Goal: Browse casually: Explore the website without a specific task or goal

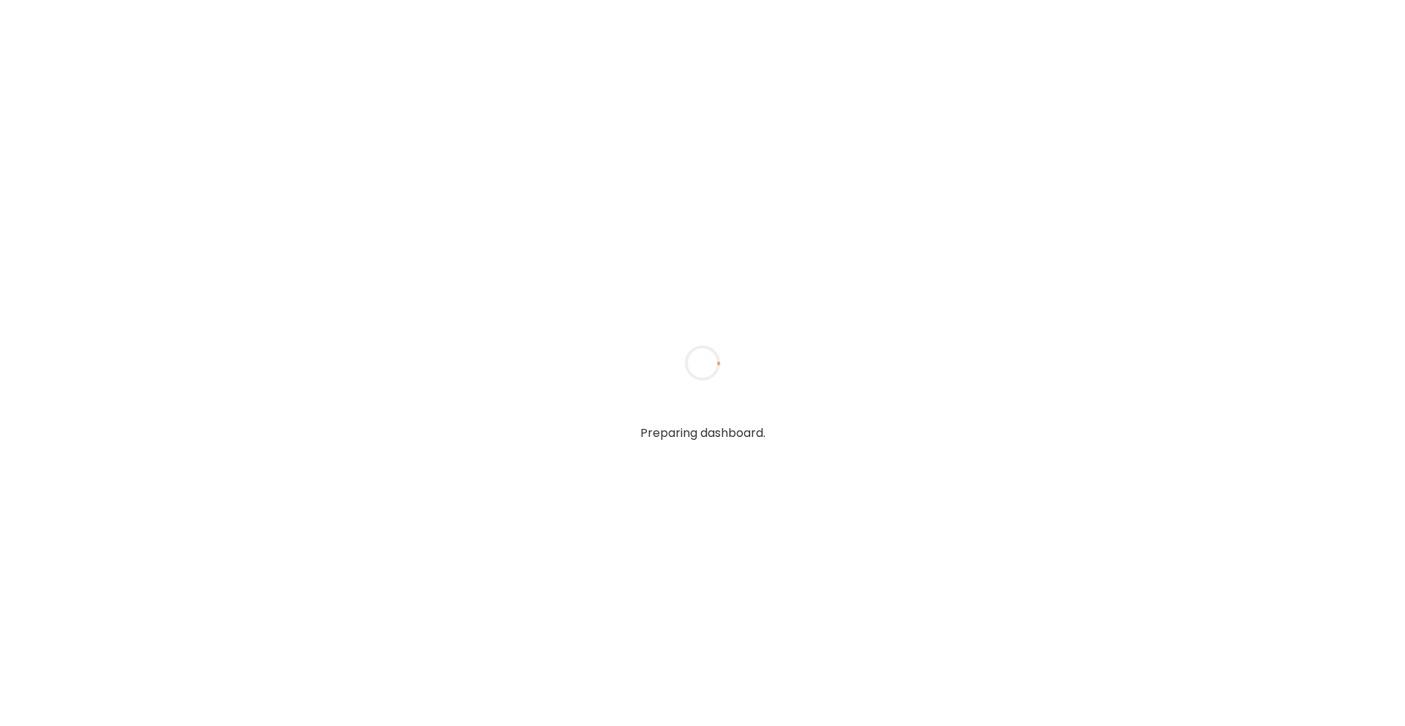
type input "**********"
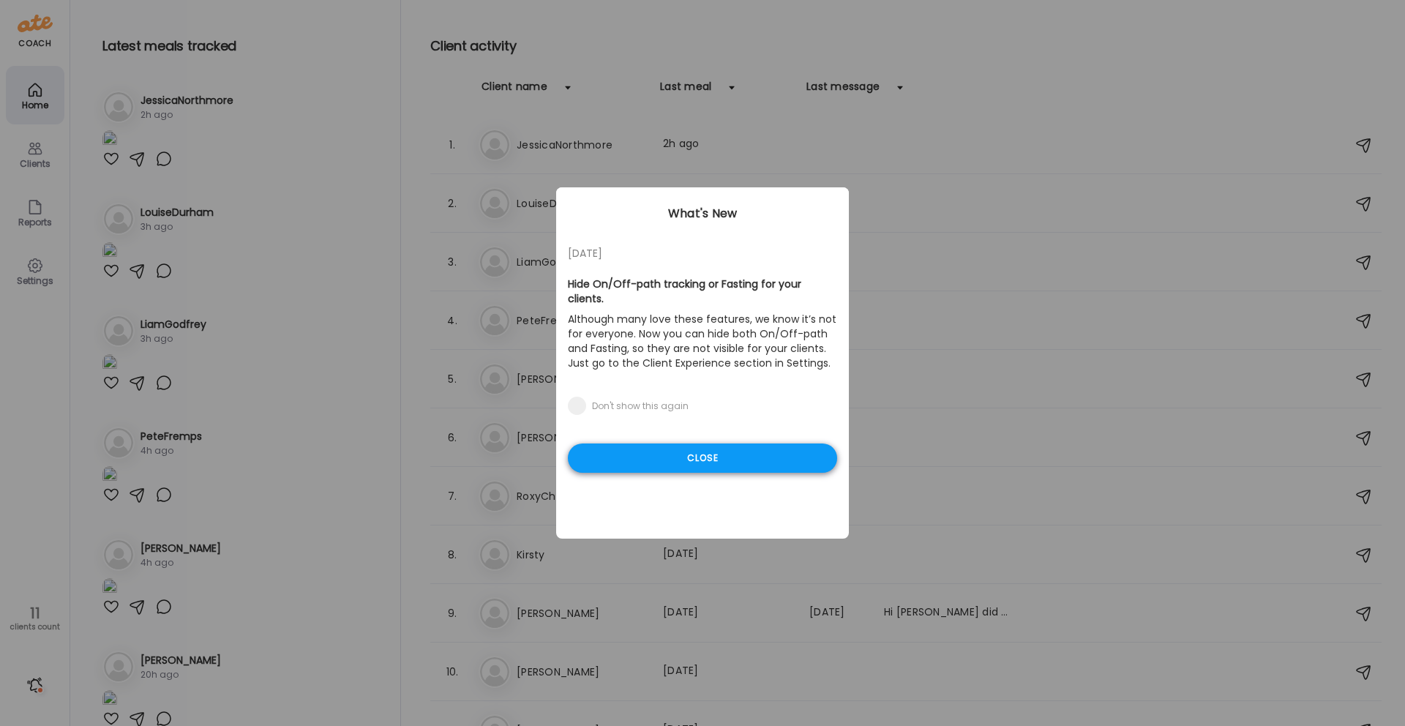
click at [626, 451] on div "Close" at bounding box center [702, 457] width 269 height 29
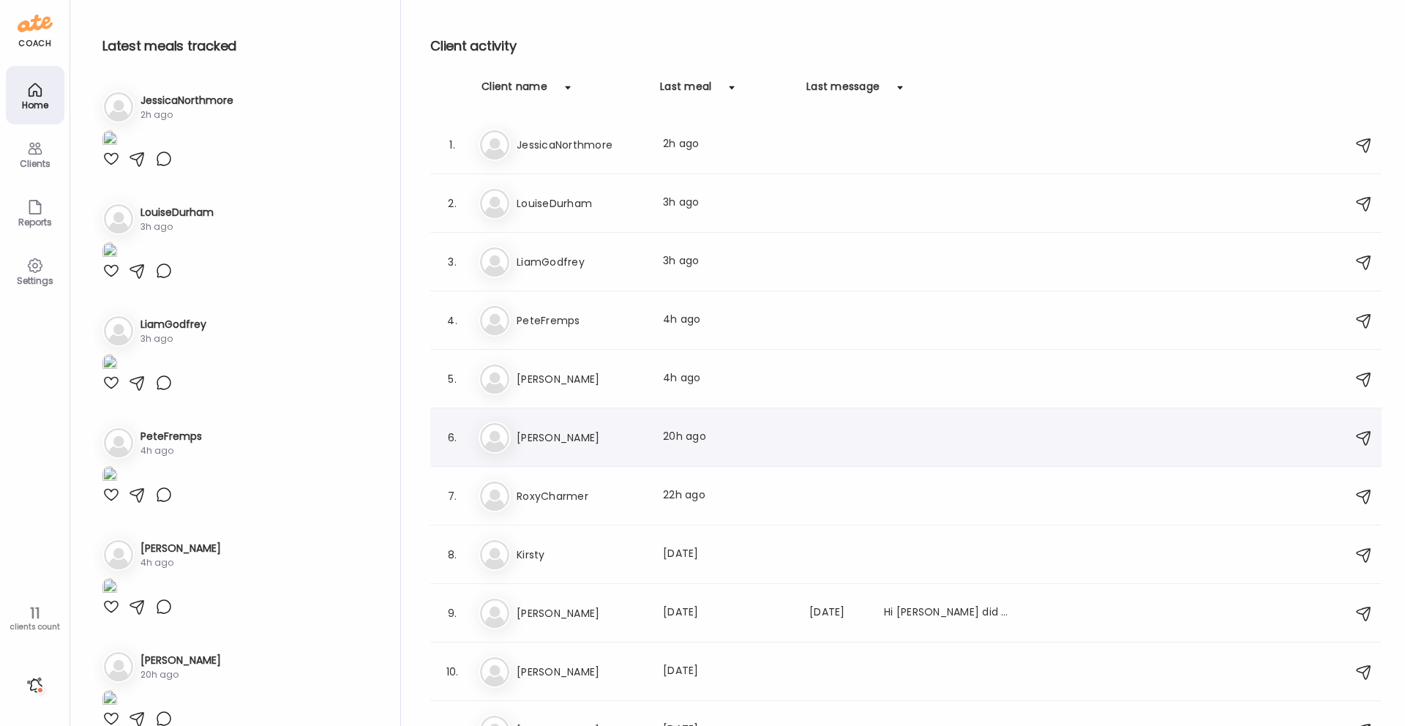
scroll to position [26, 0]
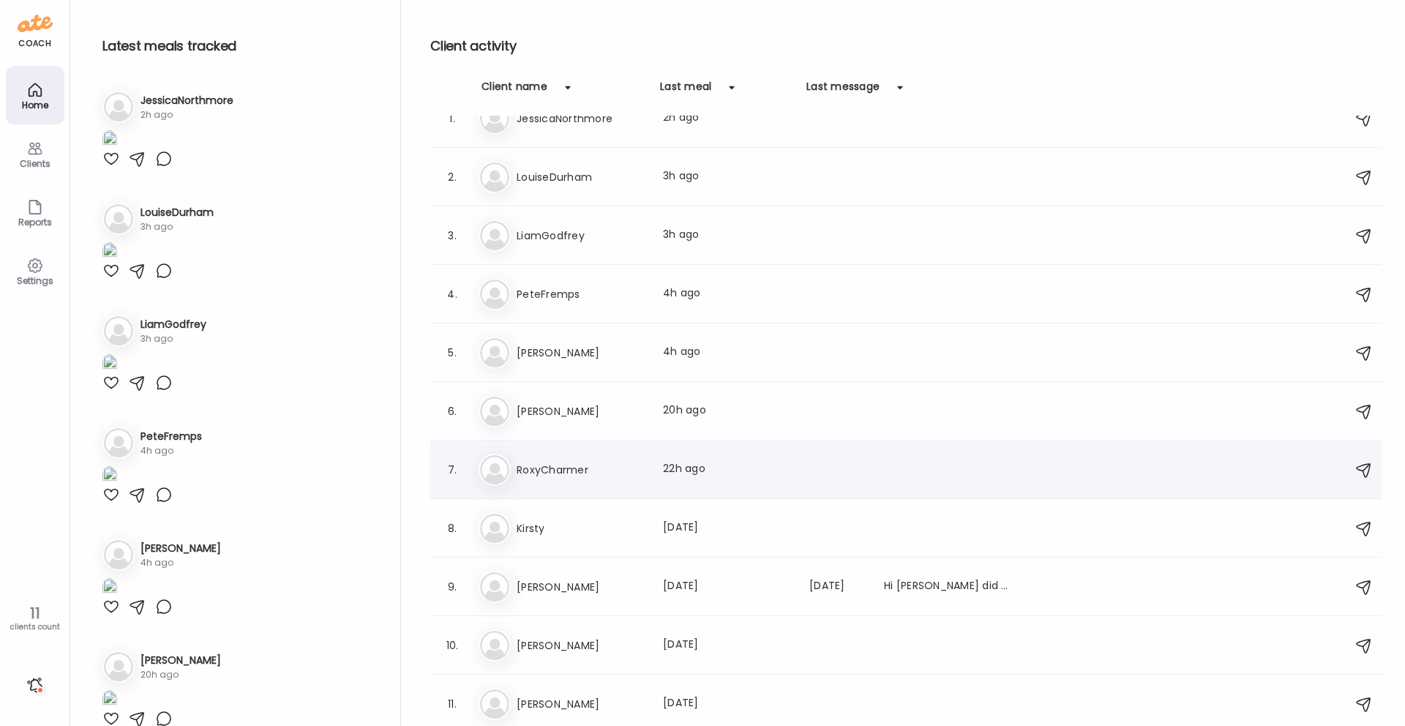
click at [584, 476] on h3 "RoxyCharmer" at bounding box center [581, 470] width 129 height 18
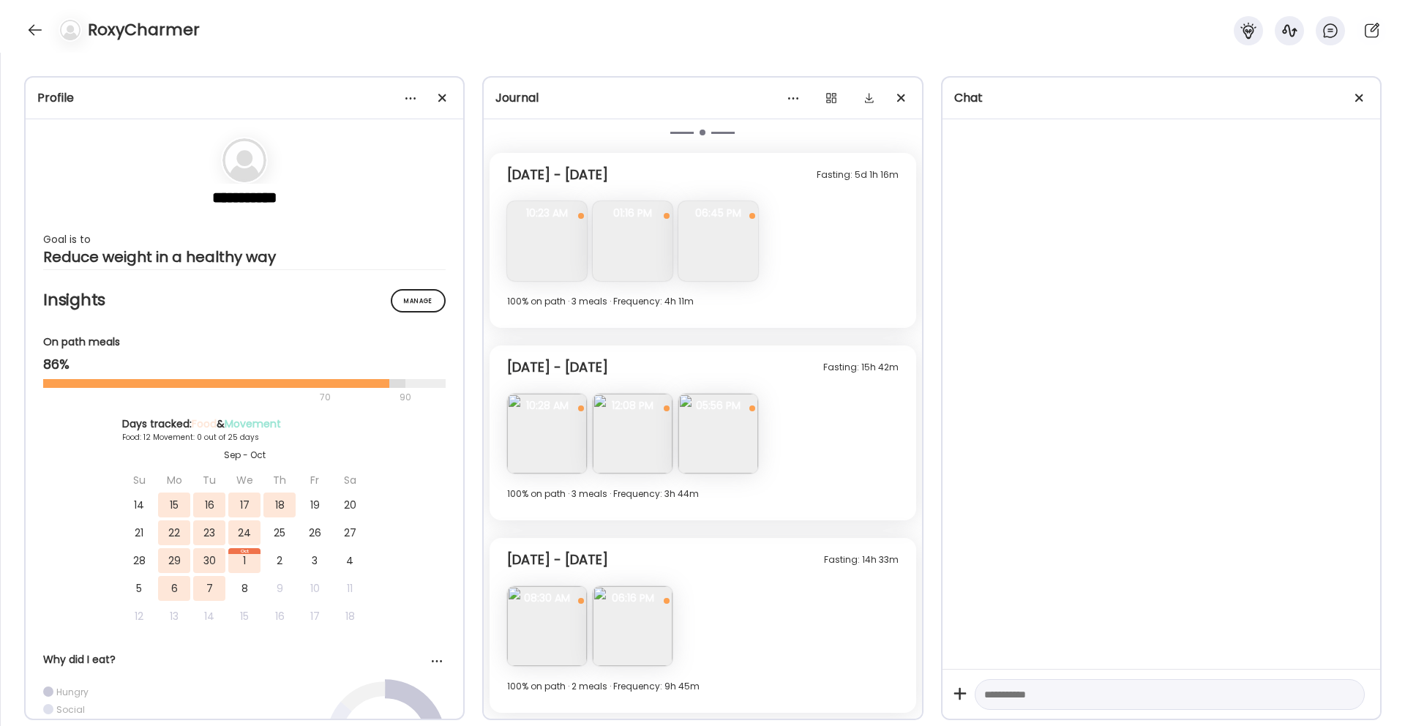
scroll to position [2516, 0]
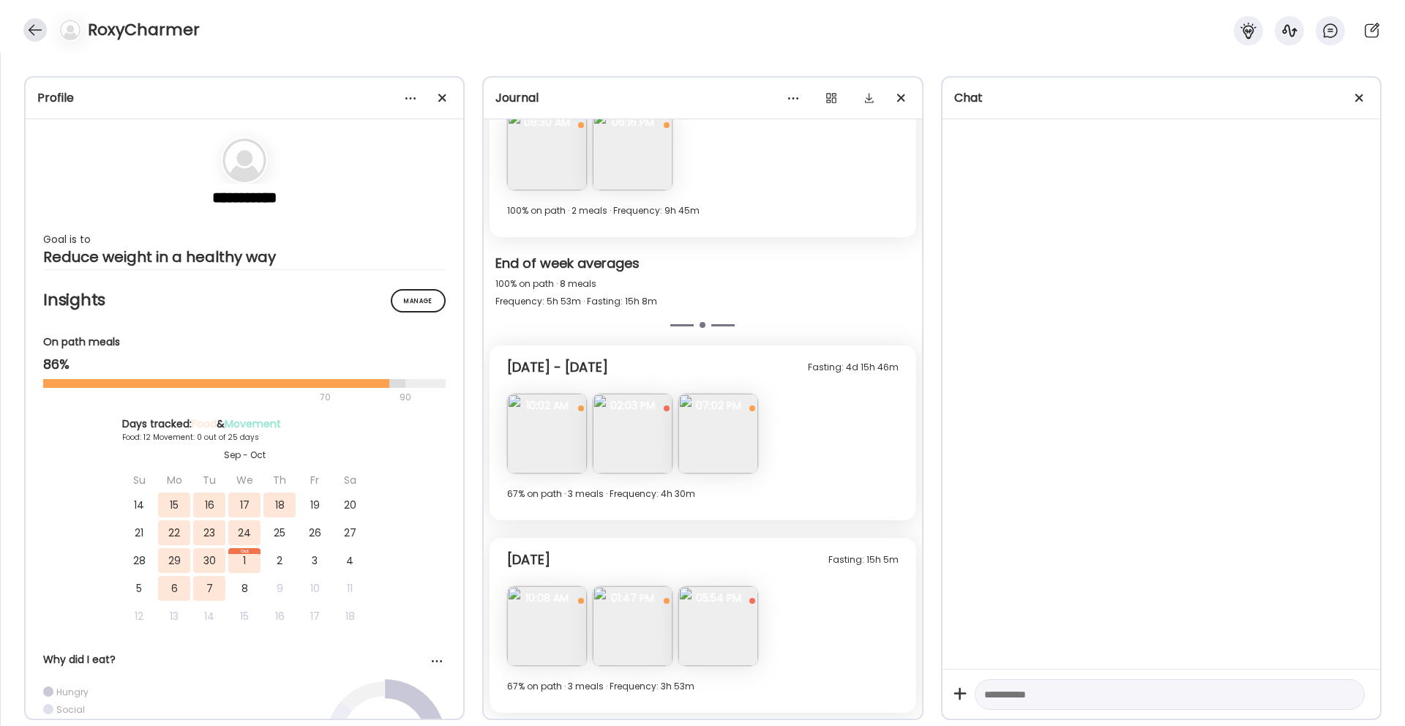
click at [37, 34] on div at bounding box center [34, 29] width 23 height 23
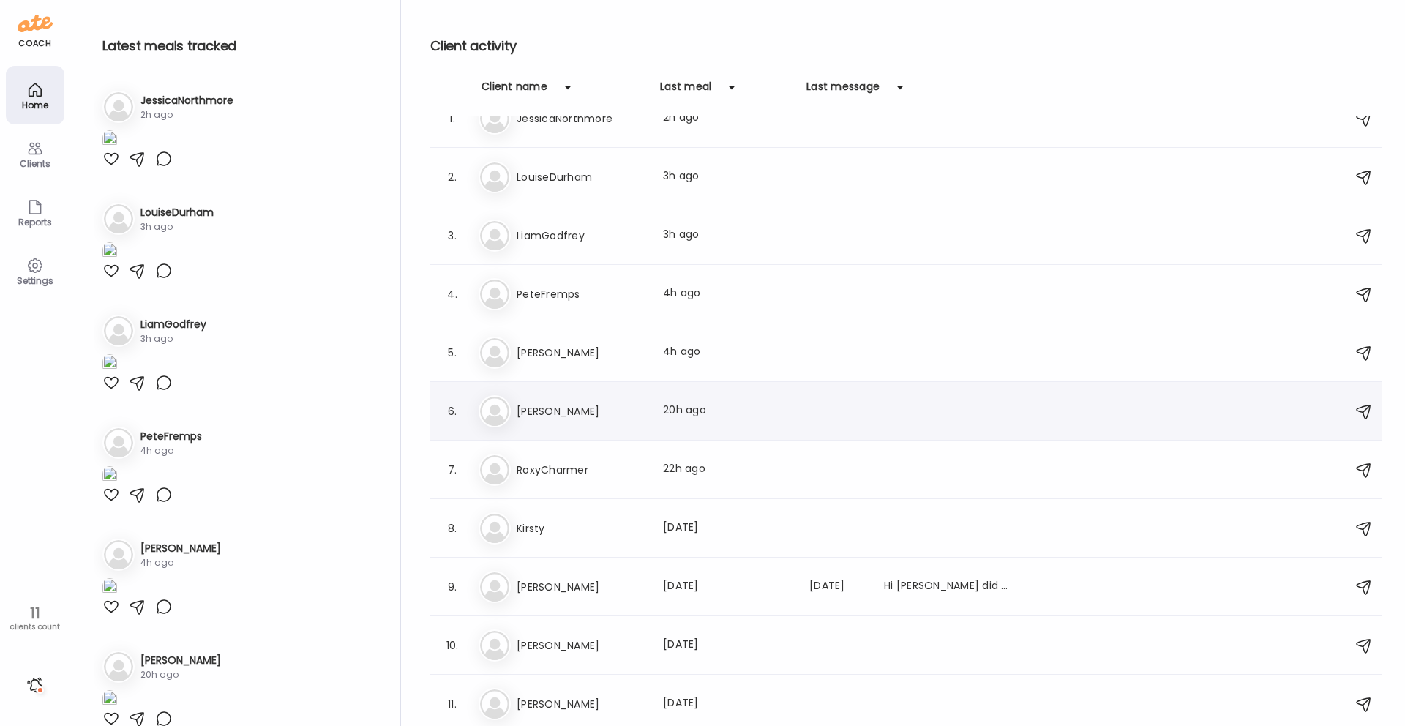
click at [562, 425] on div "Na Naomi Last meal: 20h ago" at bounding box center [907, 411] width 859 height 32
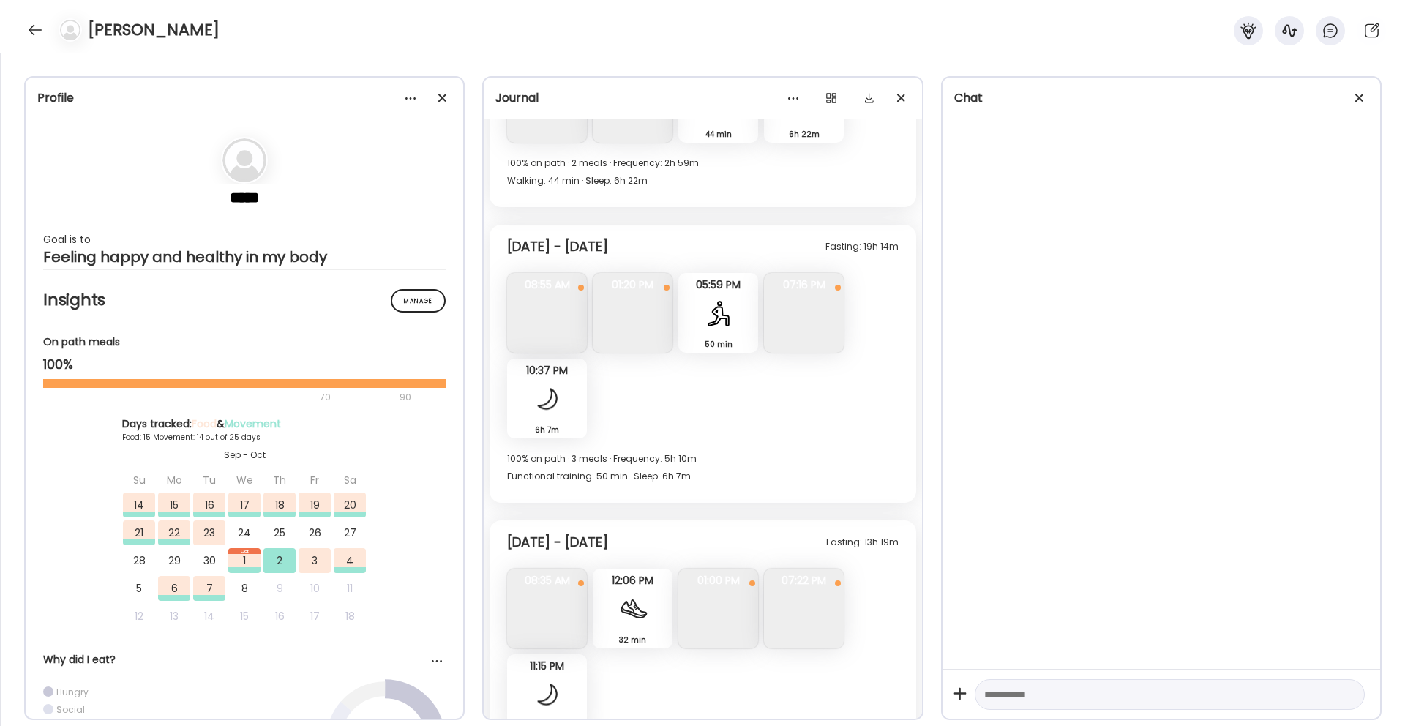
scroll to position [7118, 0]
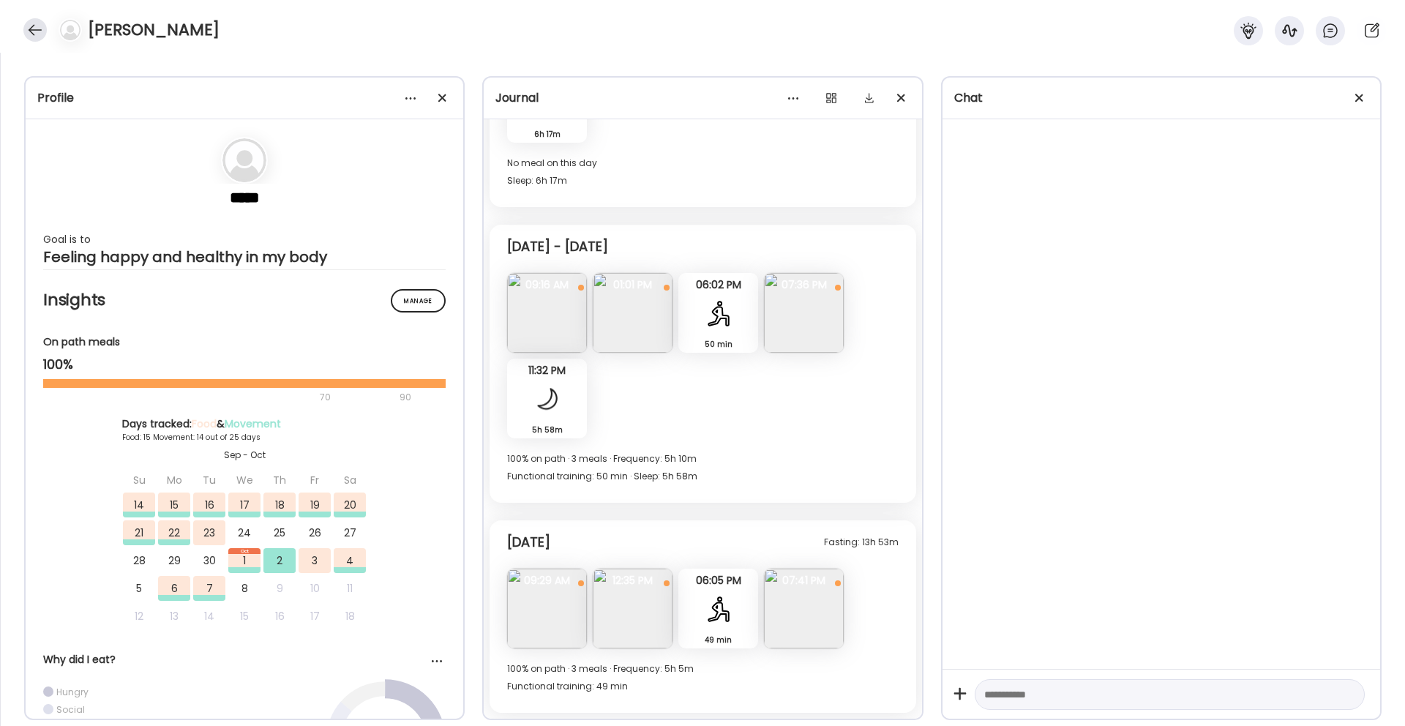
click at [42, 31] on div at bounding box center [34, 29] width 23 height 23
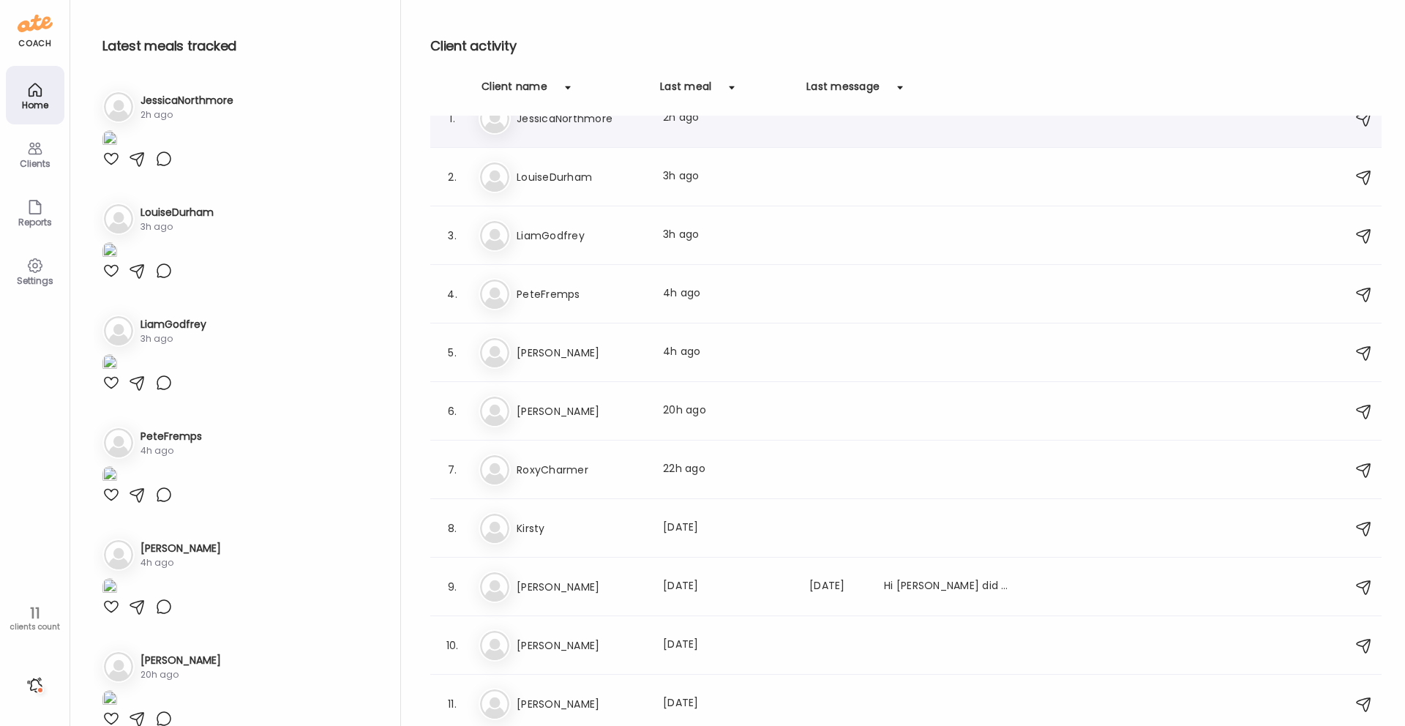
click at [563, 146] on div "1. Je JessicaNorthmore Last meal: 2h ago" at bounding box center [905, 118] width 951 height 59
click at [563, 128] on div "Je JessicaNorthmore Last meal: 2h ago" at bounding box center [907, 118] width 859 height 32
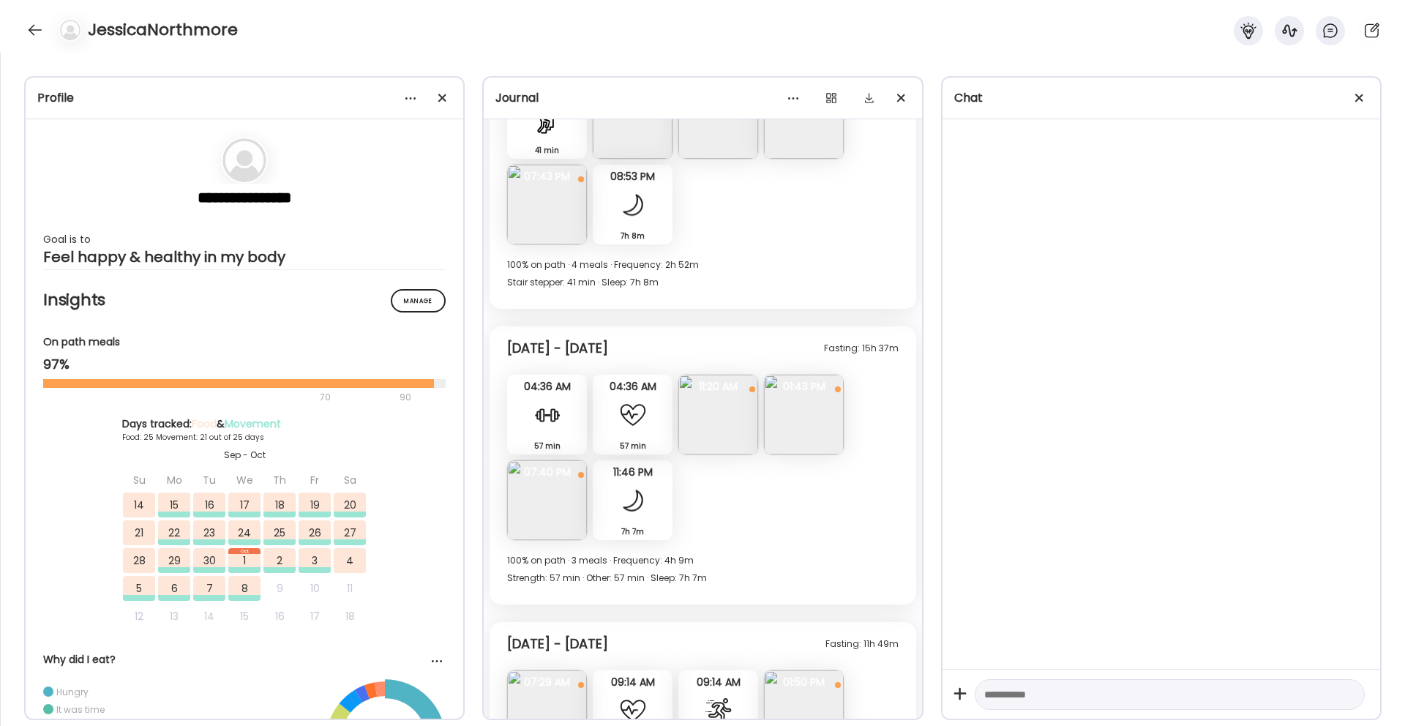
scroll to position [11755, 0]
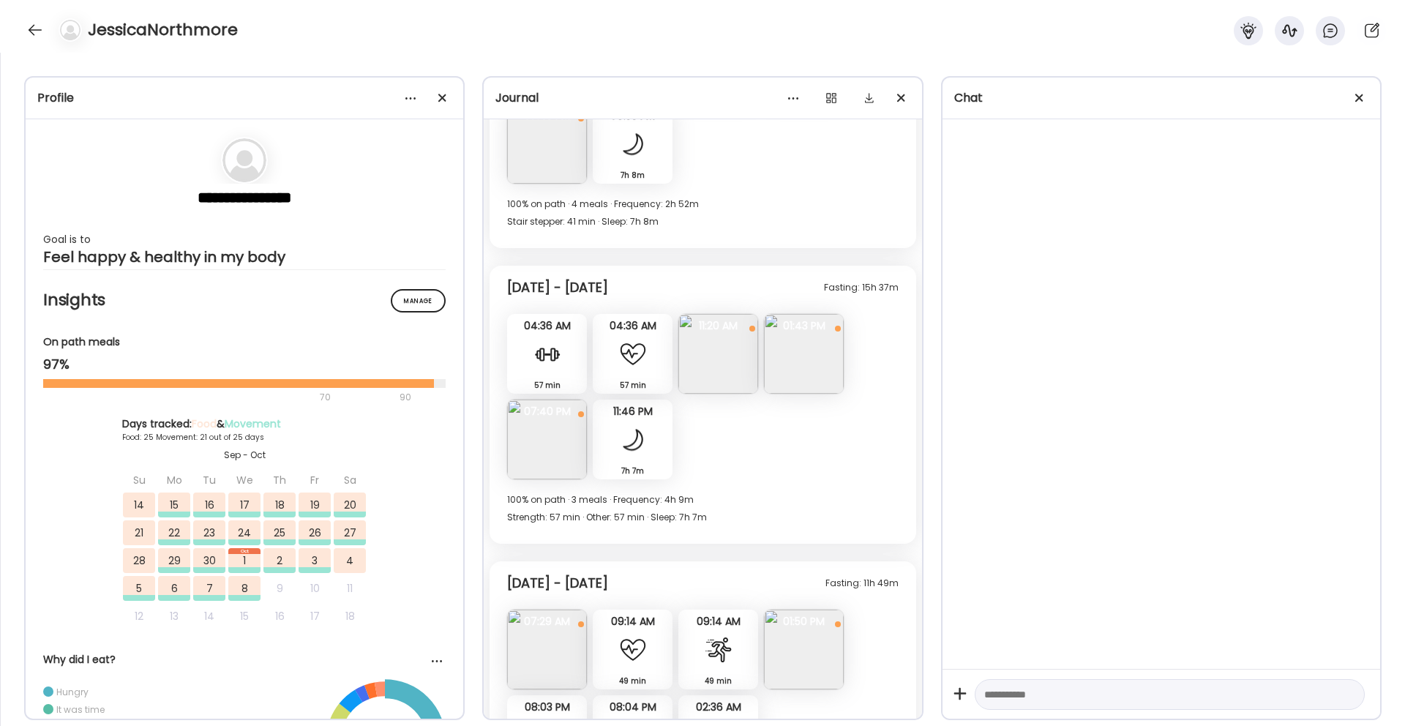
click at [542, 452] on img at bounding box center [547, 439] width 80 height 80
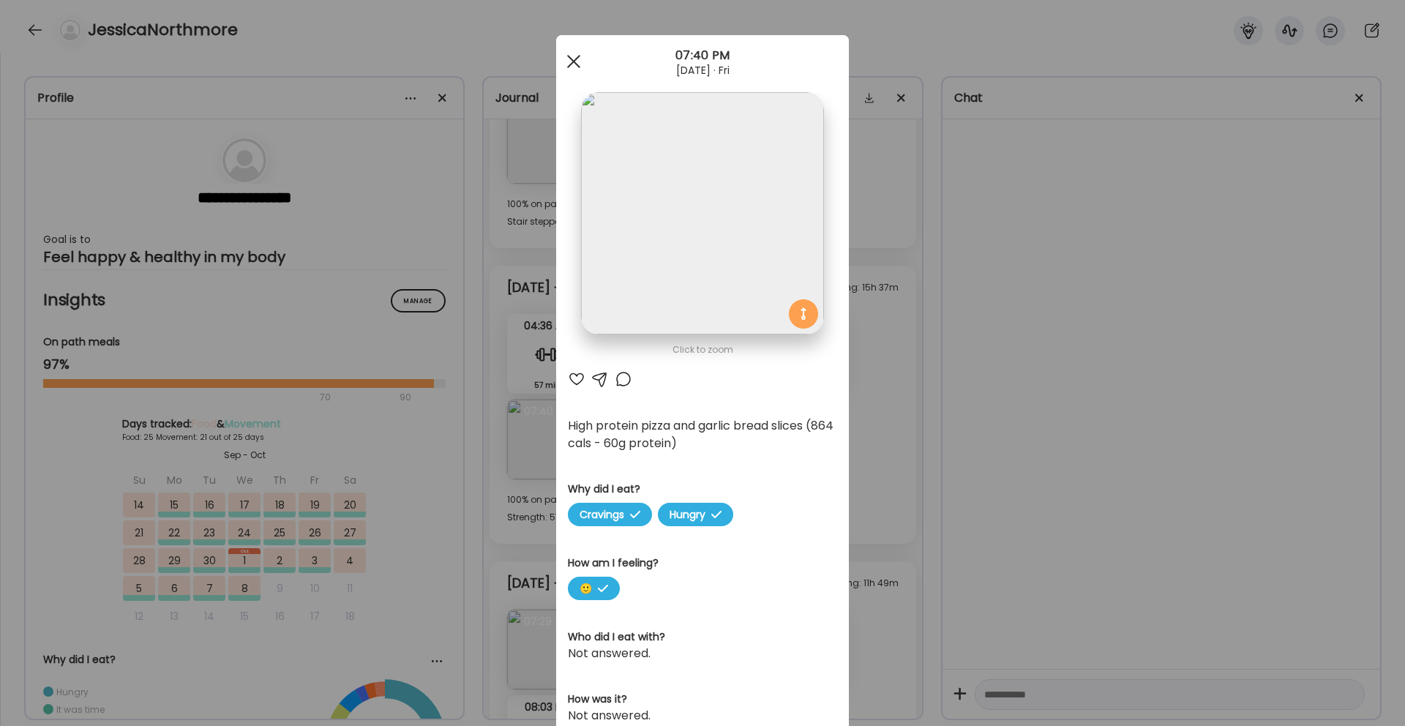
click at [576, 59] on span at bounding box center [573, 61] width 13 height 13
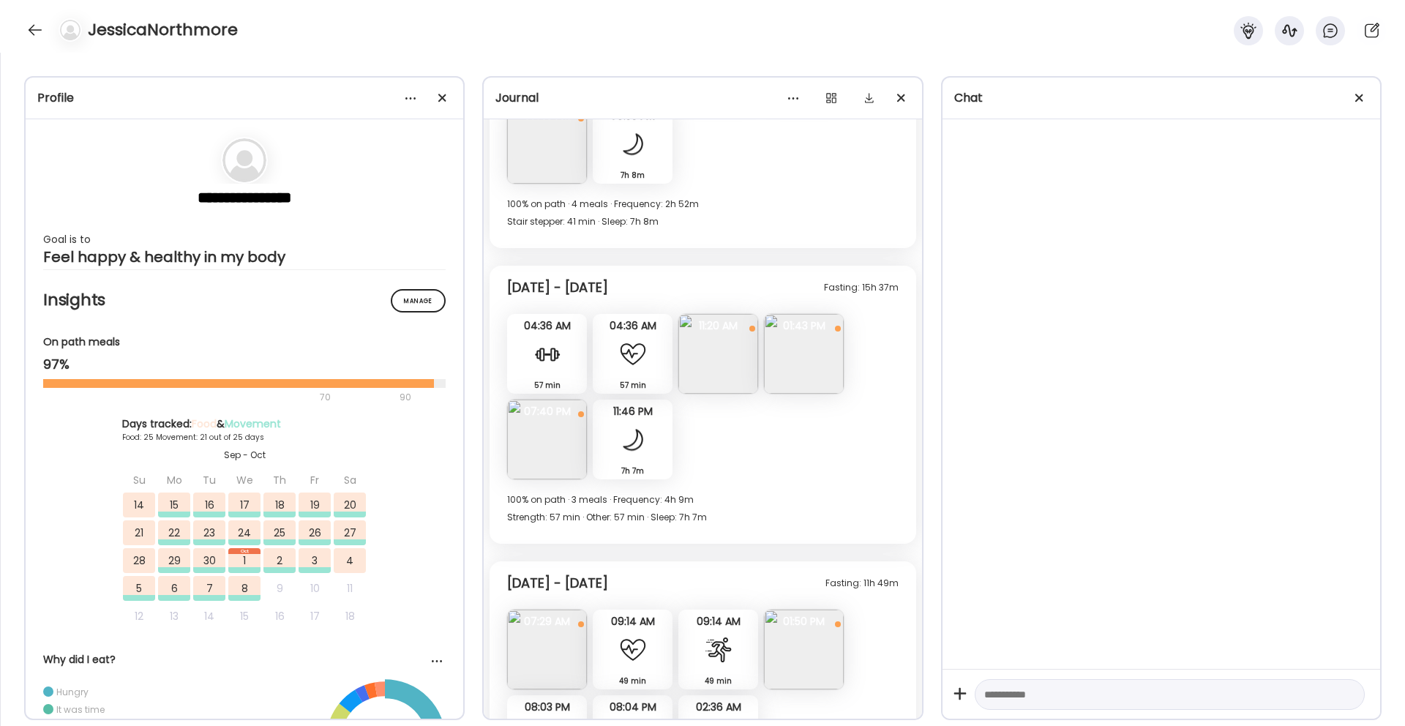
click at [695, 333] on img at bounding box center [718, 354] width 80 height 80
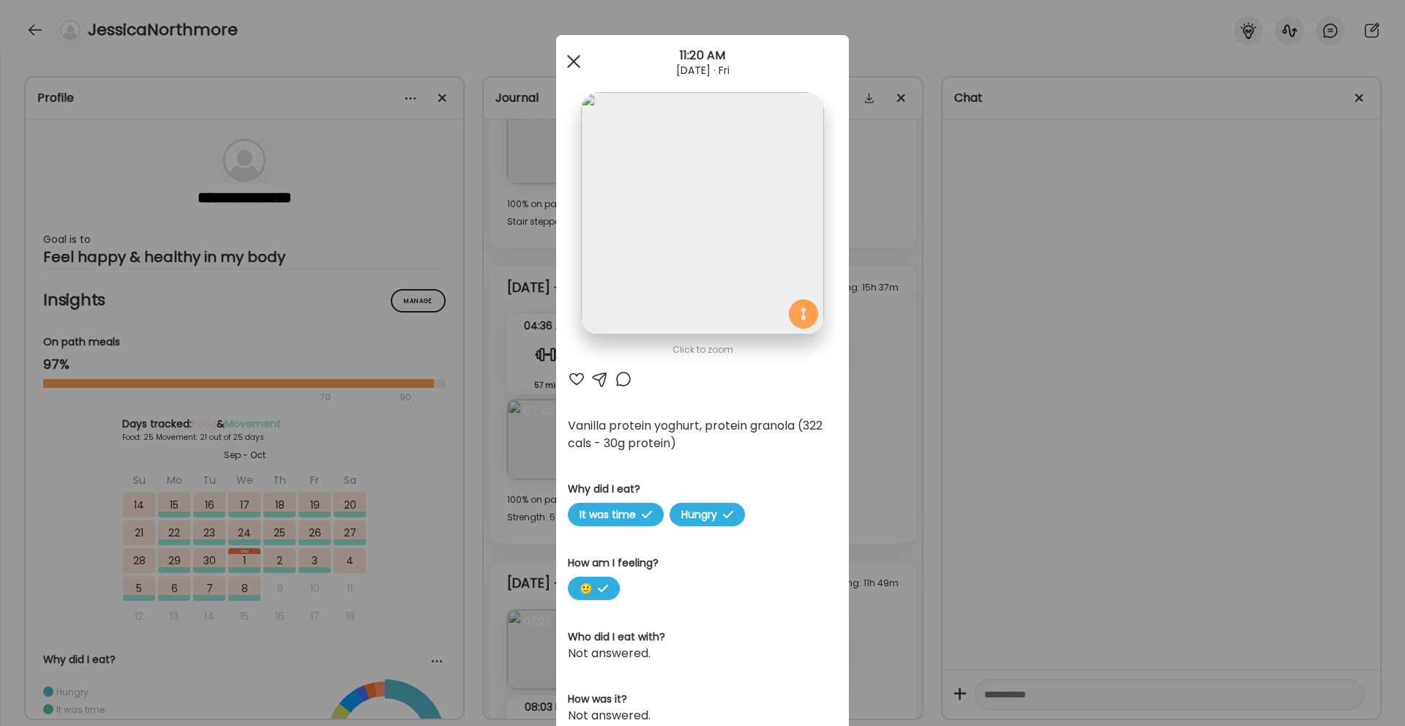
click at [570, 55] on div at bounding box center [573, 61] width 29 height 29
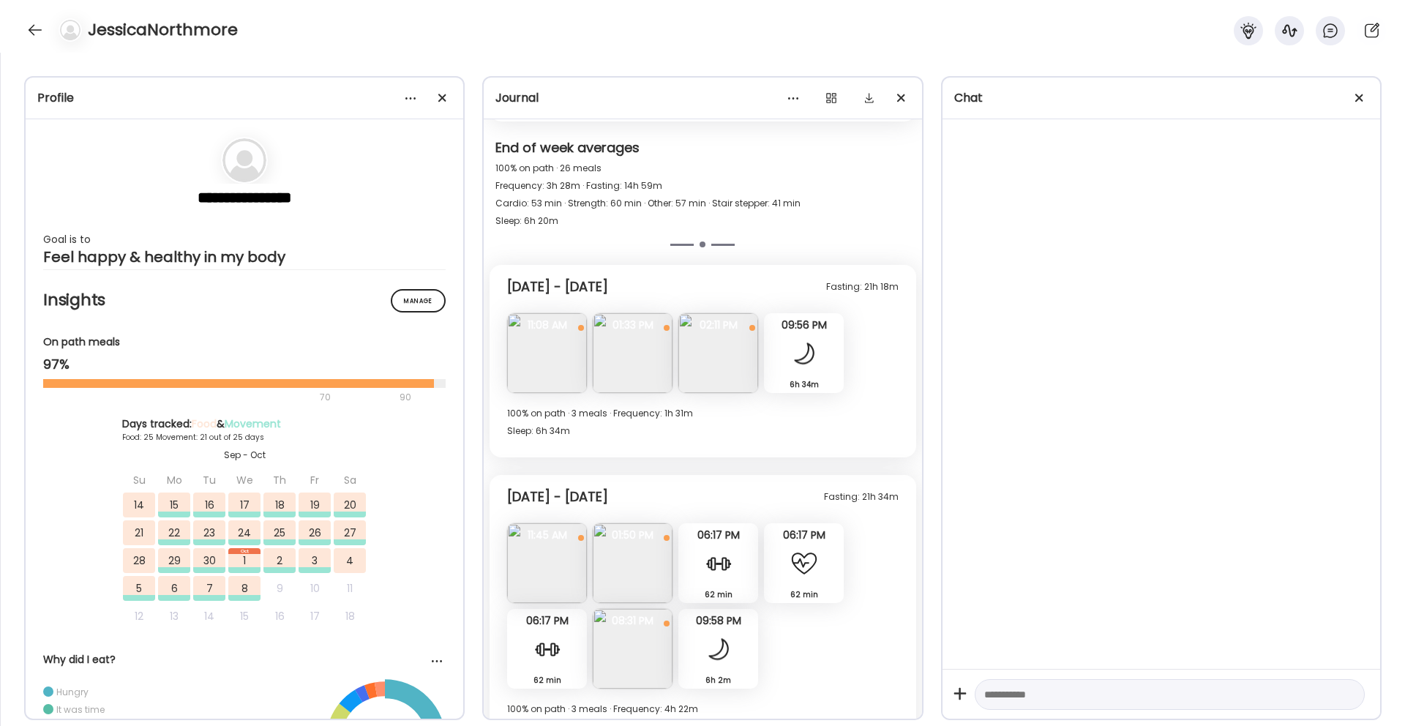
scroll to position [12683, 0]
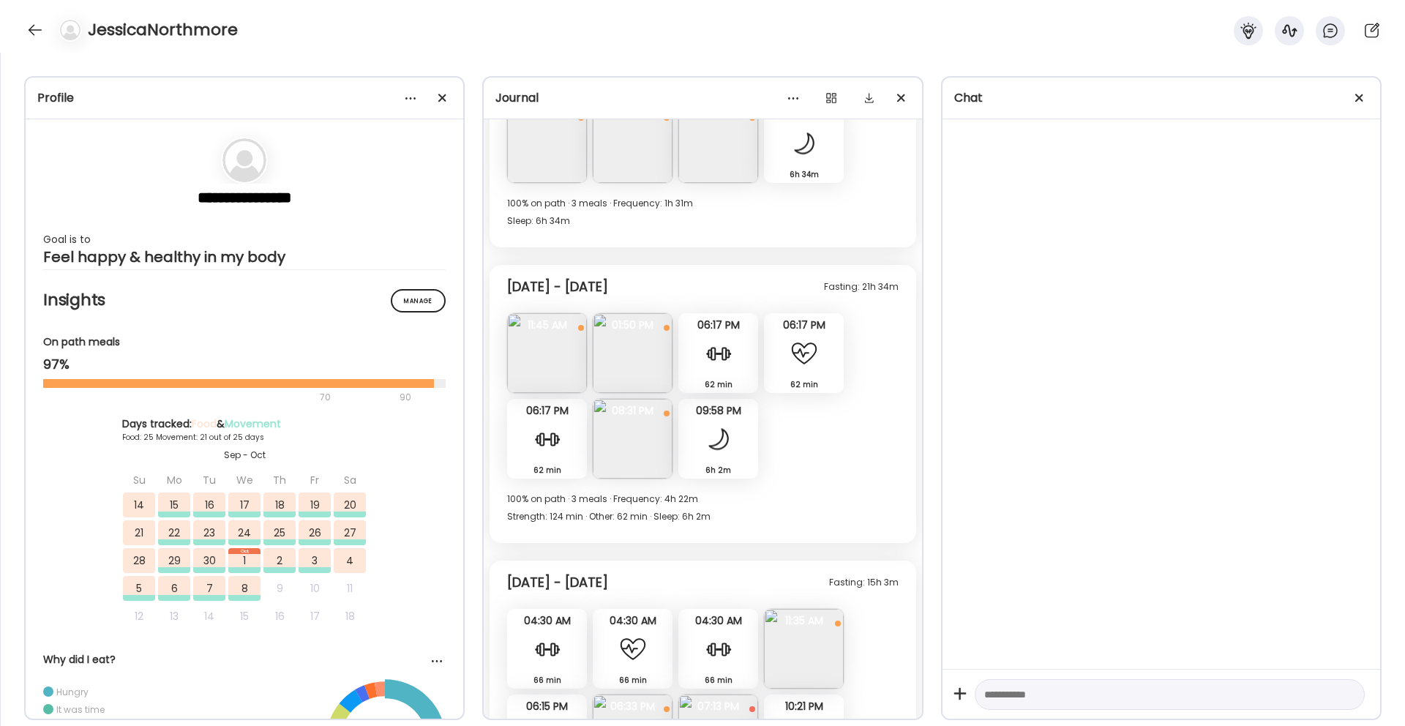
click at [634, 353] on img at bounding box center [633, 353] width 80 height 80
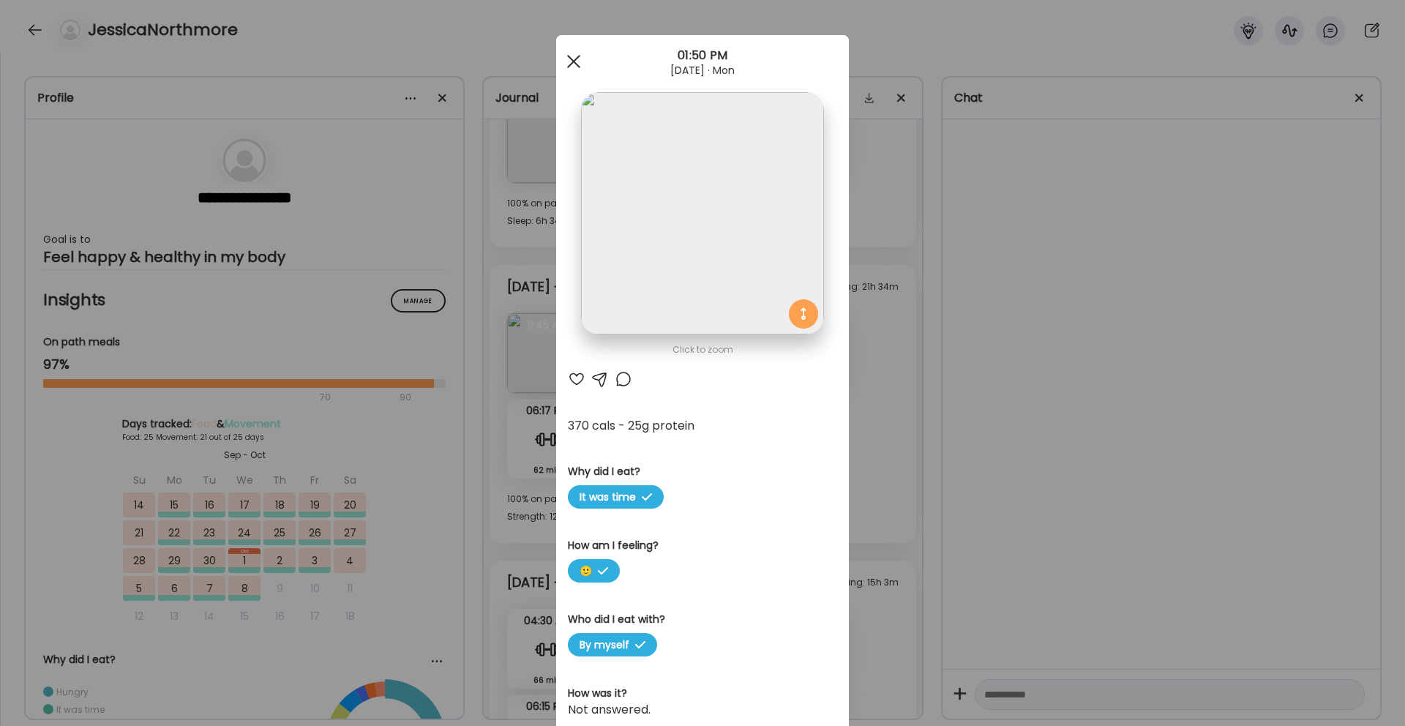
click at [579, 69] on div at bounding box center [573, 61] width 29 height 29
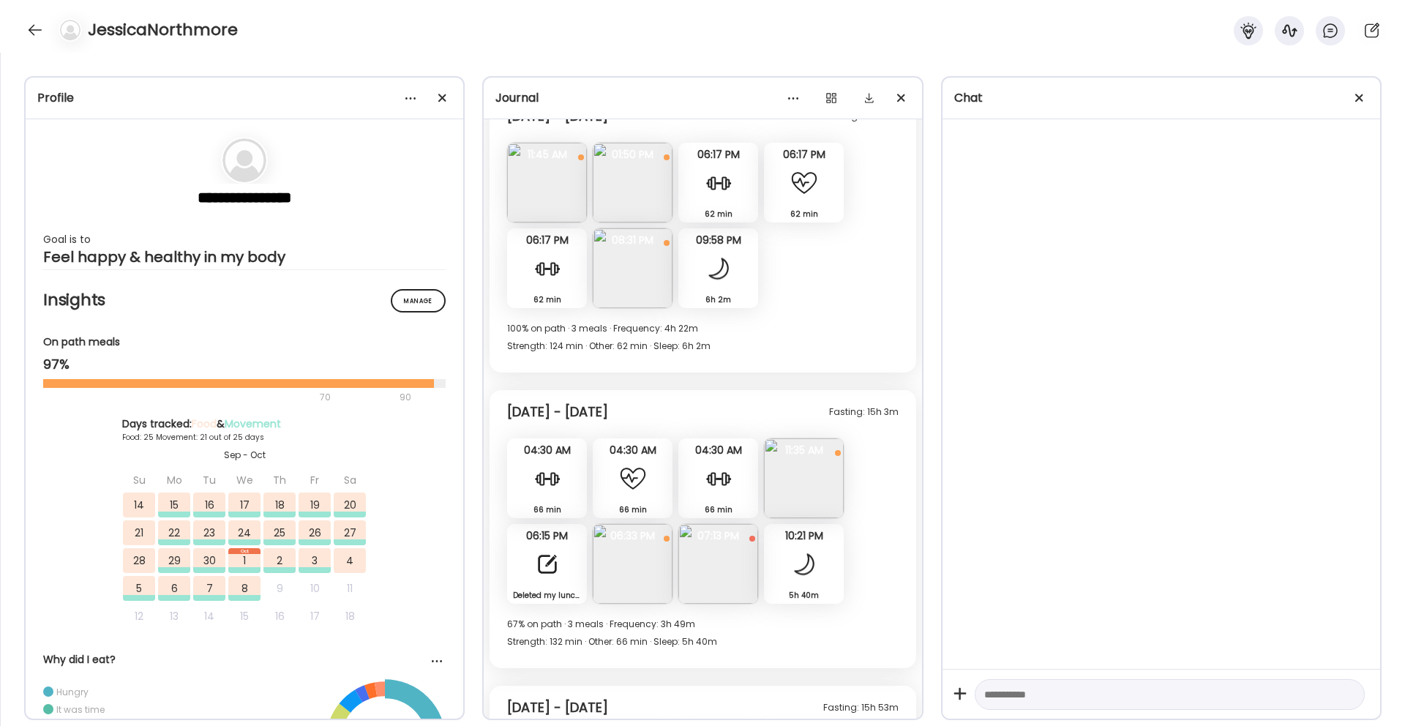
scroll to position [12876, 0]
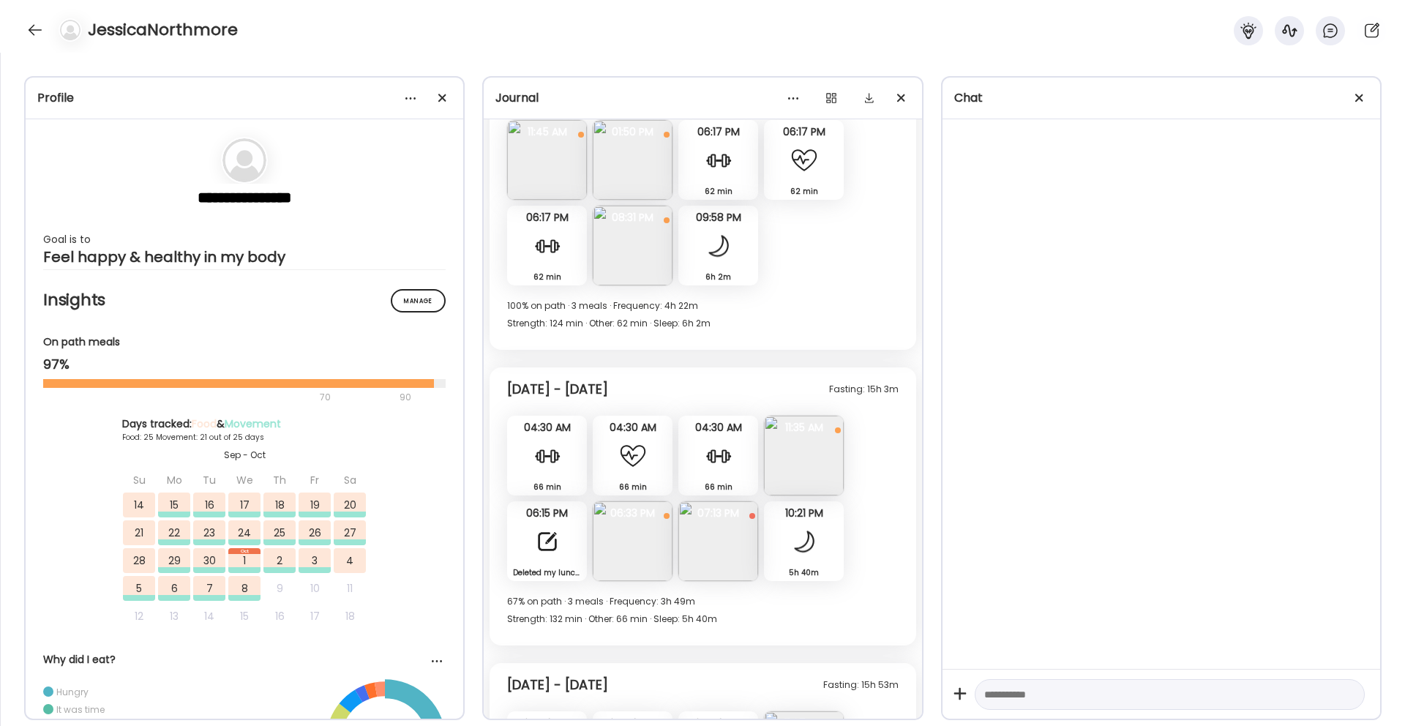
click at [555, 559] on div "Deleted my lunch because I didn’t even touch it as something came up at school.…" at bounding box center [547, 541] width 80 height 80
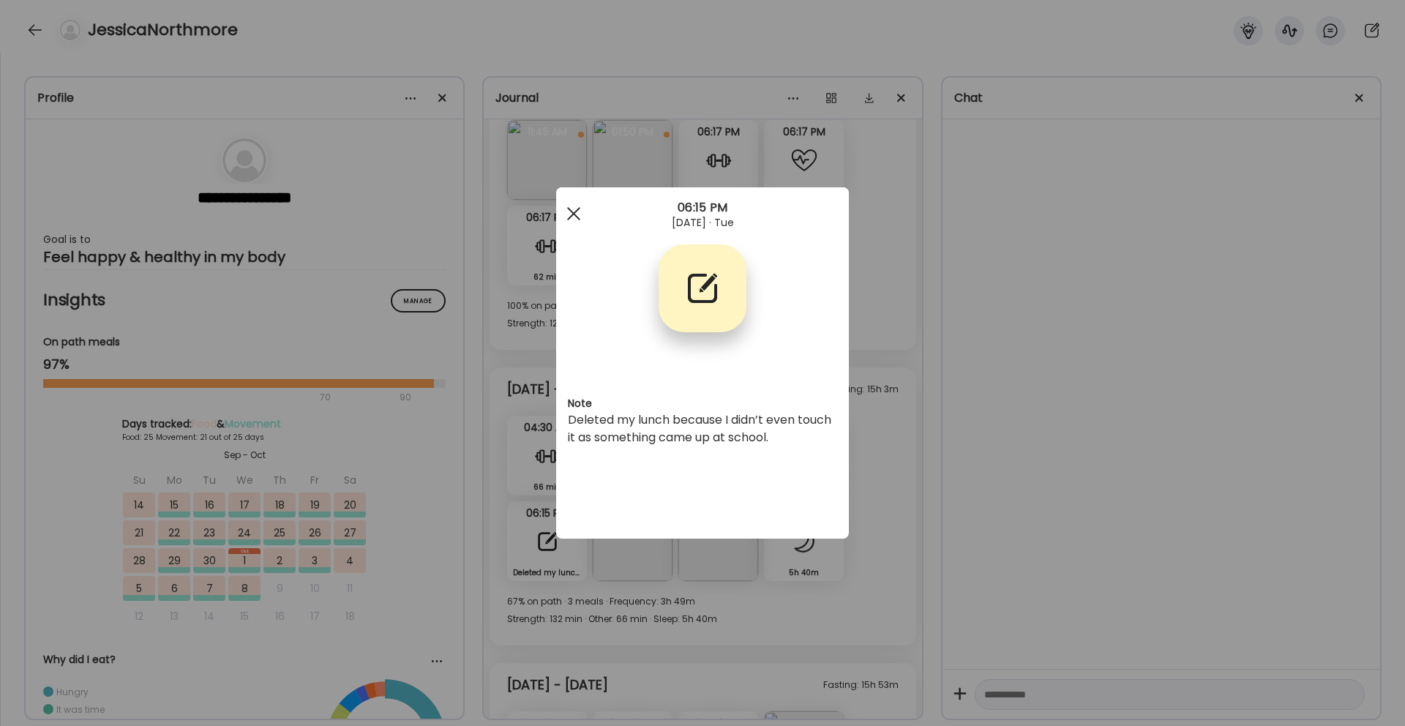
click at [571, 216] on span at bounding box center [573, 213] width 13 height 13
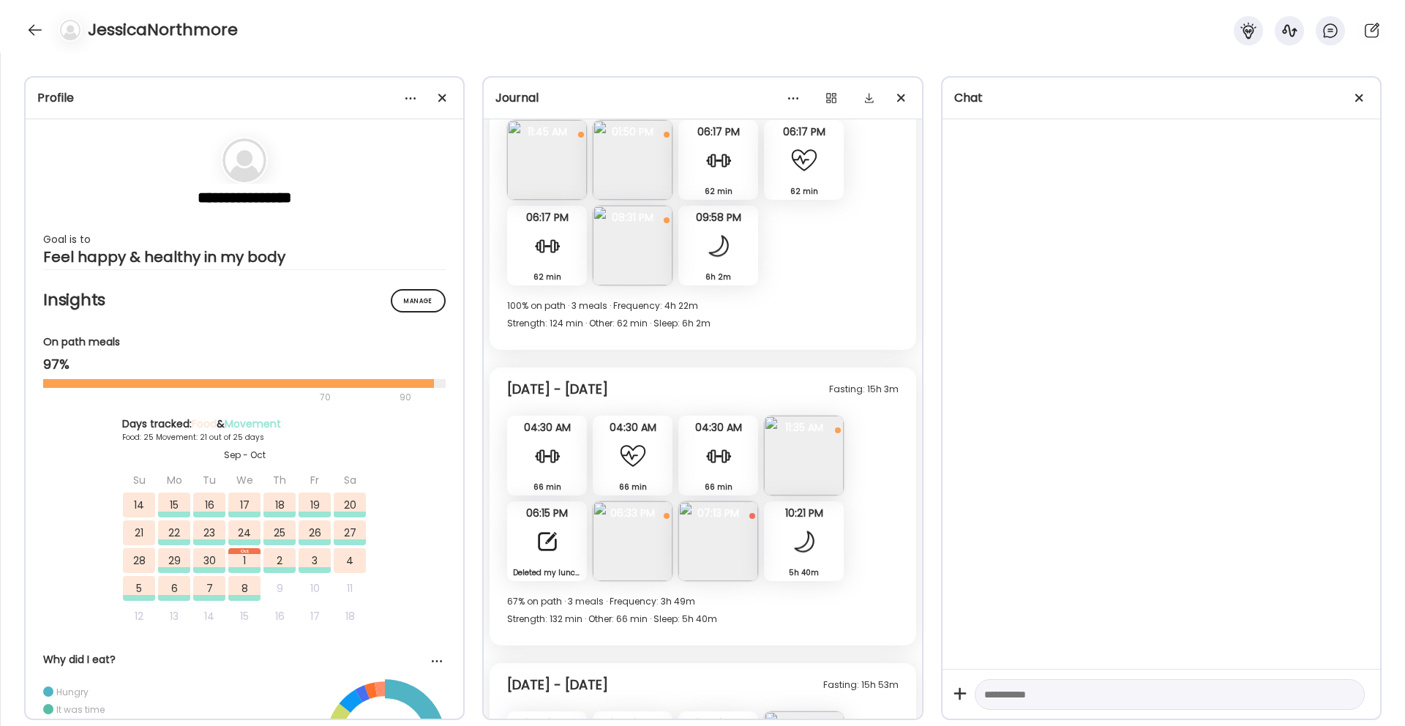
scroll to position [13147, 0]
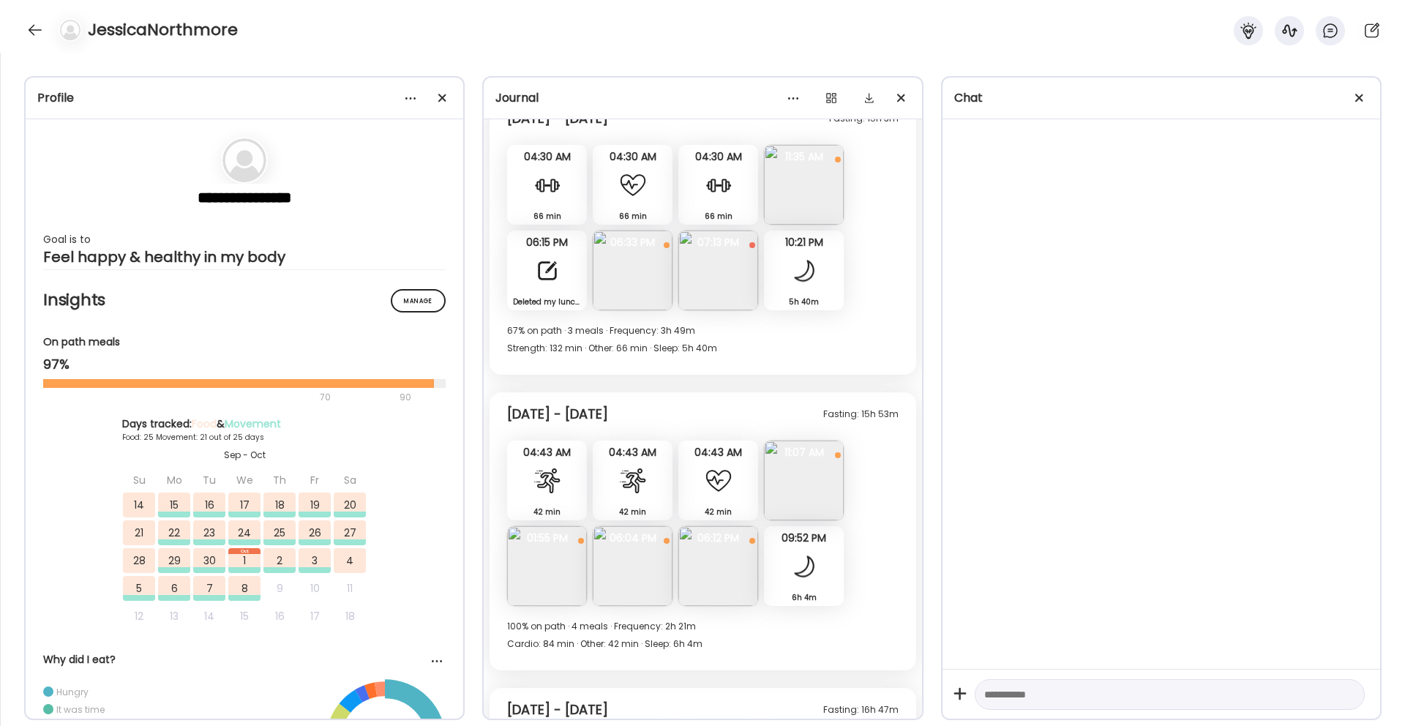
click at [620, 558] on img at bounding box center [633, 566] width 80 height 80
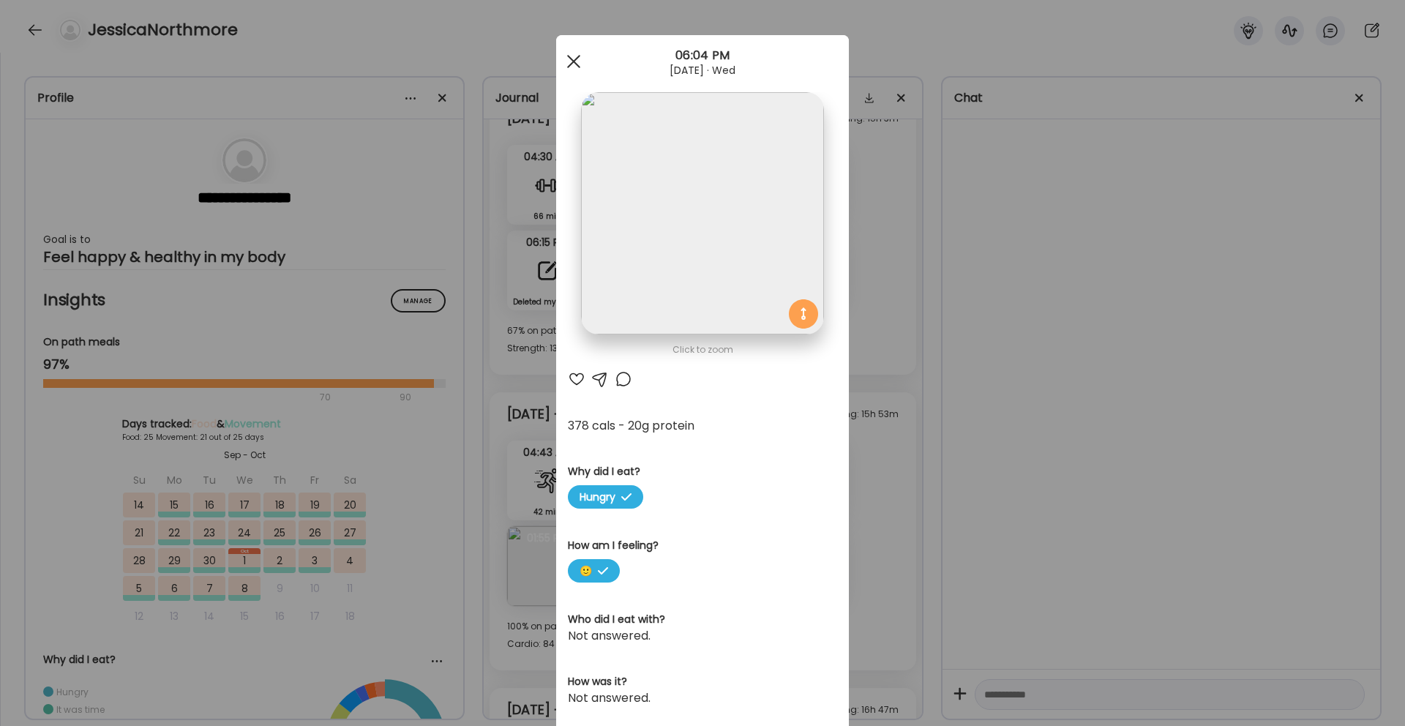
click at [573, 63] on div at bounding box center [573, 61] width 29 height 29
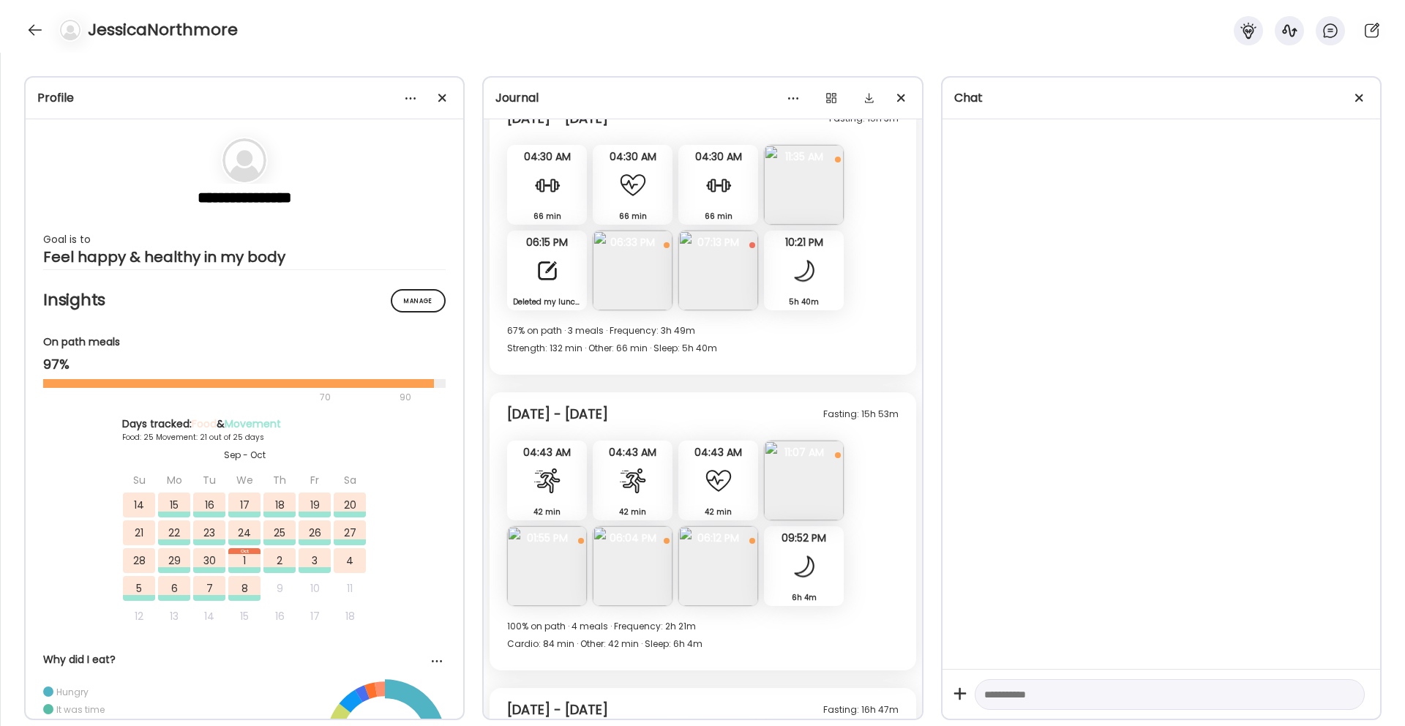
click at [557, 566] on img at bounding box center [547, 566] width 80 height 80
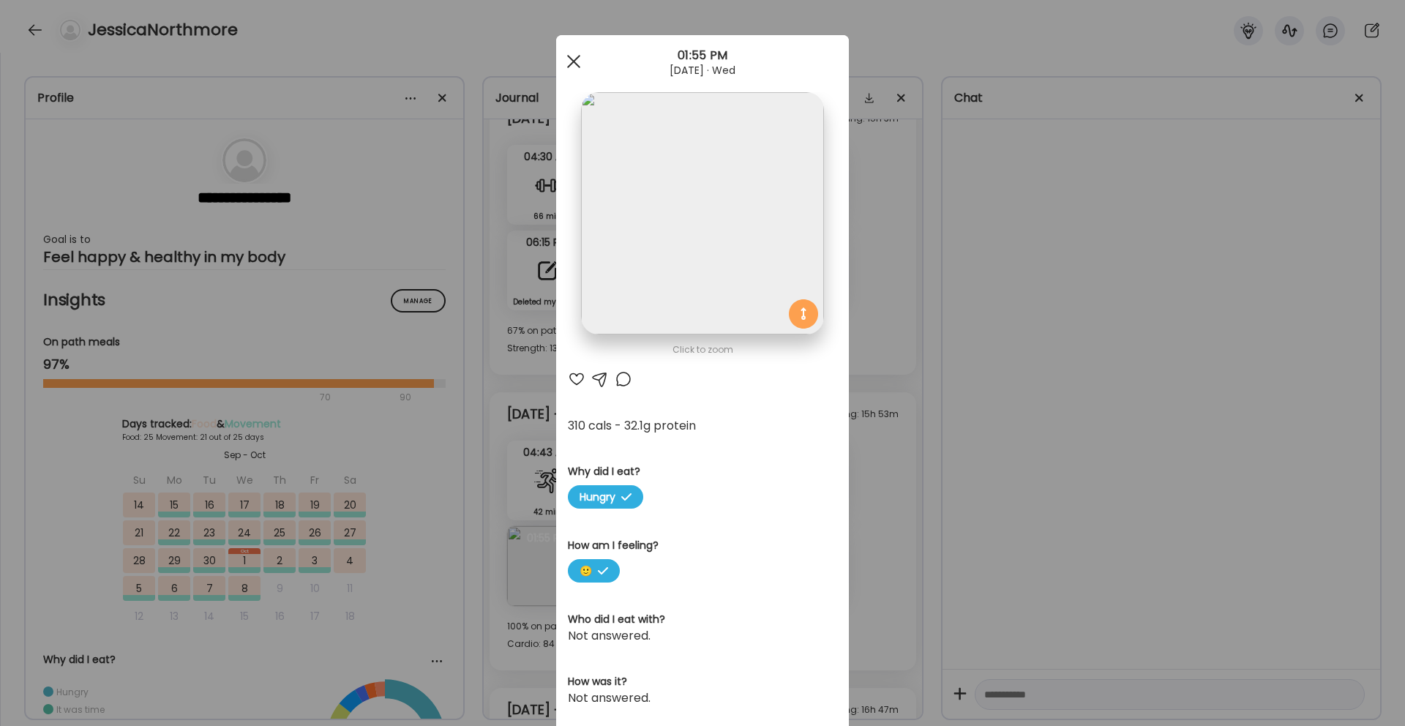
click at [568, 59] on div at bounding box center [573, 61] width 29 height 29
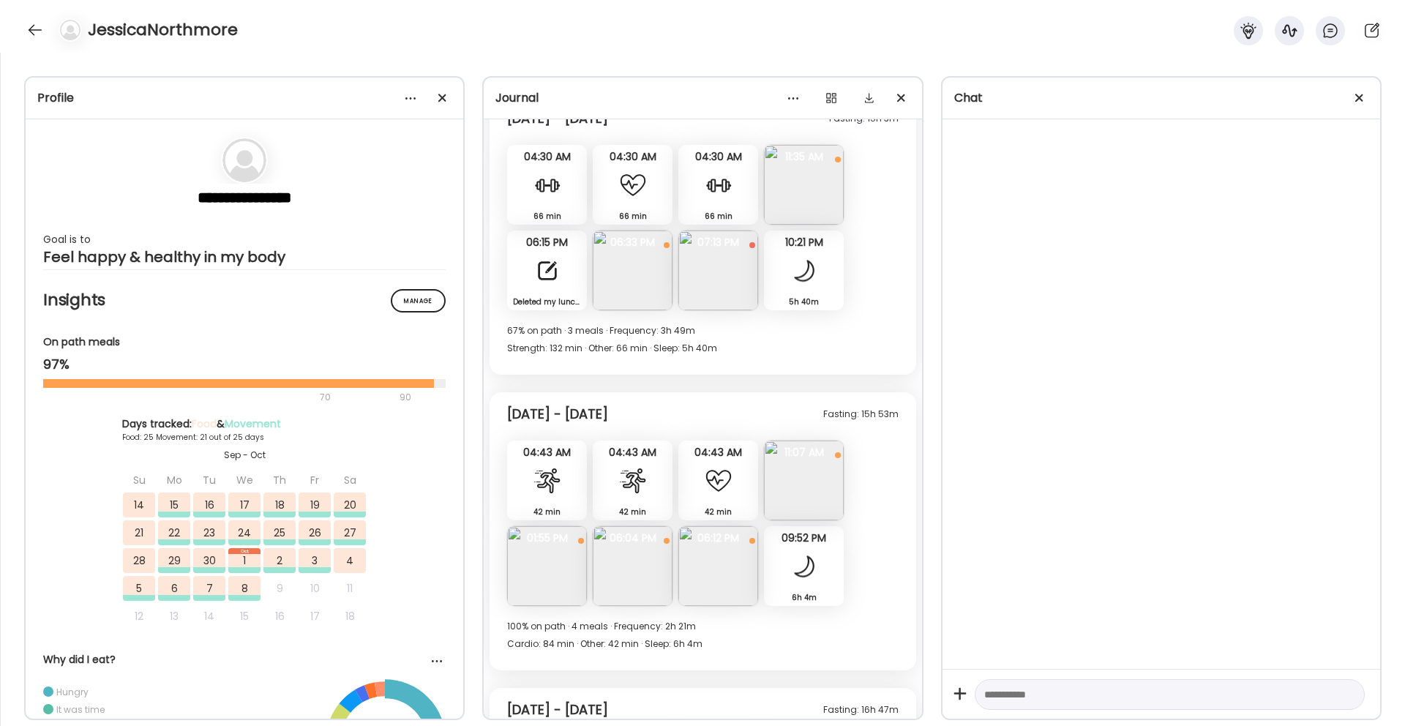
scroll to position [13508, 0]
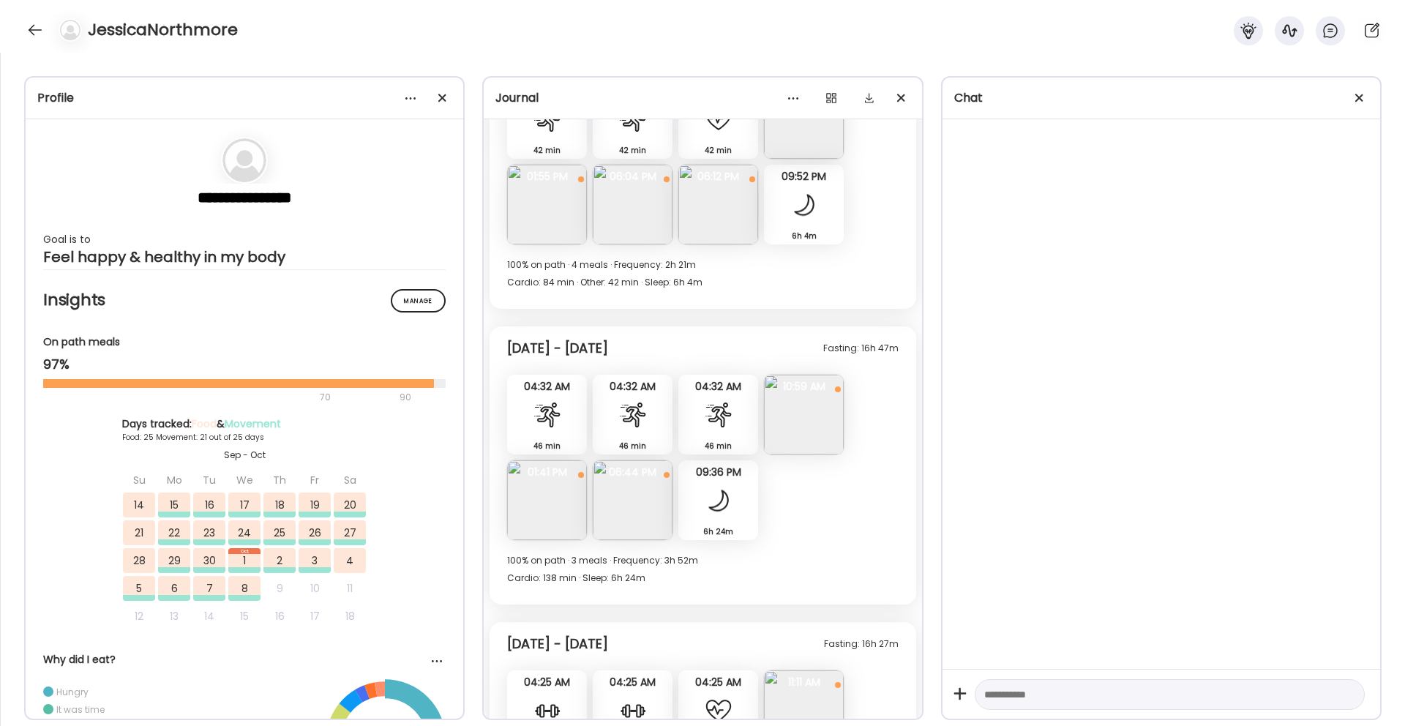
click at [552, 513] on img at bounding box center [547, 500] width 80 height 80
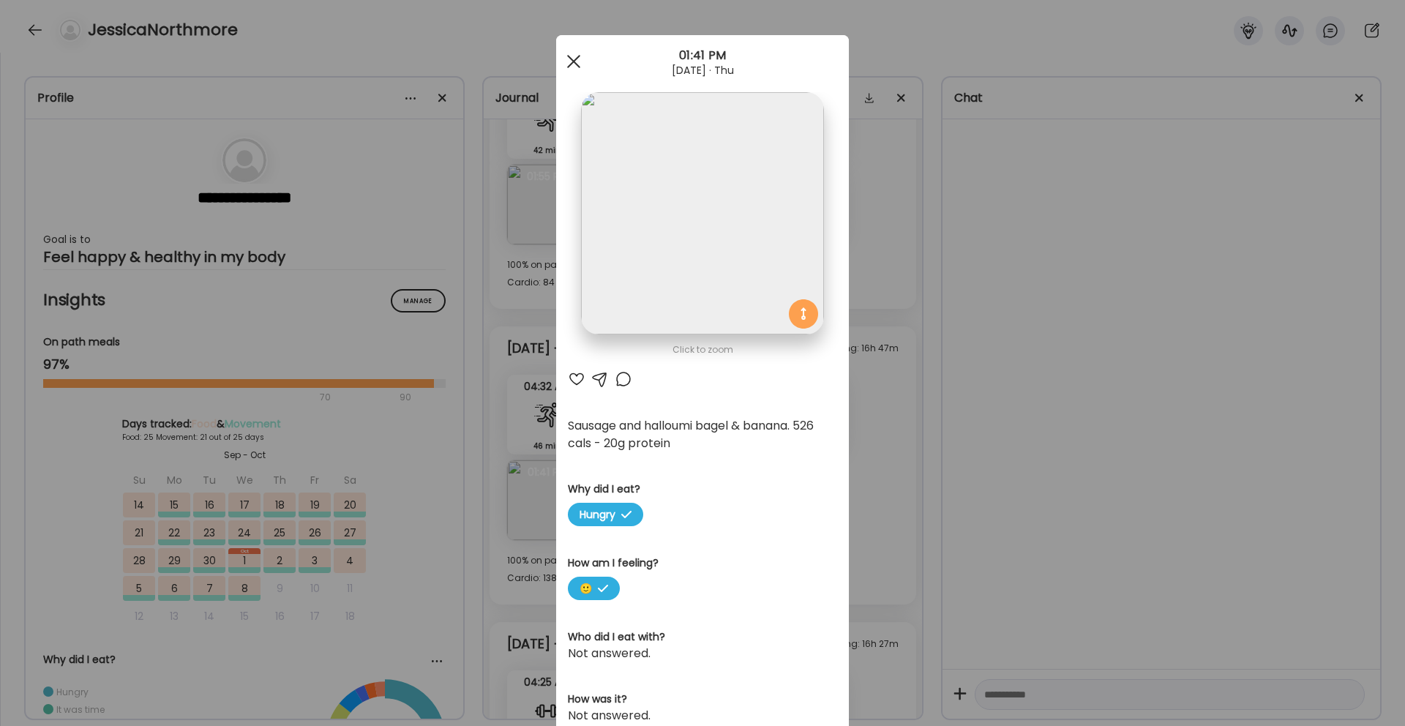
click at [577, 65] on span at bounding box center [573, 61] width 13 height 13
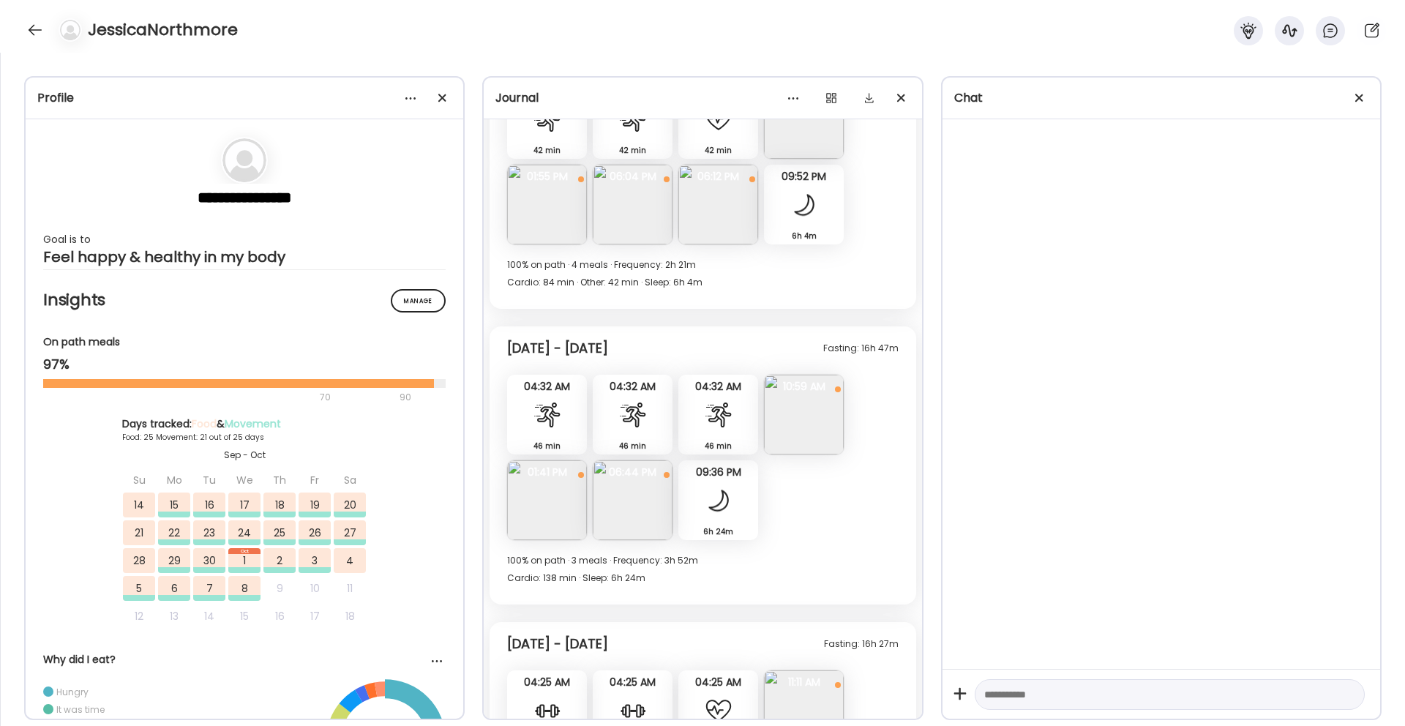
click at [806, 434] on img at bounding box center [804, 415] width 80 height 80
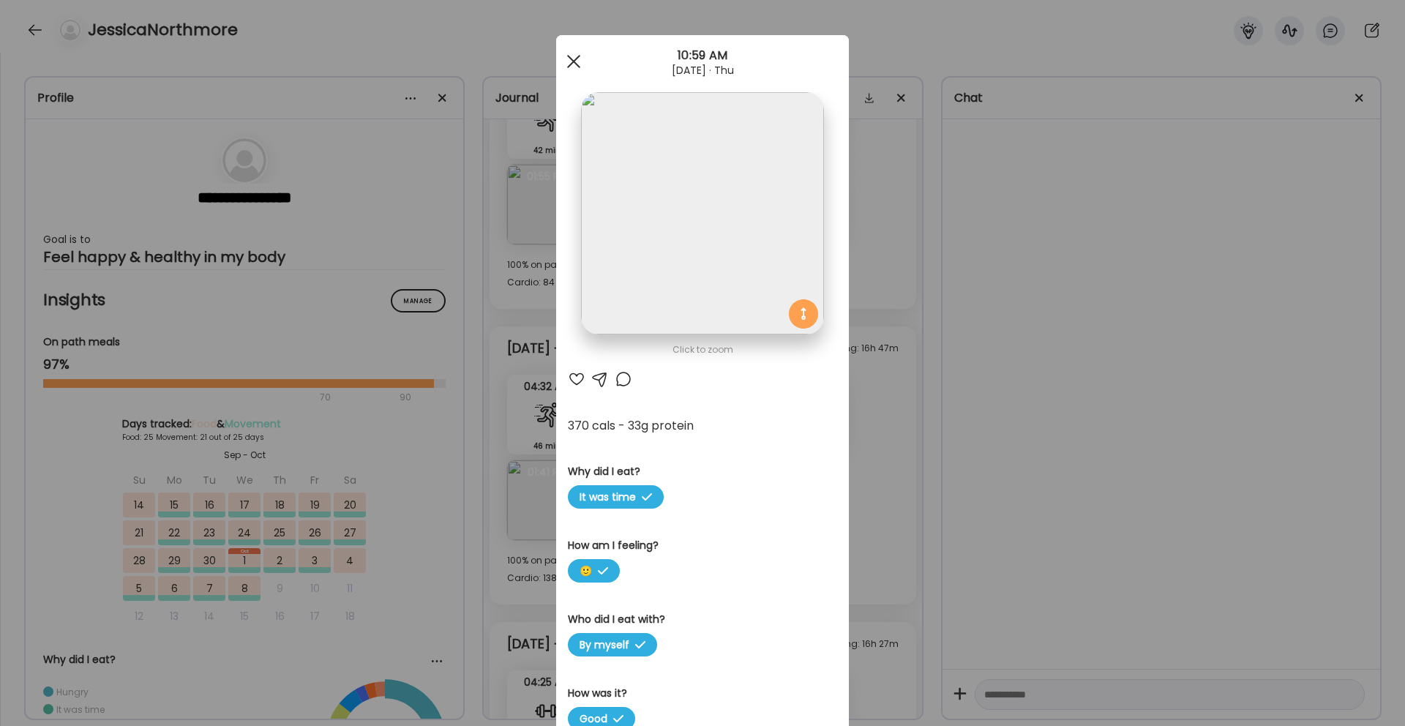
click at [571, 71] on div at bounding box center [573, 61] width 29 height 29
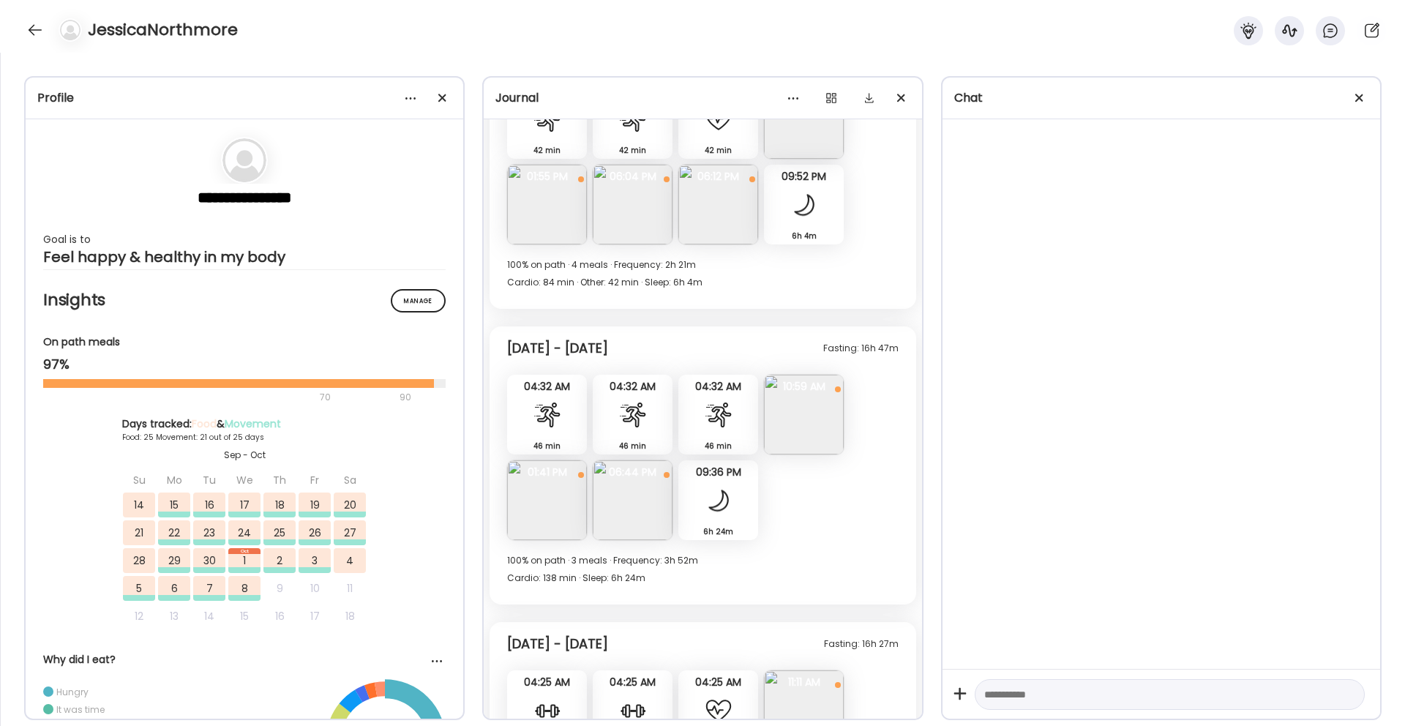
click at [816, 408] on img at bounding box center [804, 415] width 80 height 80
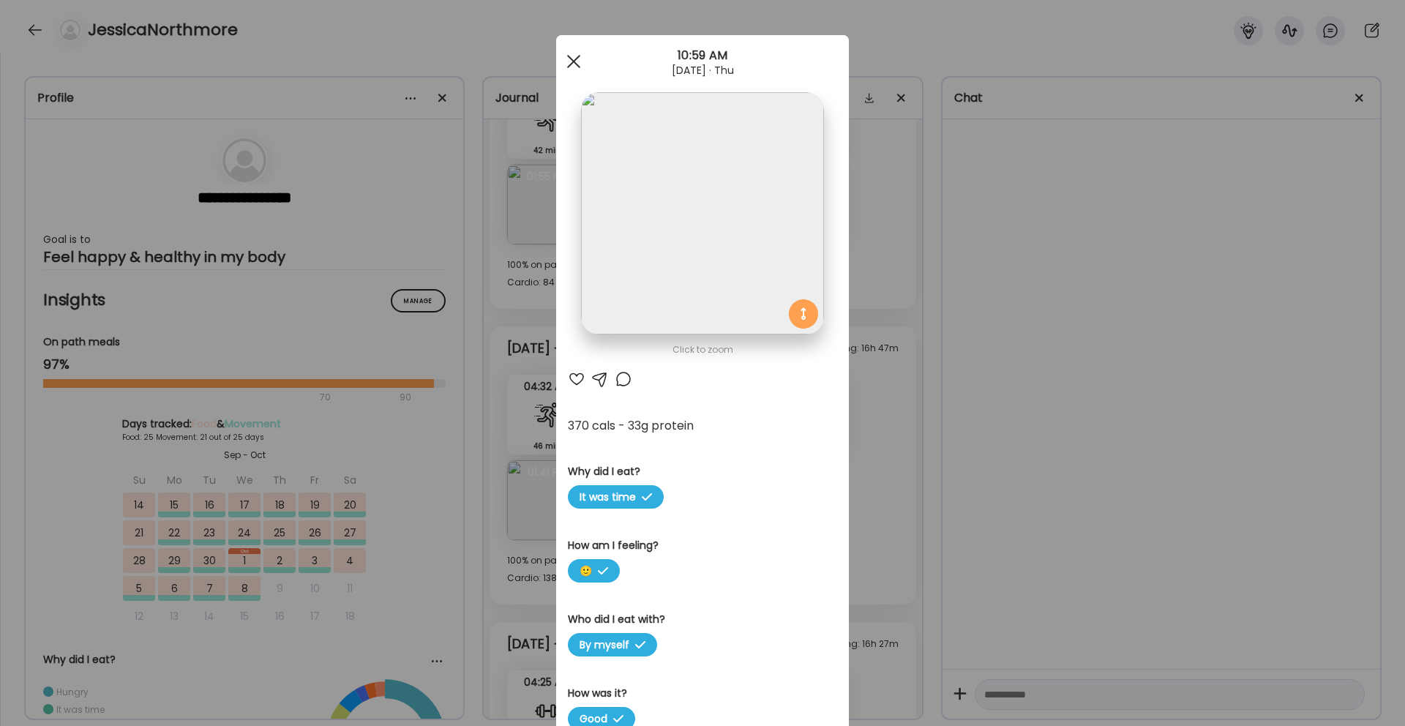
click at [584, 59] on div at bounding box center [573, 61] width 29 height 29
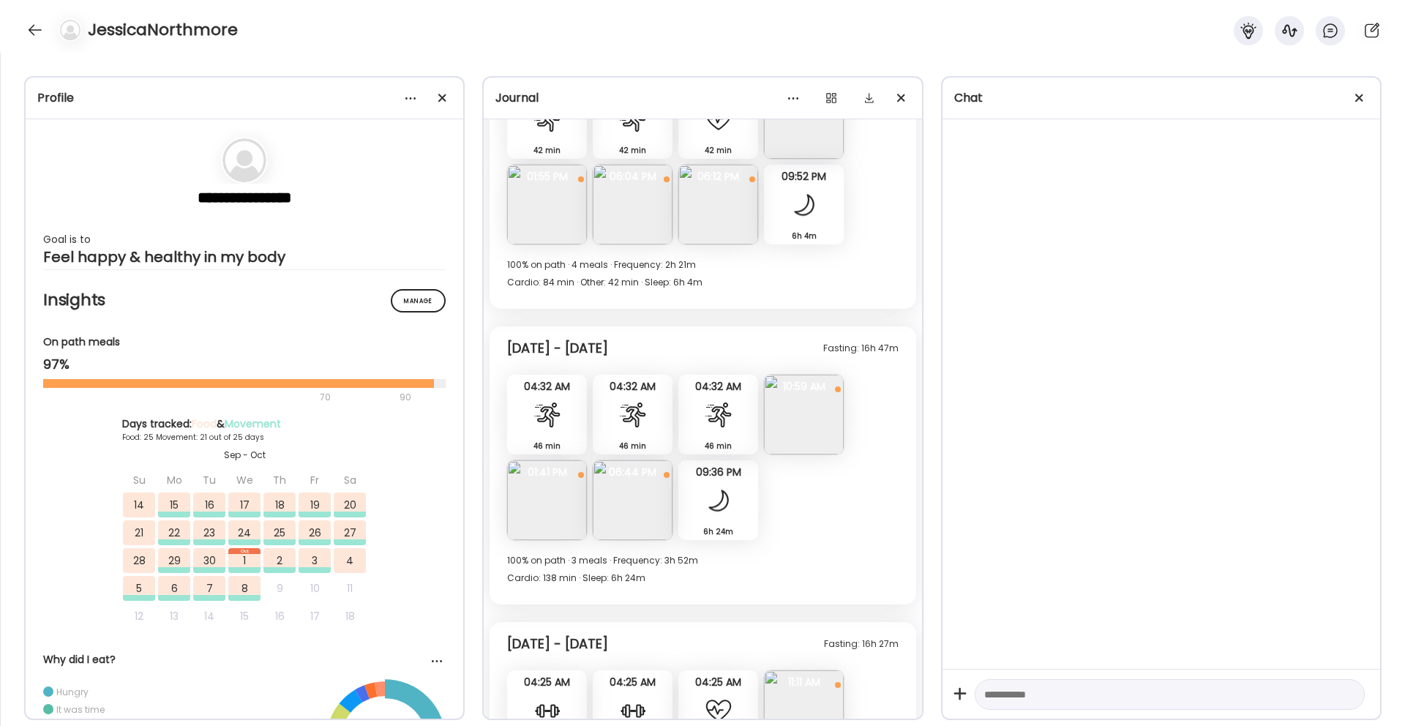
click at [648, 517] on img at bounding box center [633, 500] width 80 height 80
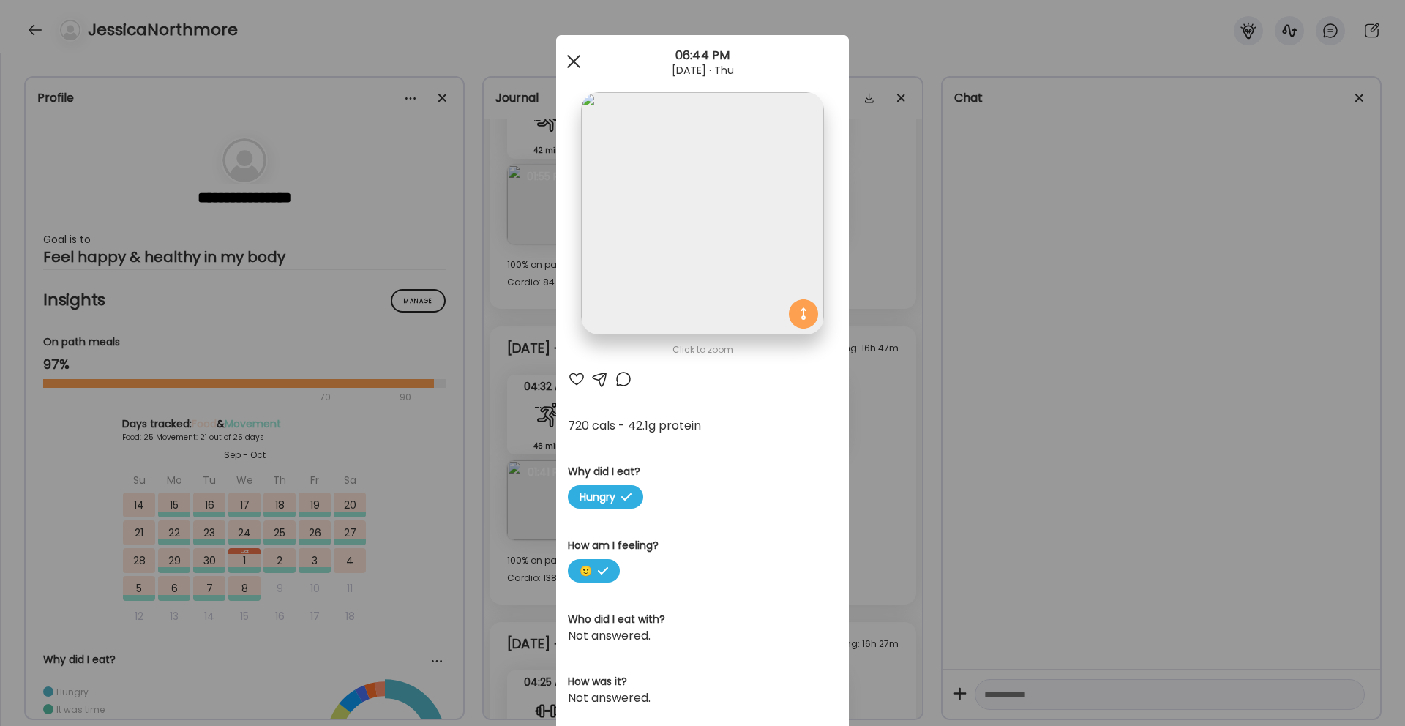
click at [571, 69] on div at bounding box center [573, 61] width 29 height 29
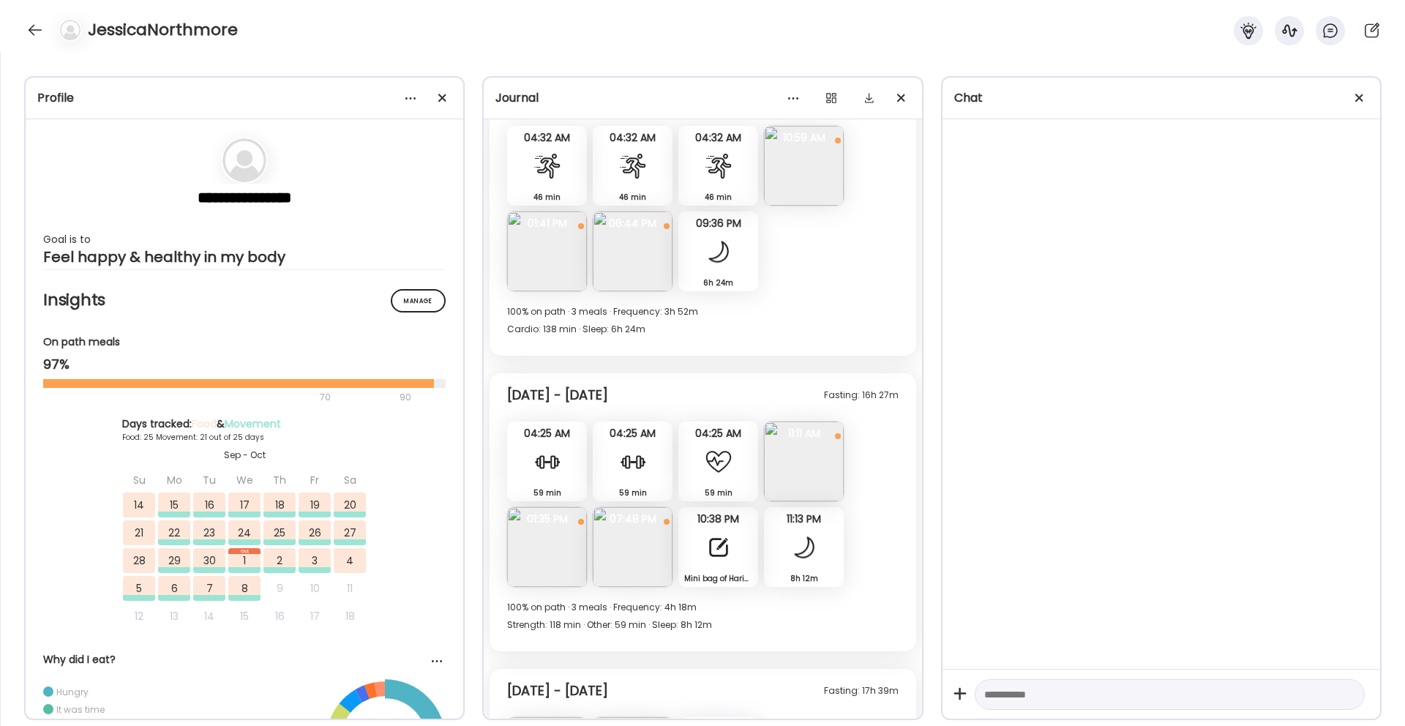
scroll to position [13821, 0]
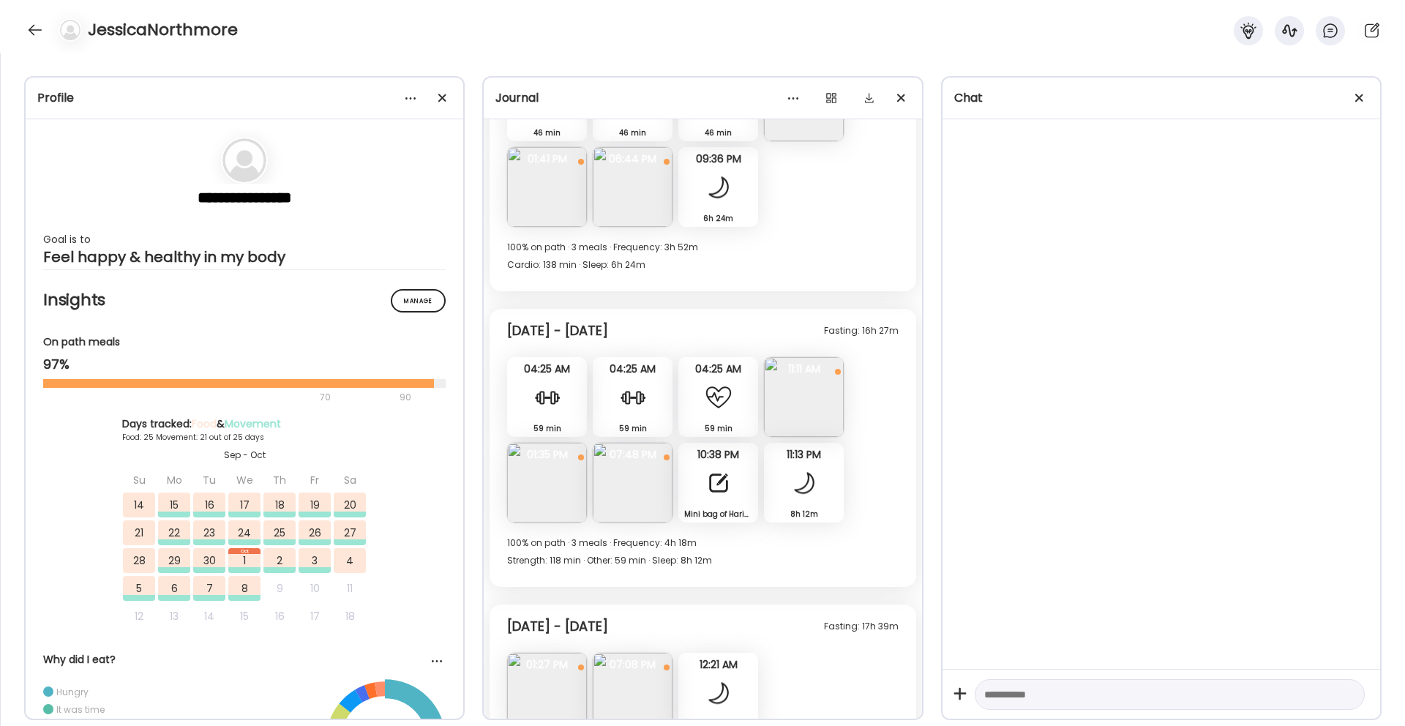
click at [803, 404] on img at bounding box center [804, 397] width 80 height 80
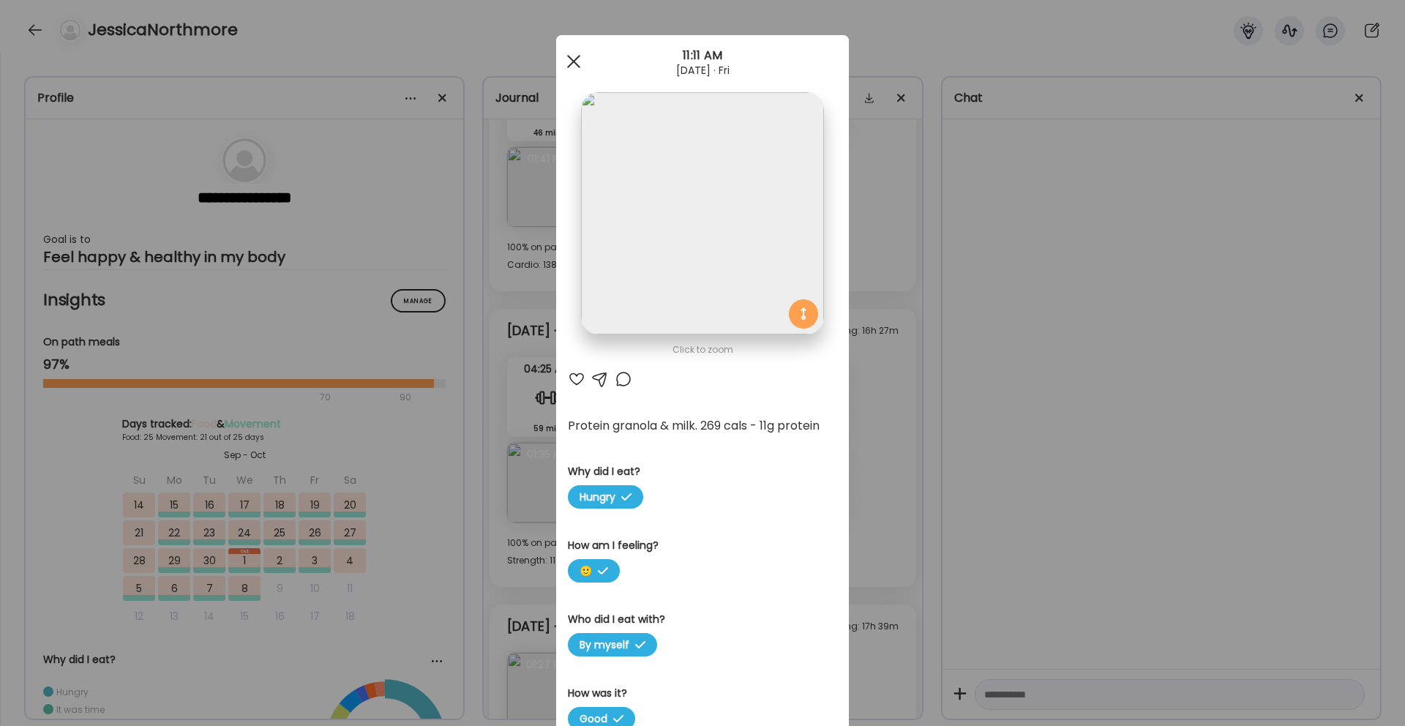
click at [569, 64] on span at bounding box center [573, 61] width 13 height 13
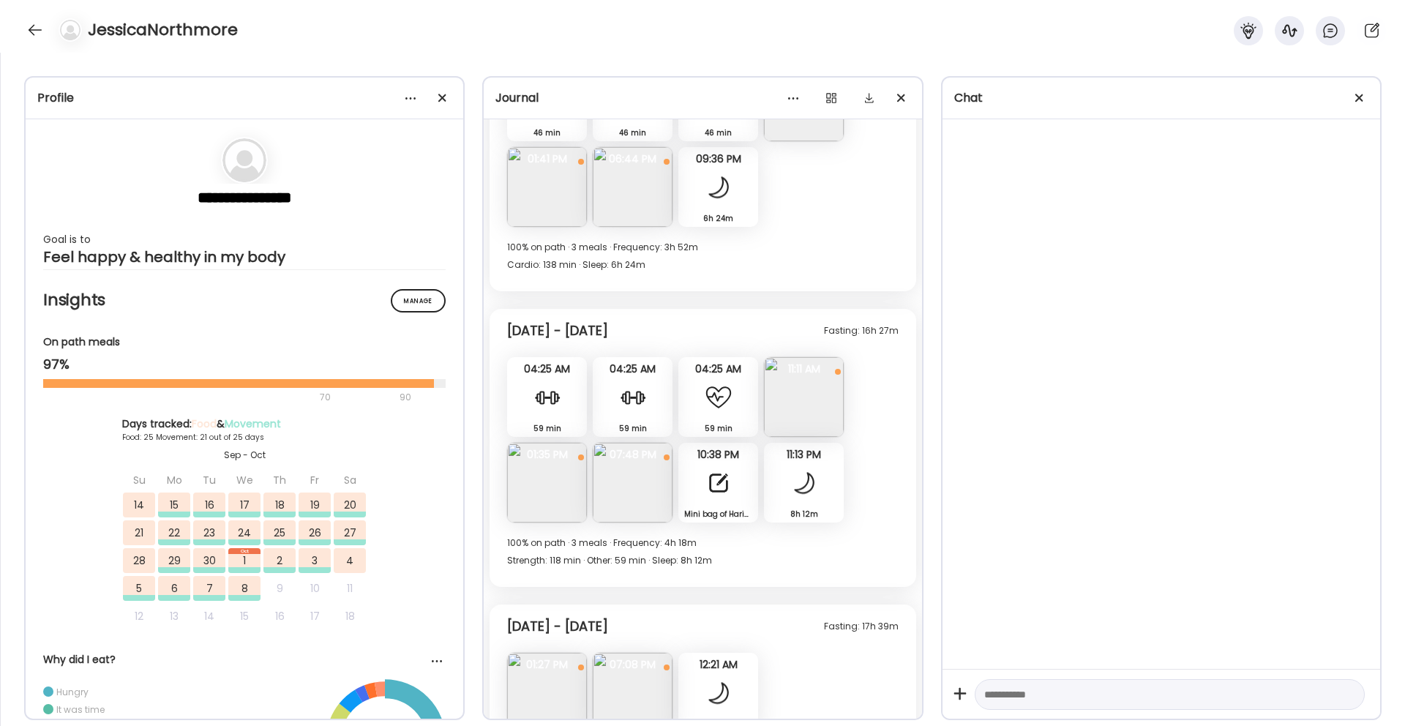
click at [626, 507] on img at bounding box center [633, 483] width 80 height 80
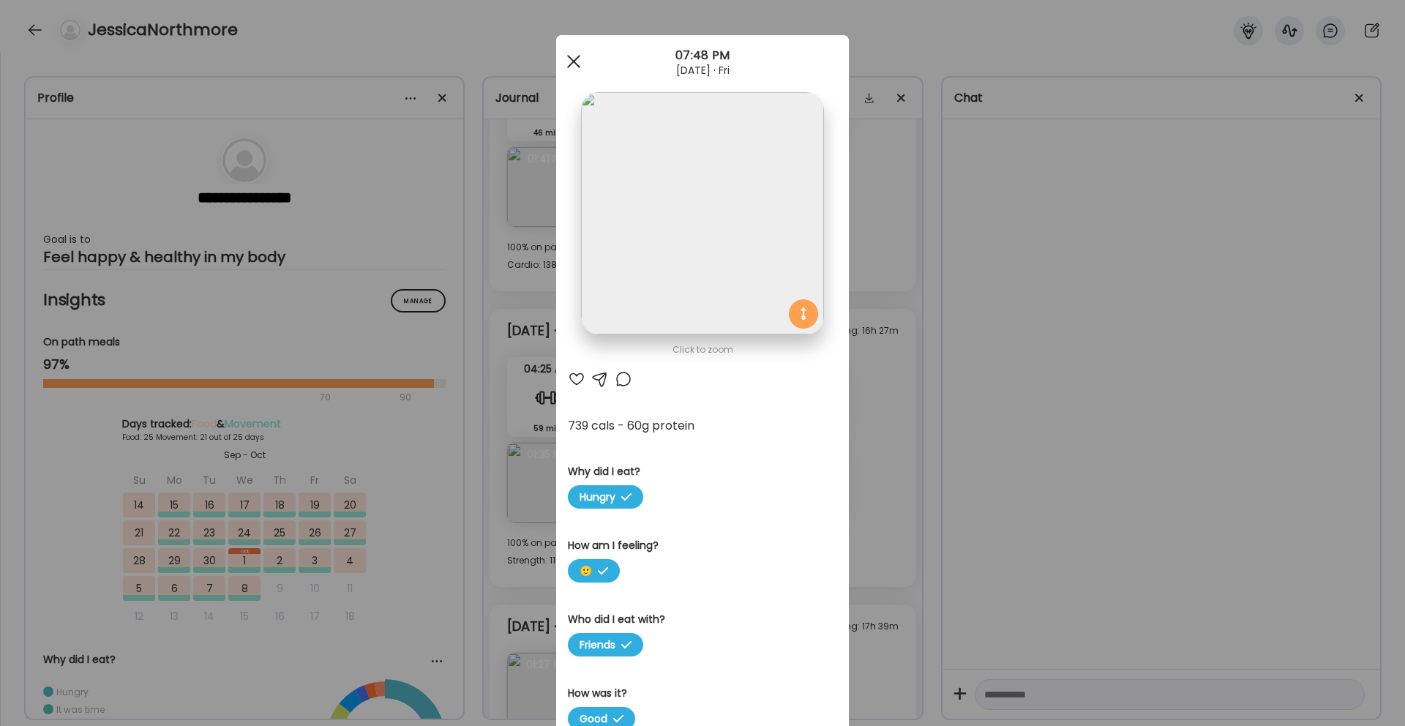
click at [577, 70] on div at bounding box center [573, 61] width 29 height 29
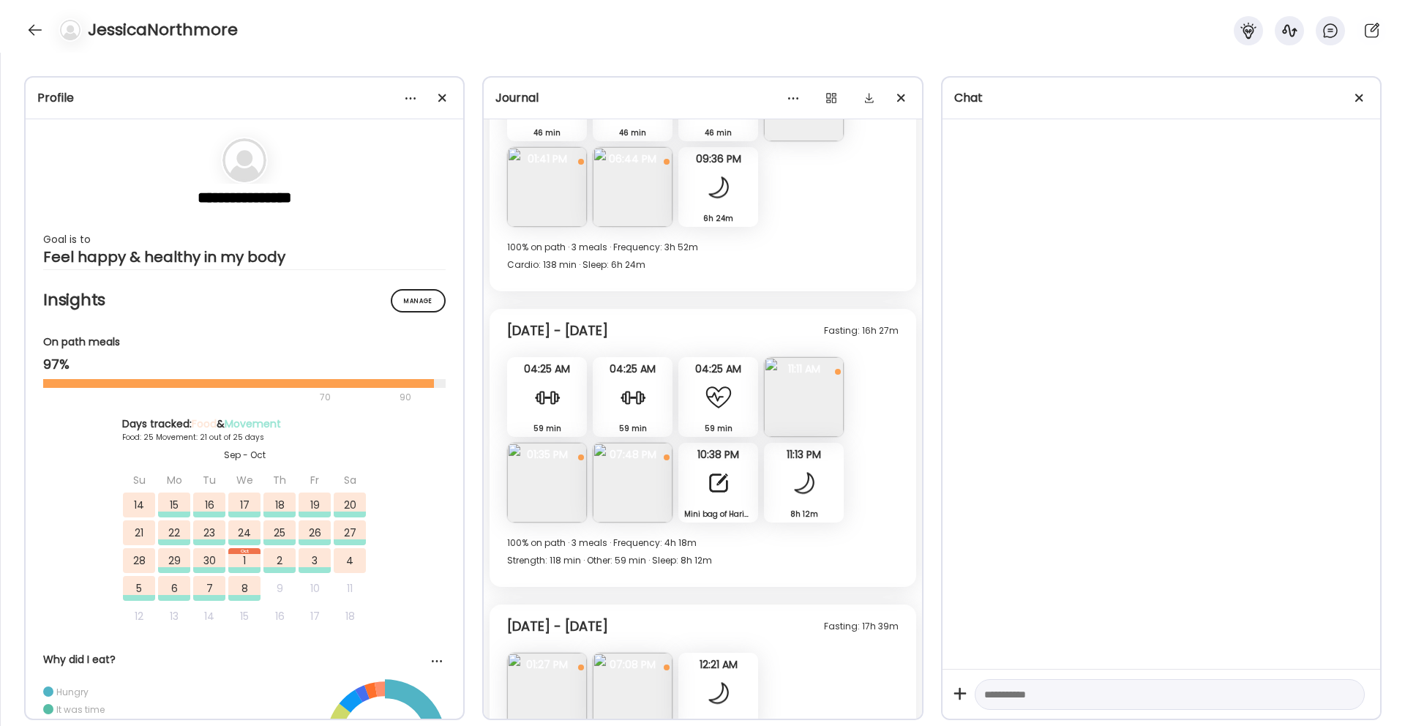
click at [553, 476] on img at bounding box center [547, 483] width 80 height 80
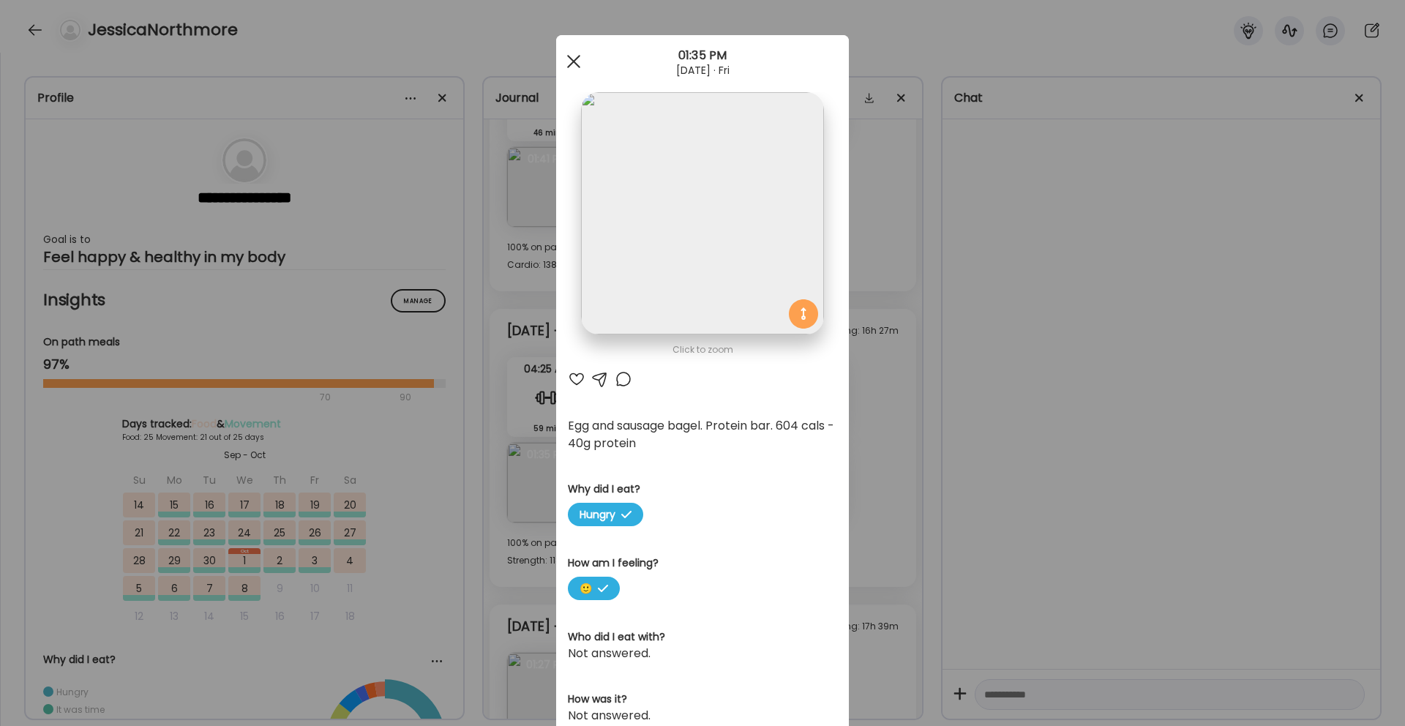
click at [571, 63] on span at bounding box center [573, 61] width 13 height 13
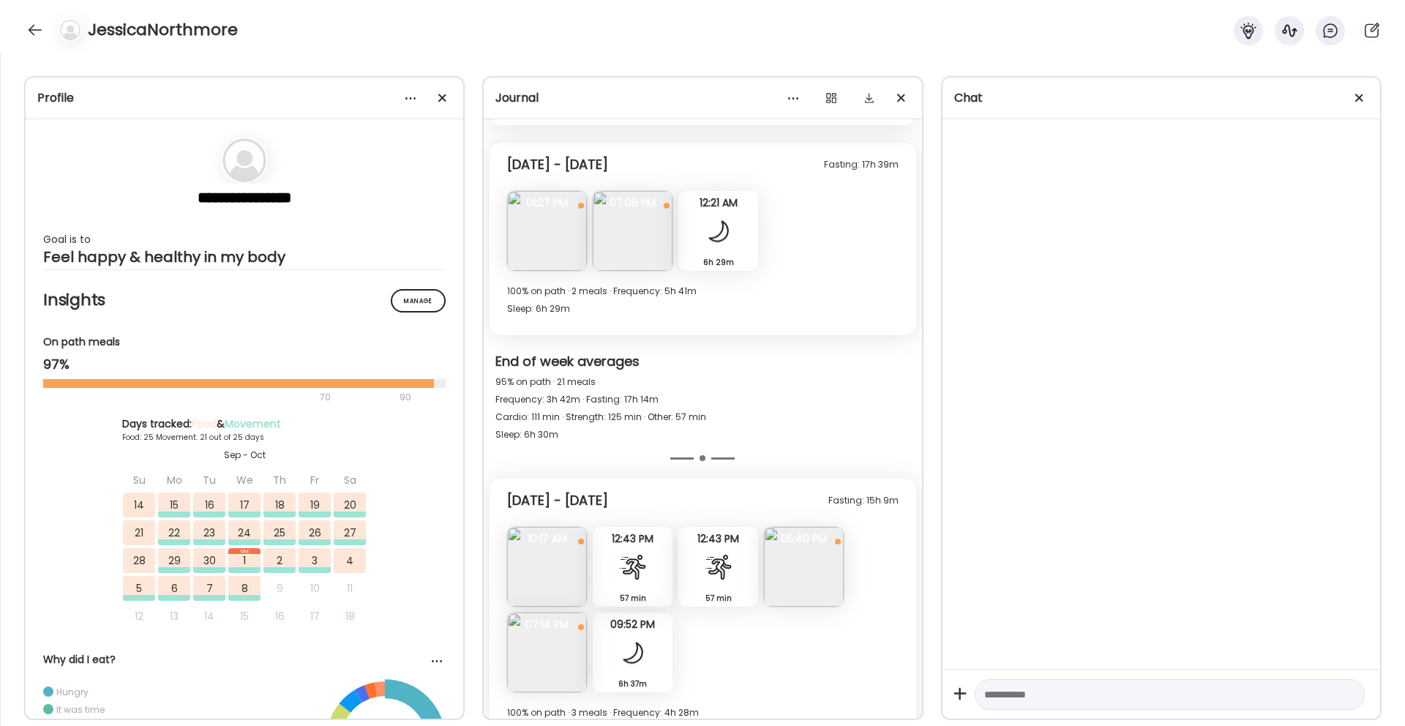
scroll to position [14442, 0]
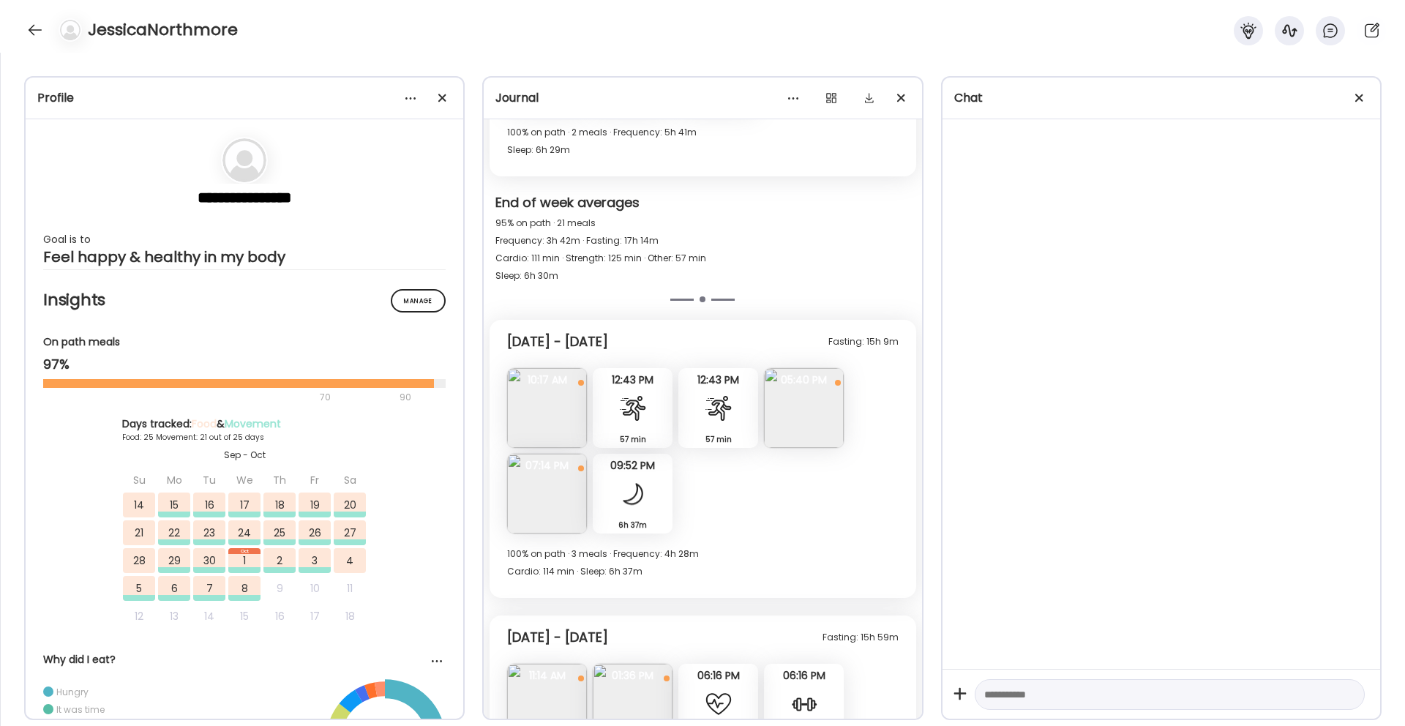
click at [550, 423] on img at bounding box center [547, 408] width 80 height 80
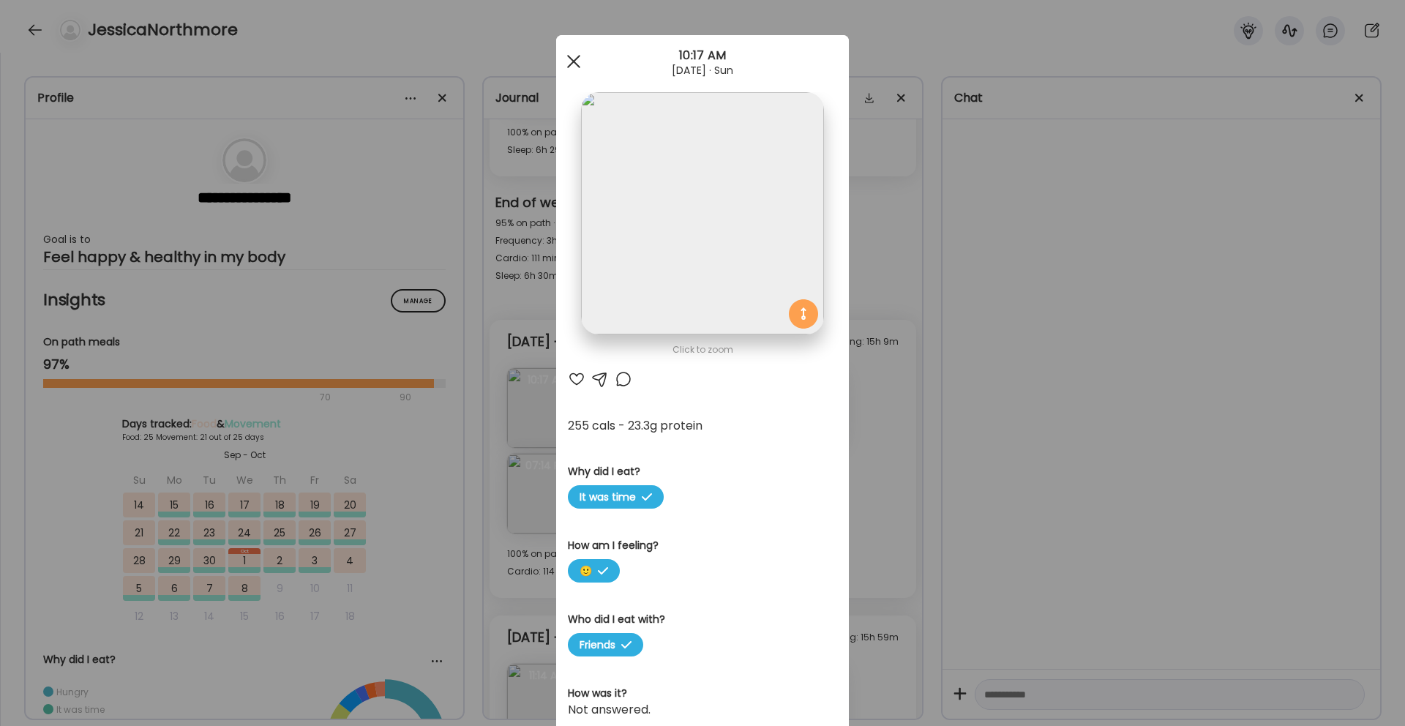
click at [579, 64] on div at bounding box center [573, 61] width 29 height 29
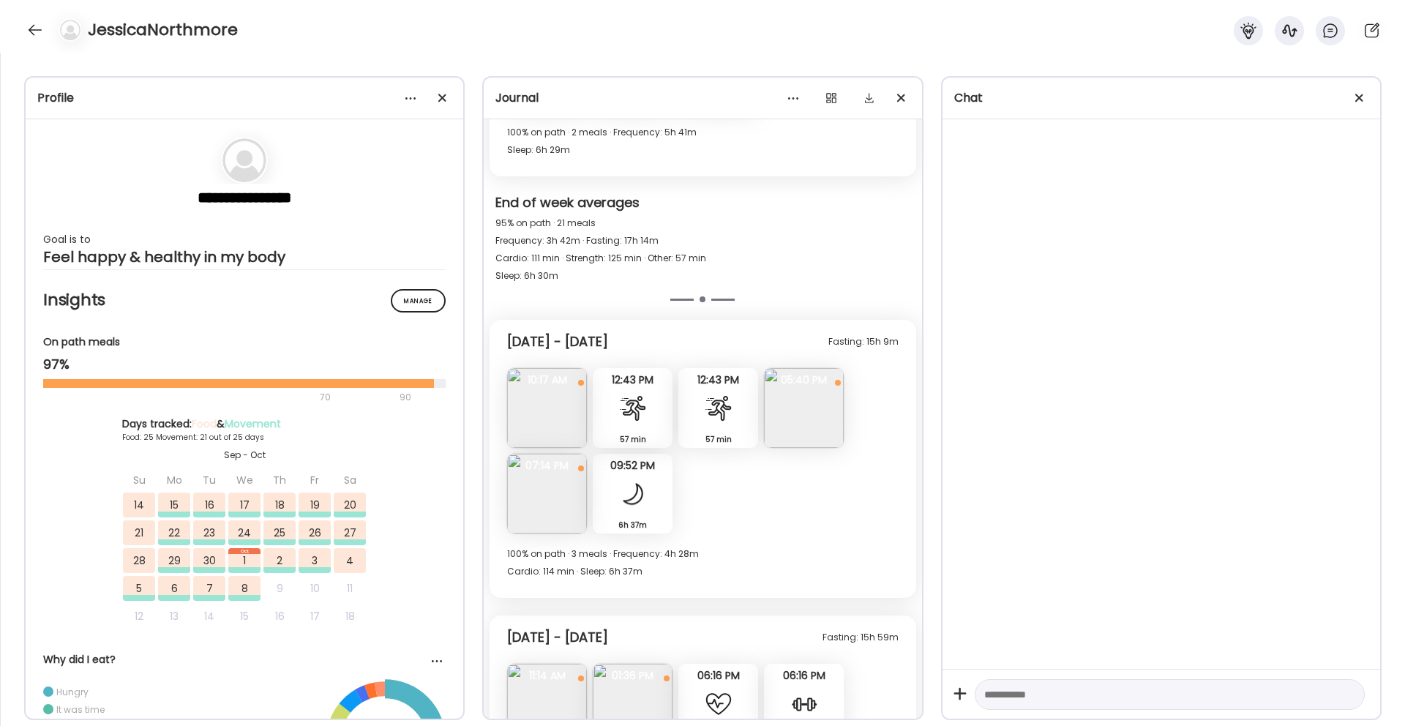
click at [834, 435] on img at bounding box center [804, 408] width 80 height 80
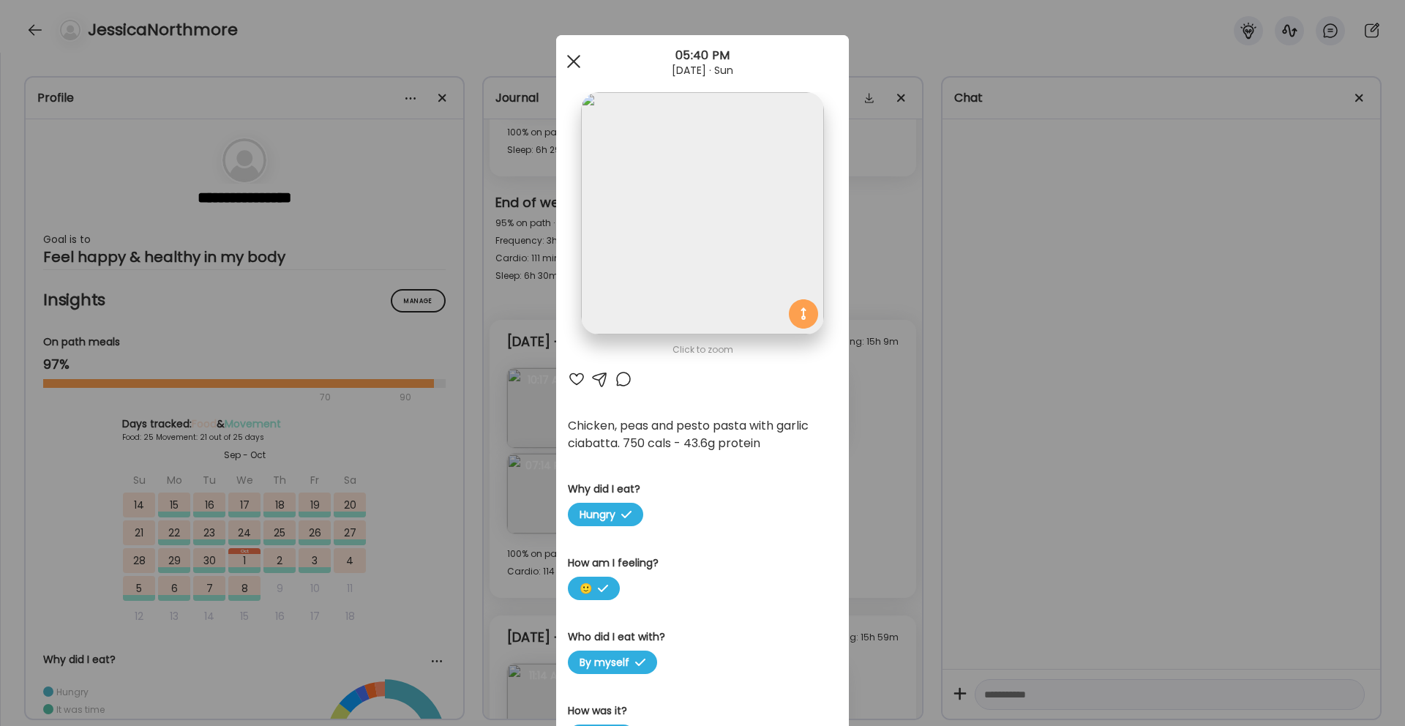
click at [572, 68] on div at bounding box center [573, 61] width 29 height 29
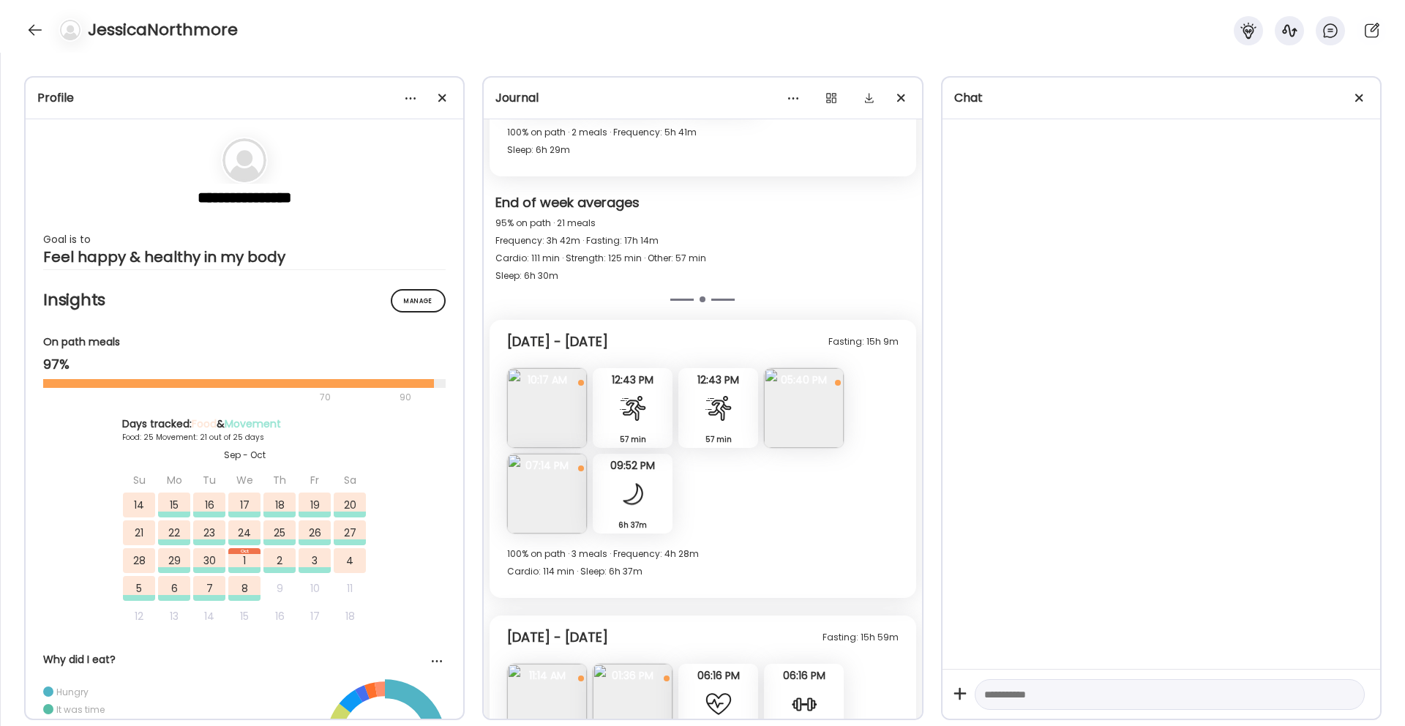
click at [571, 460] on span "07:14 PM" at bounding box center [547, 465] width 80 height 13
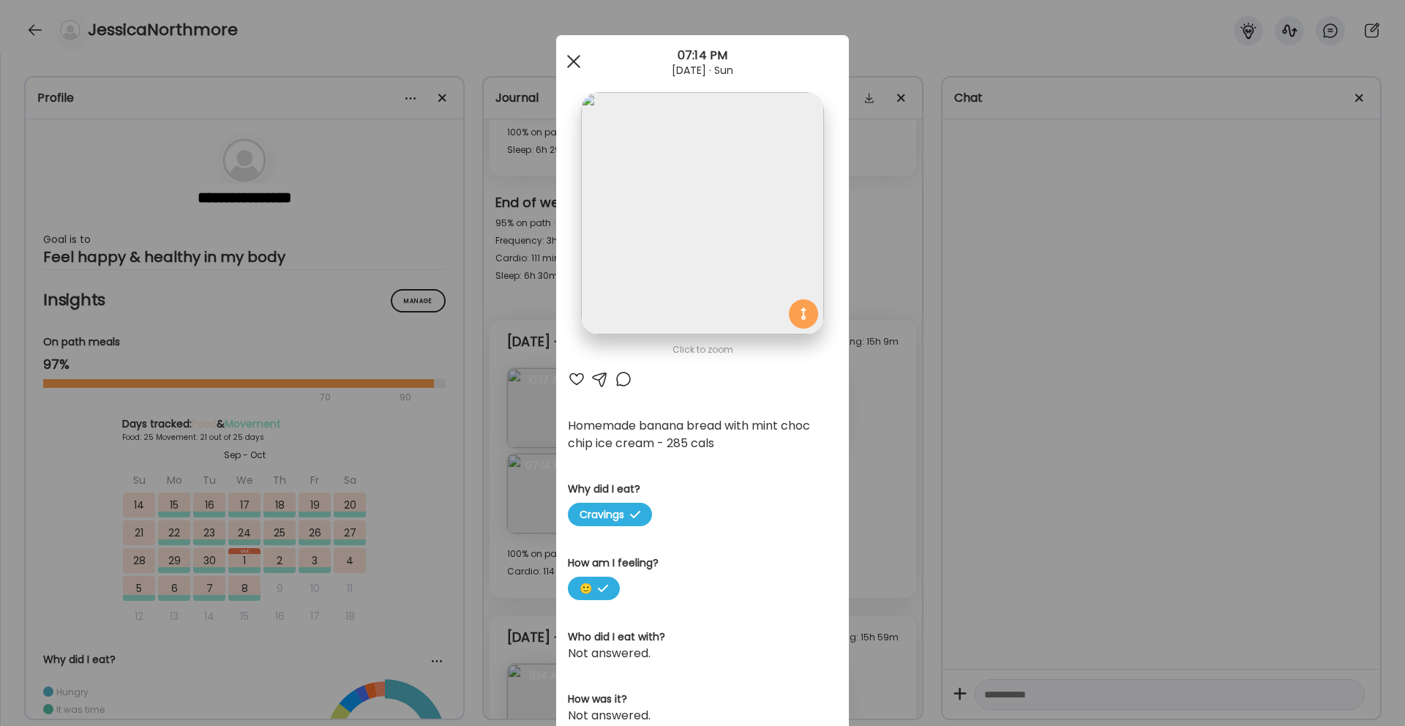
click at [576, 59] on span at bounding box center [573, 61] width 13 height 13
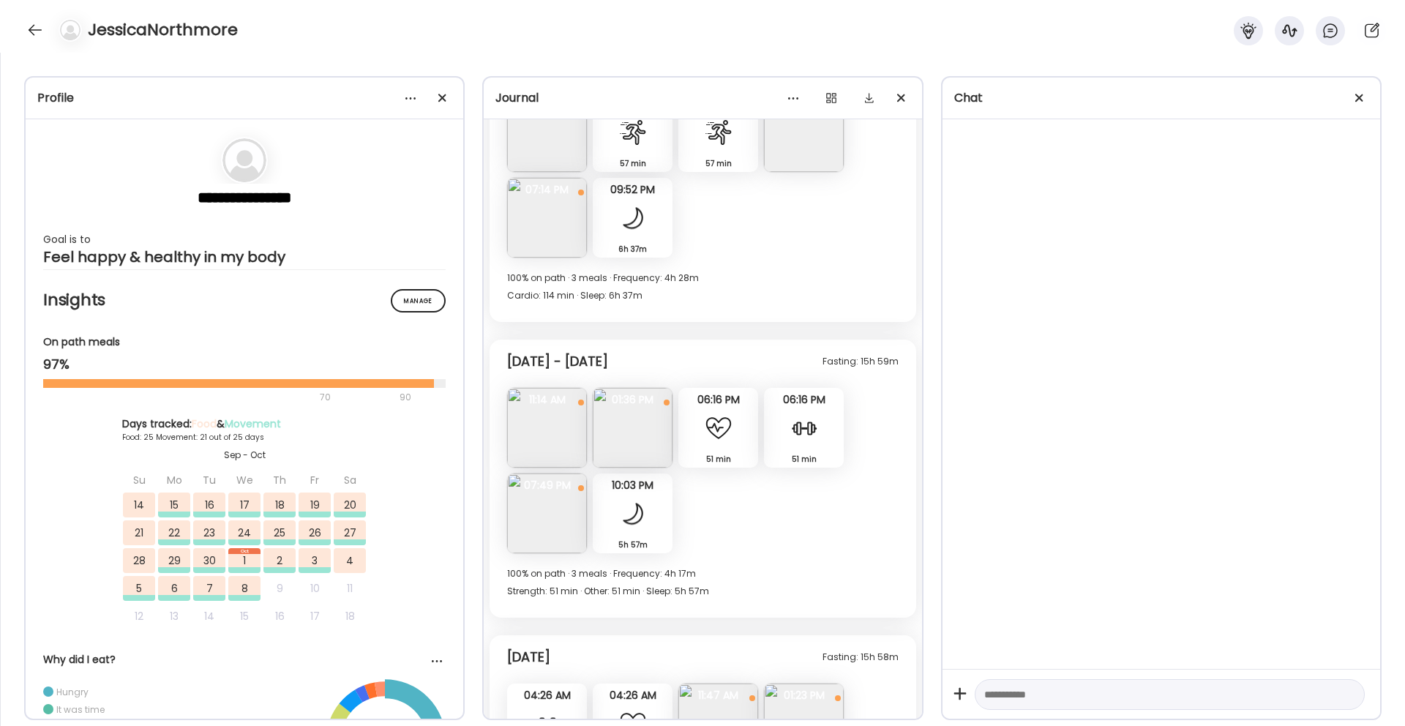
scroll to position [14830, 0]
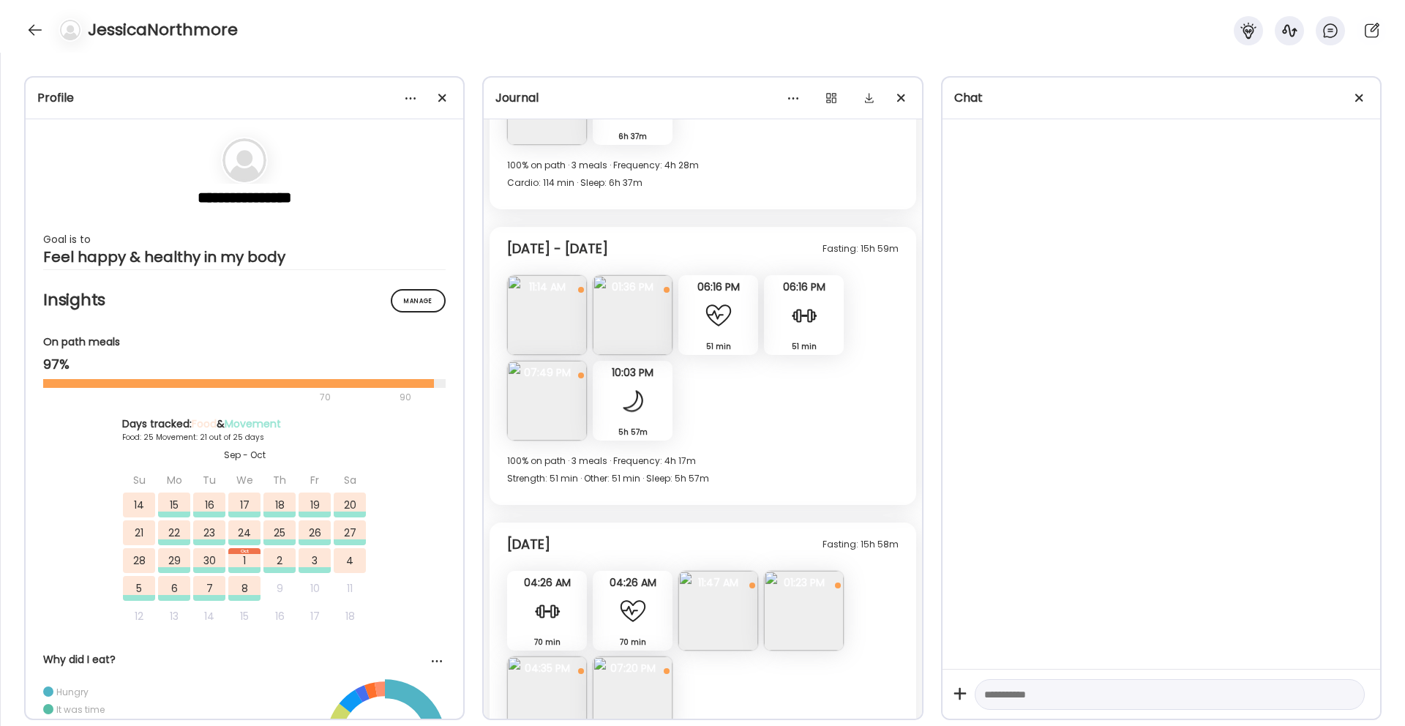
click at [537, 330] on img at bounding box center [547, 315] width 80 height 80
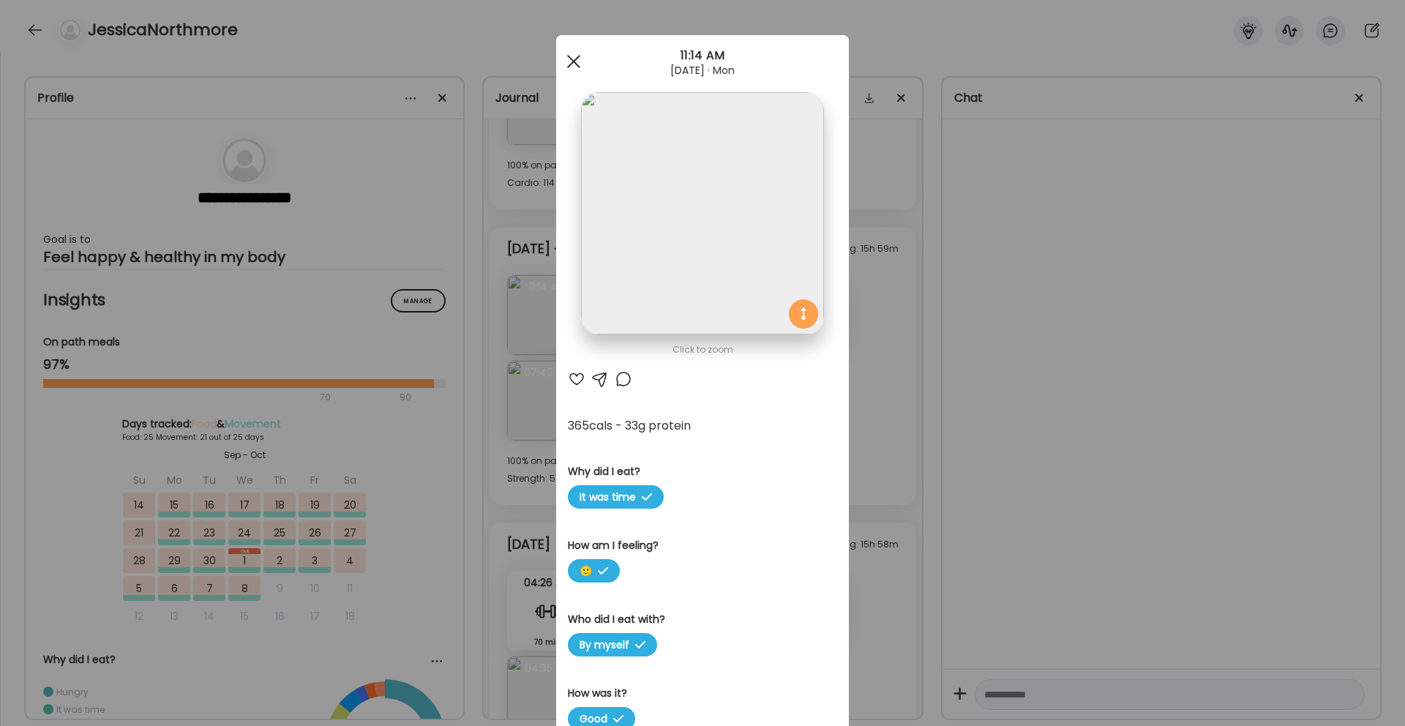
click at [574, 56] on div at bounding box center [573, 61] width 29 height 29
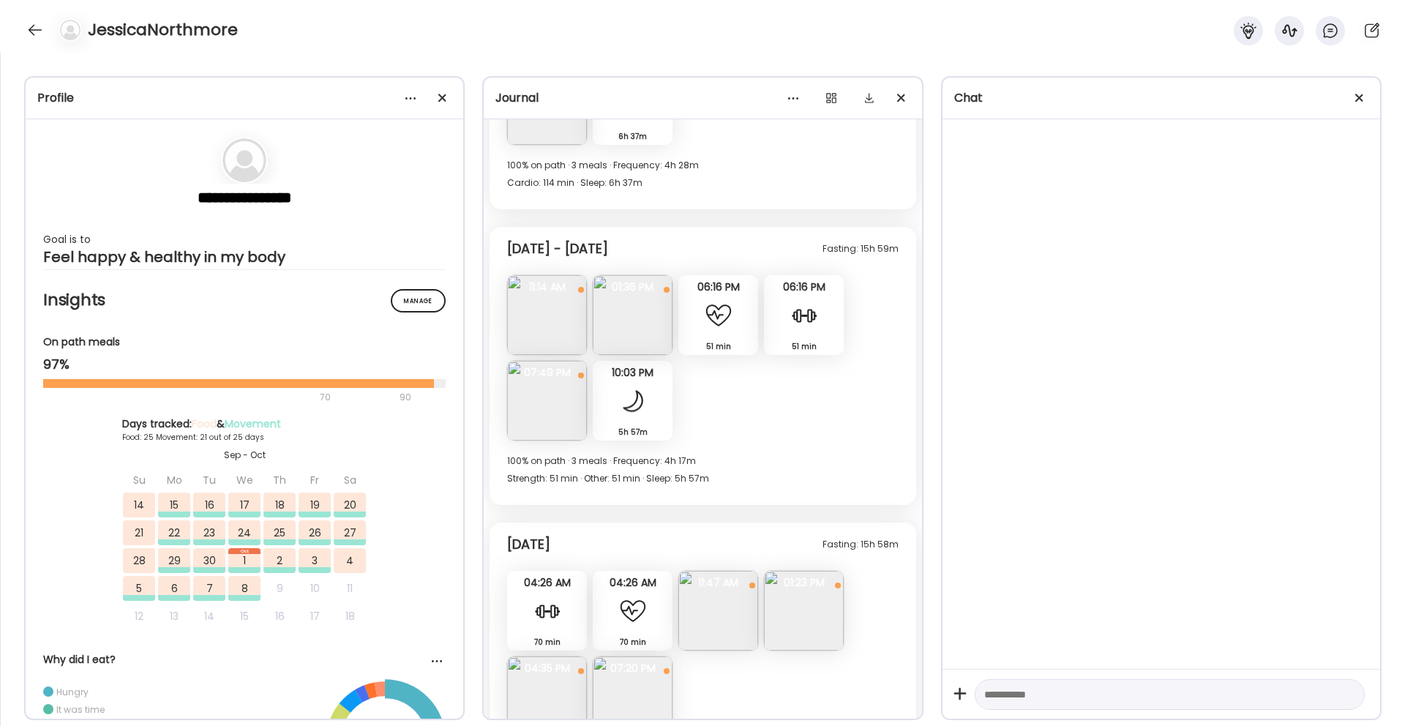
click at [609, 309] on img at bounding box center [633, 315] width 80 height 80
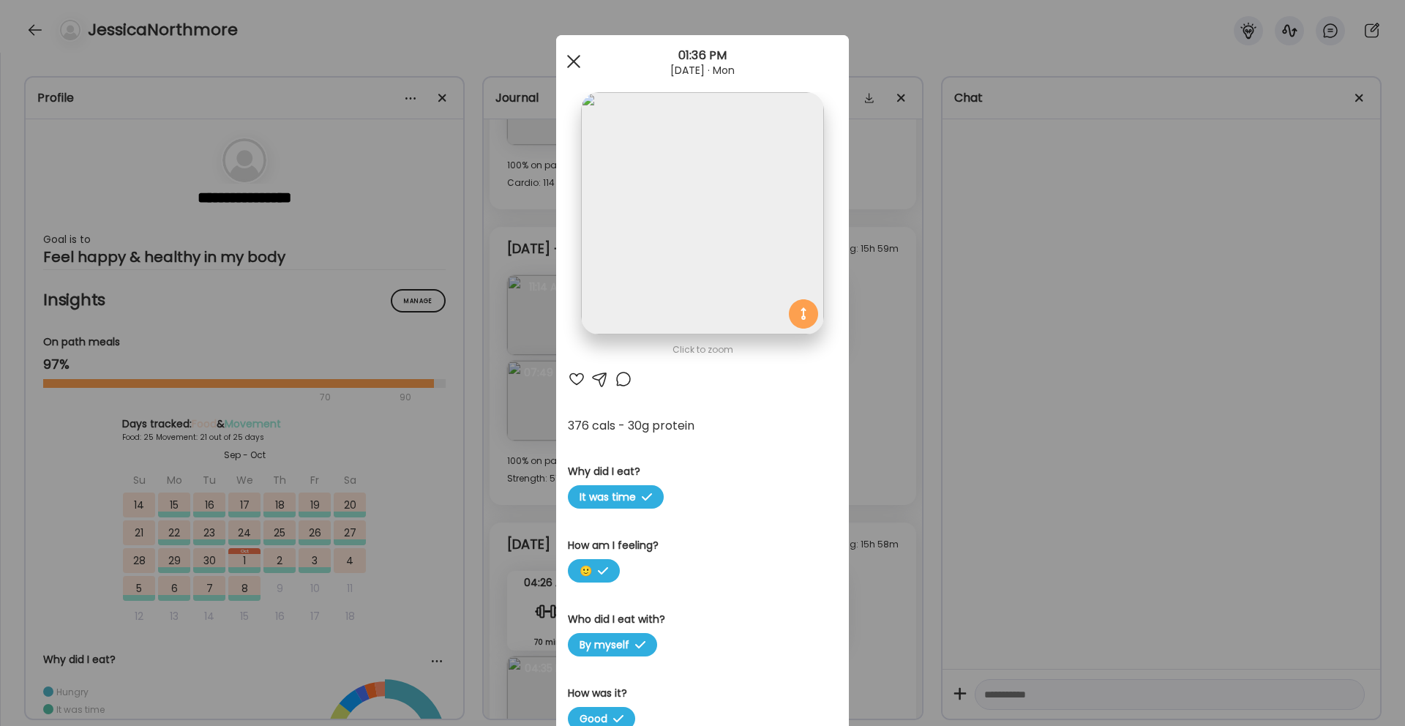
click at [572, 61] on span at bounding box center [573, 61] width 13 height 13
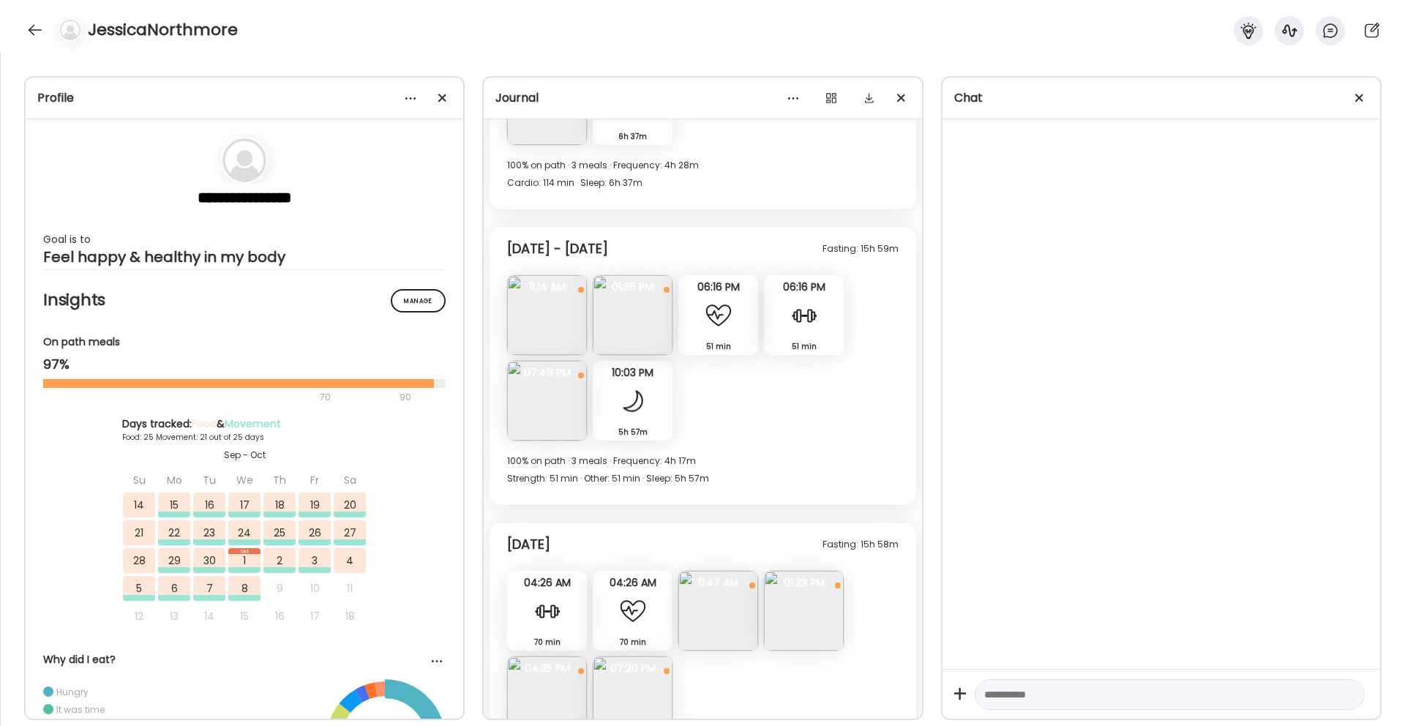
click at [566, 383] on img at bounding box center [547, 401] width 80 height 80
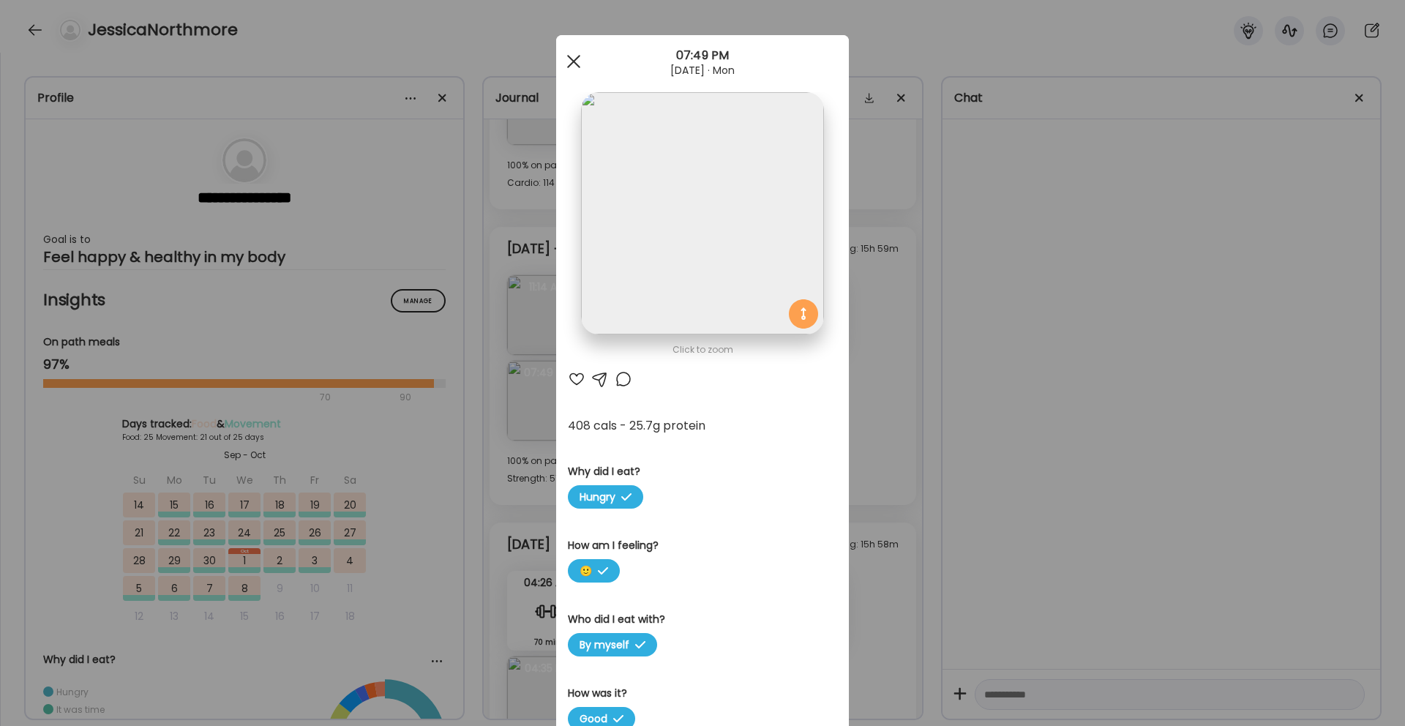
click at [569, 58] on span at bounding box center [573, 61] width 13 height 13
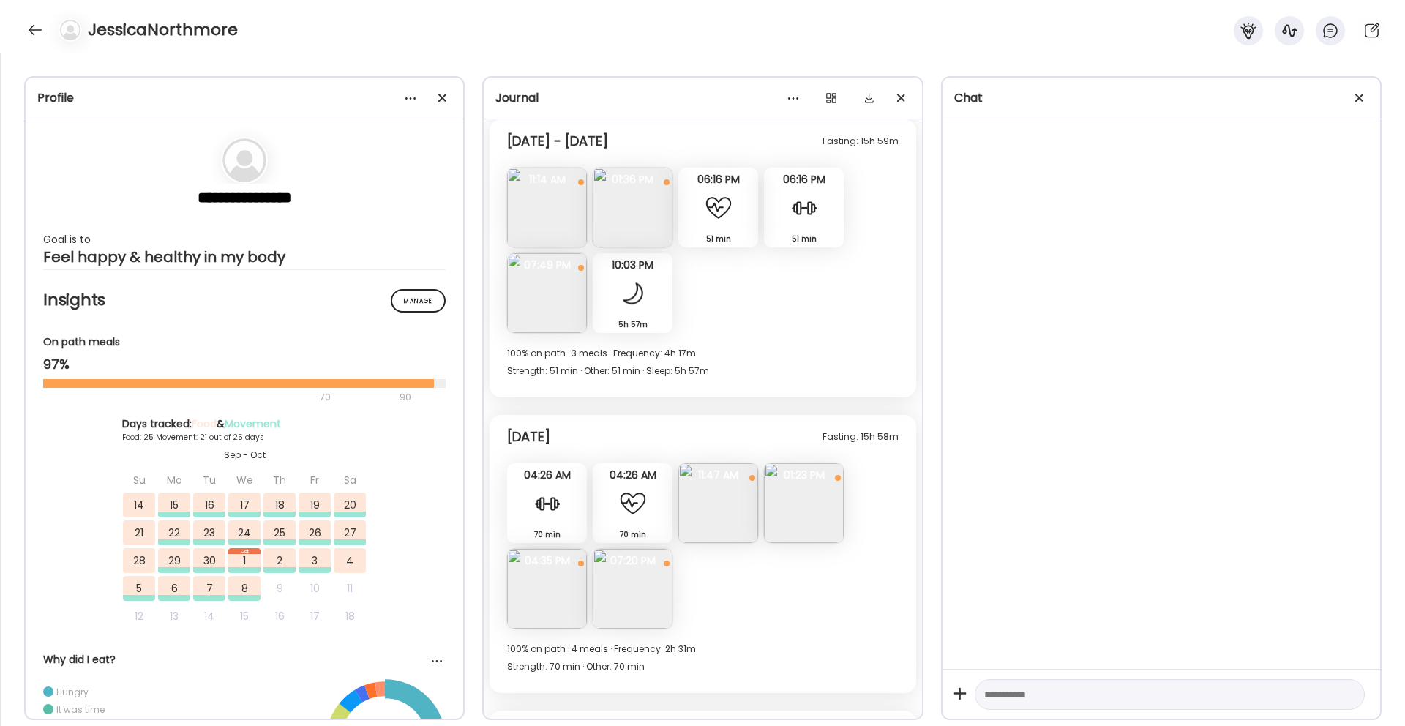
scroll to position [15128, 0]
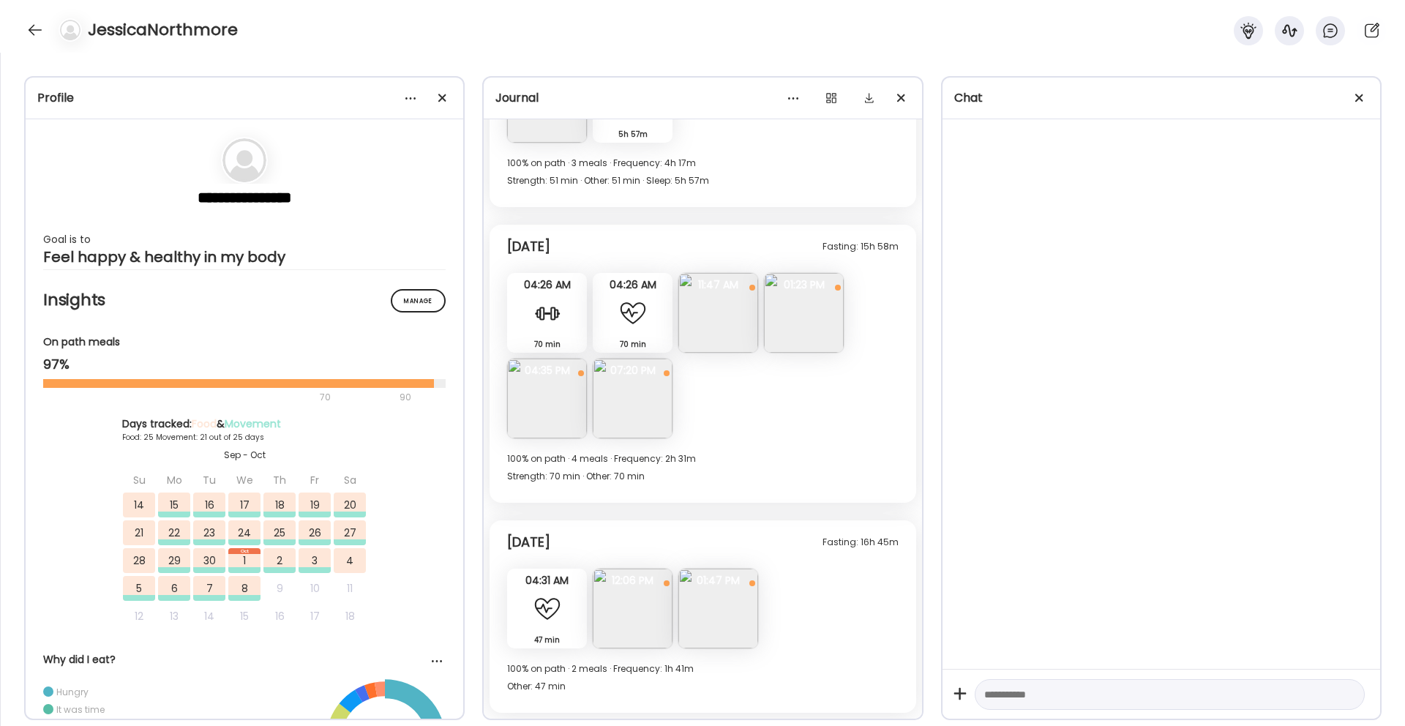
click at [549, 405] on img at bounding box center [547, 398] width 80 height 80
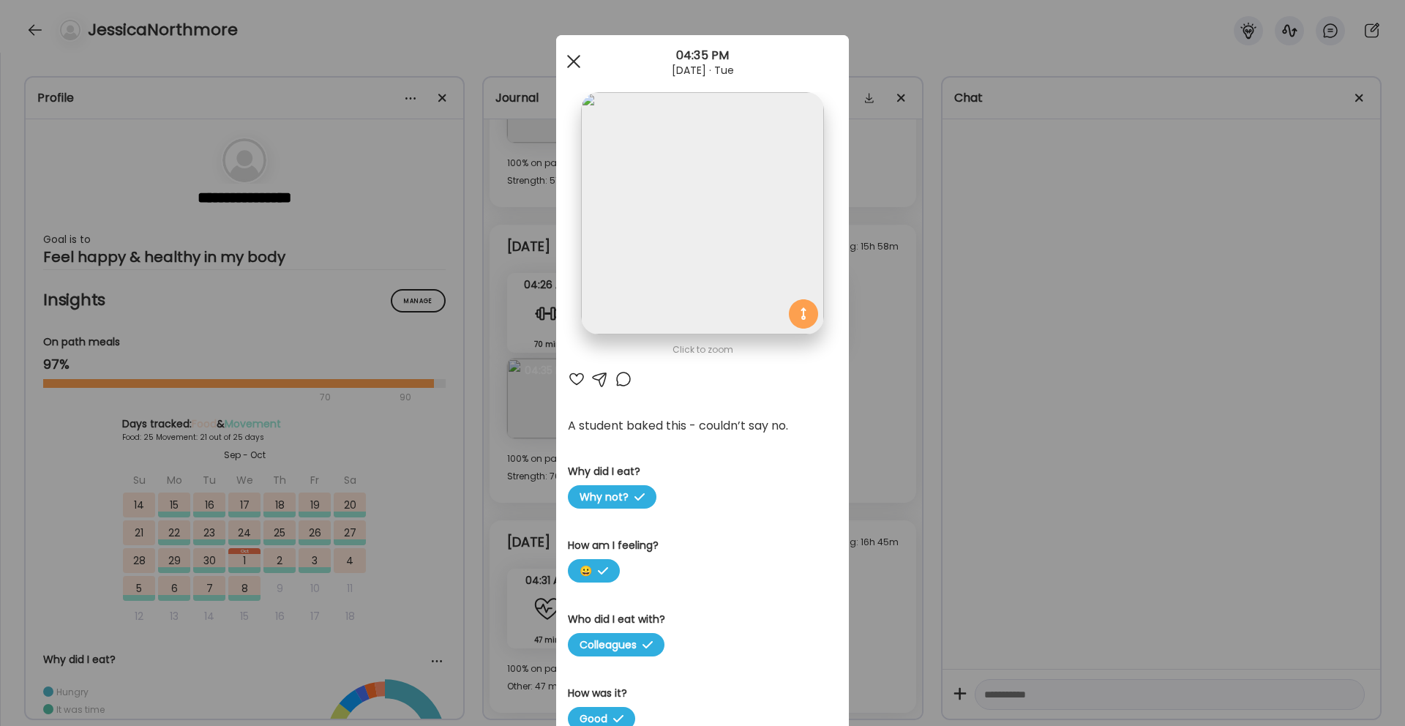
click at [573, 62] on span at bounding box center [573, 61] width 13 height 13
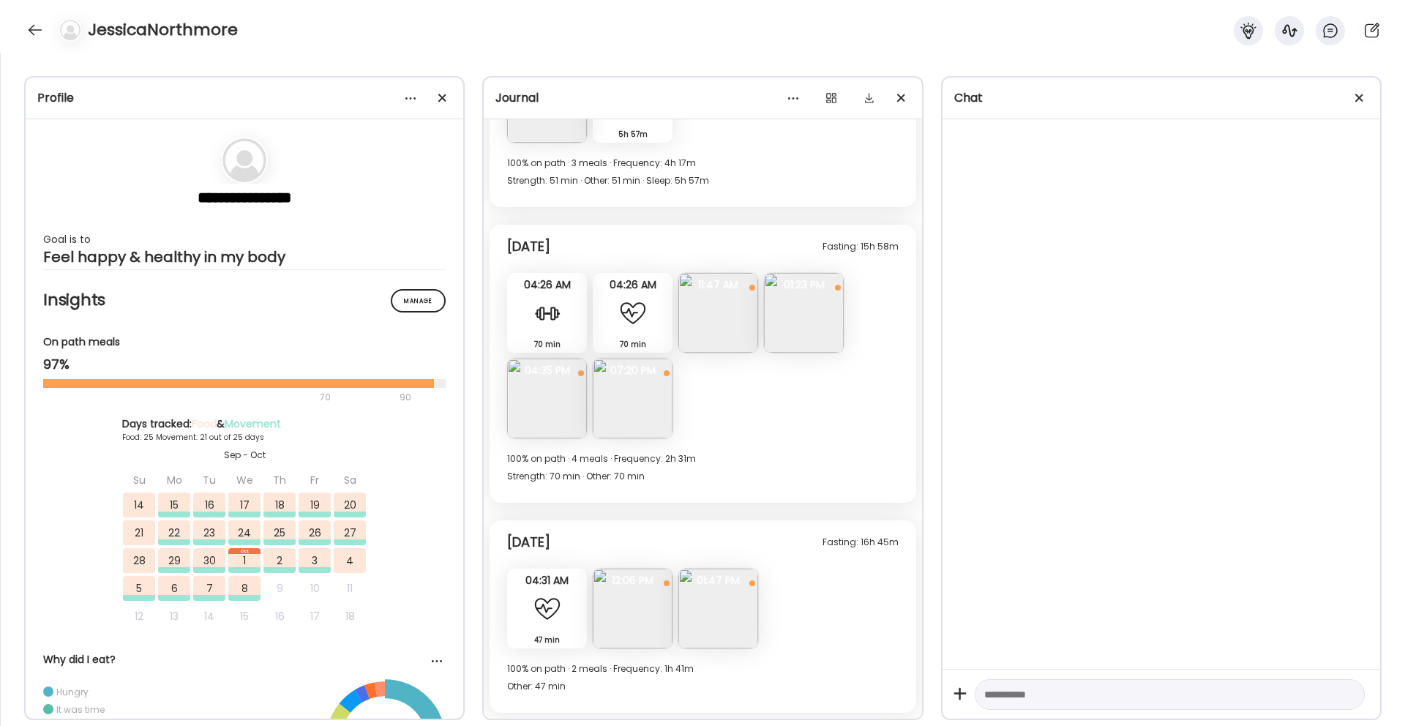
click at [642, 425] on img at bounding box center [633, 398] width 80 height 80
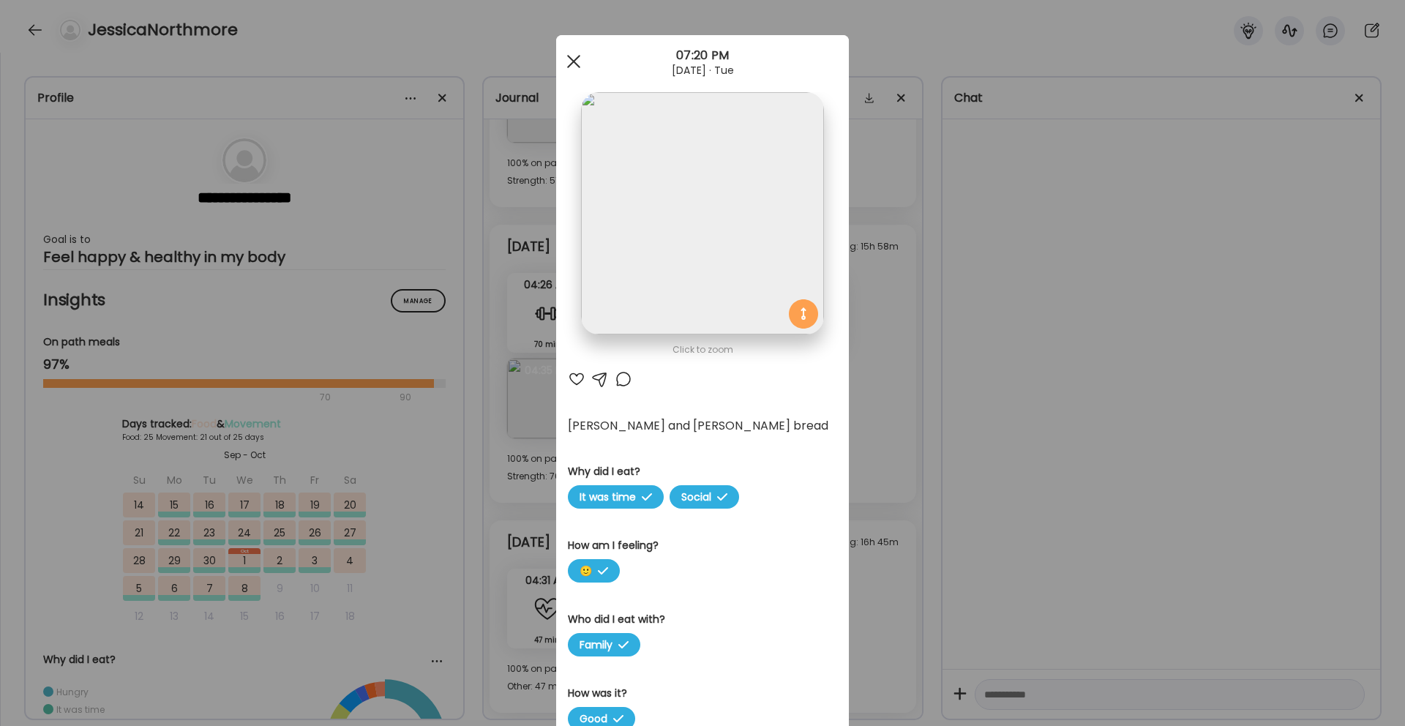
click at [575, 59] on span at bounding box center [573, 61] width 13 height 13
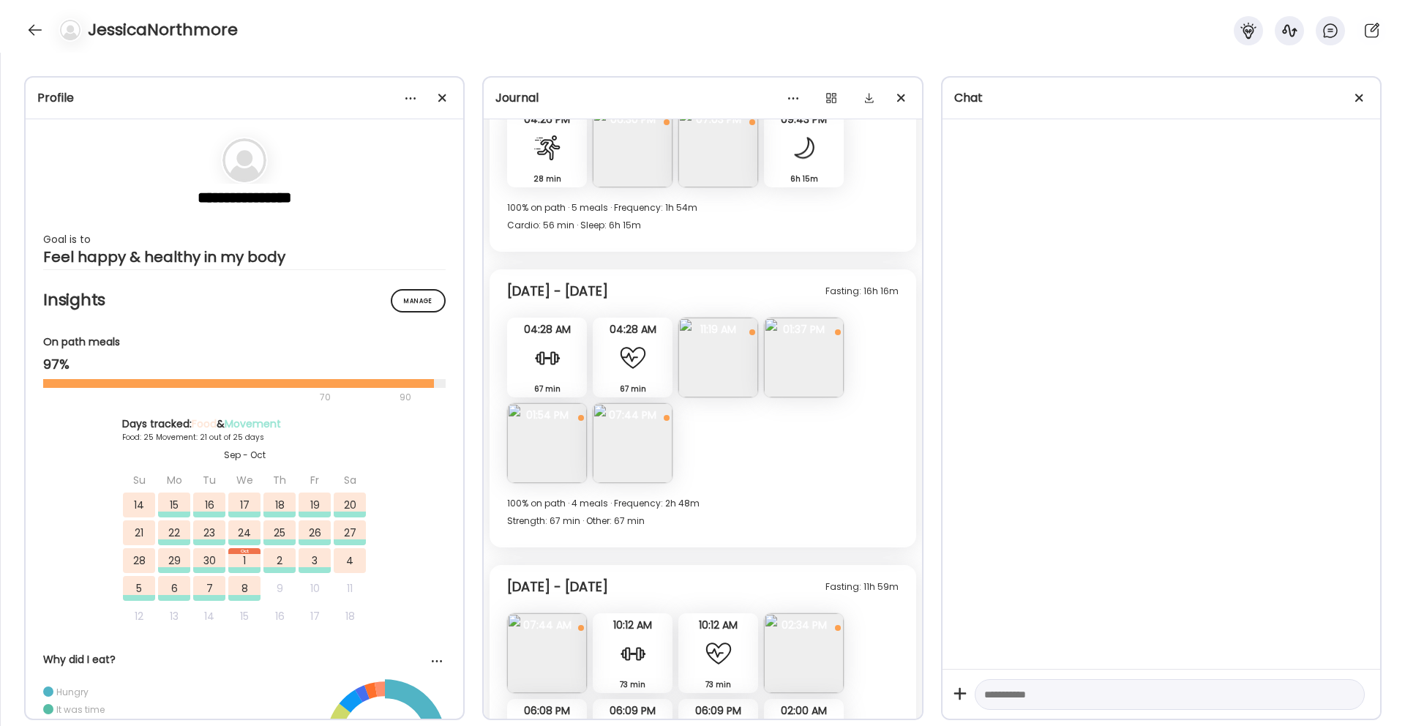
scroll to position [9560, 0]
click at [724, 352] on img at bounding box center [718, 355] width 80 height 80
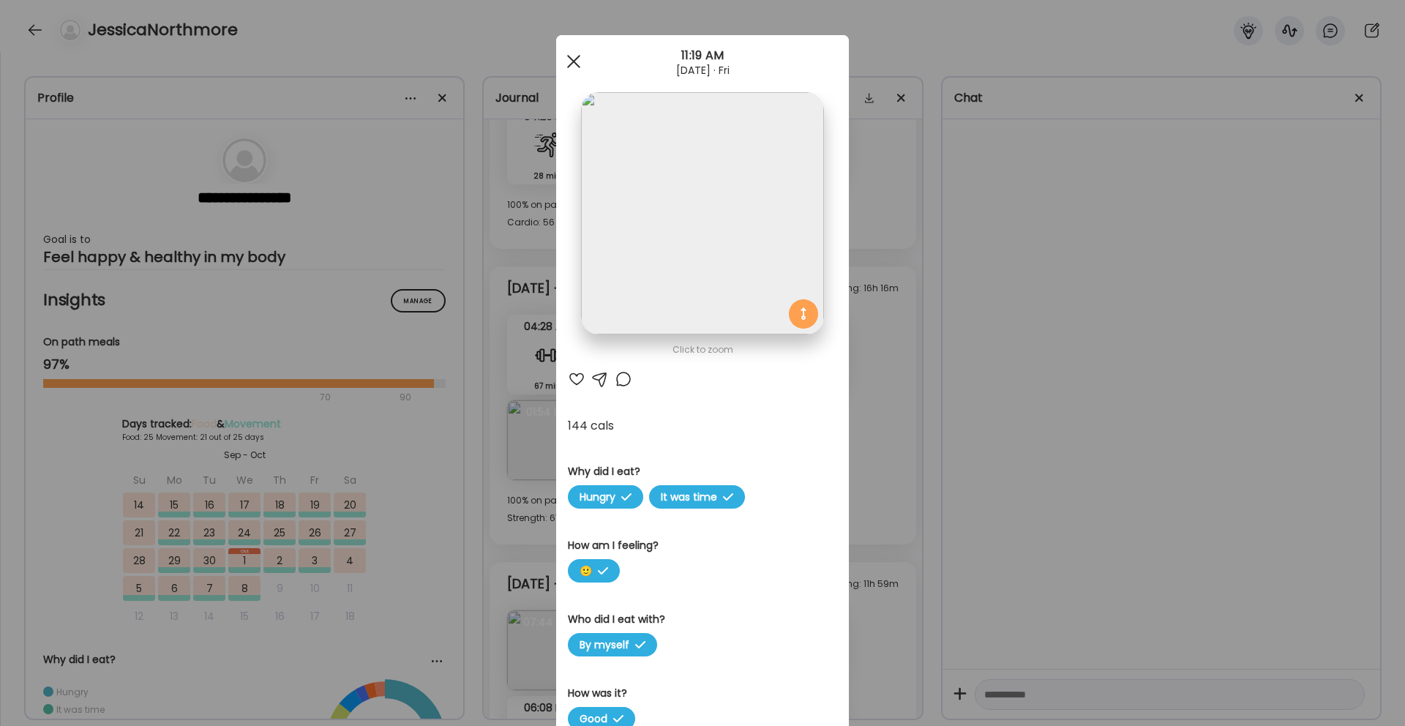
click at [574, 61] on span at bounding box center [573, 61] width 13 height 13
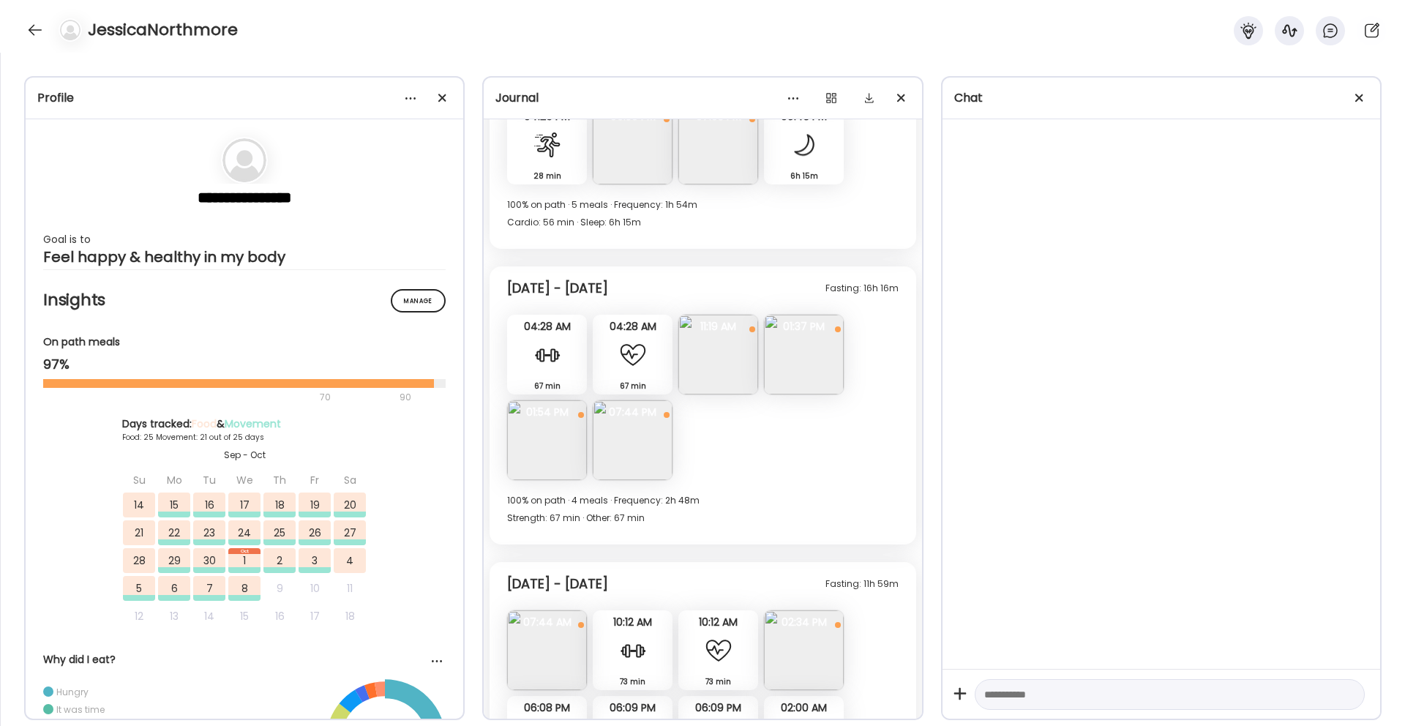
click at [547, 425] on img at bounding box center [547, 440] width 80 height 80
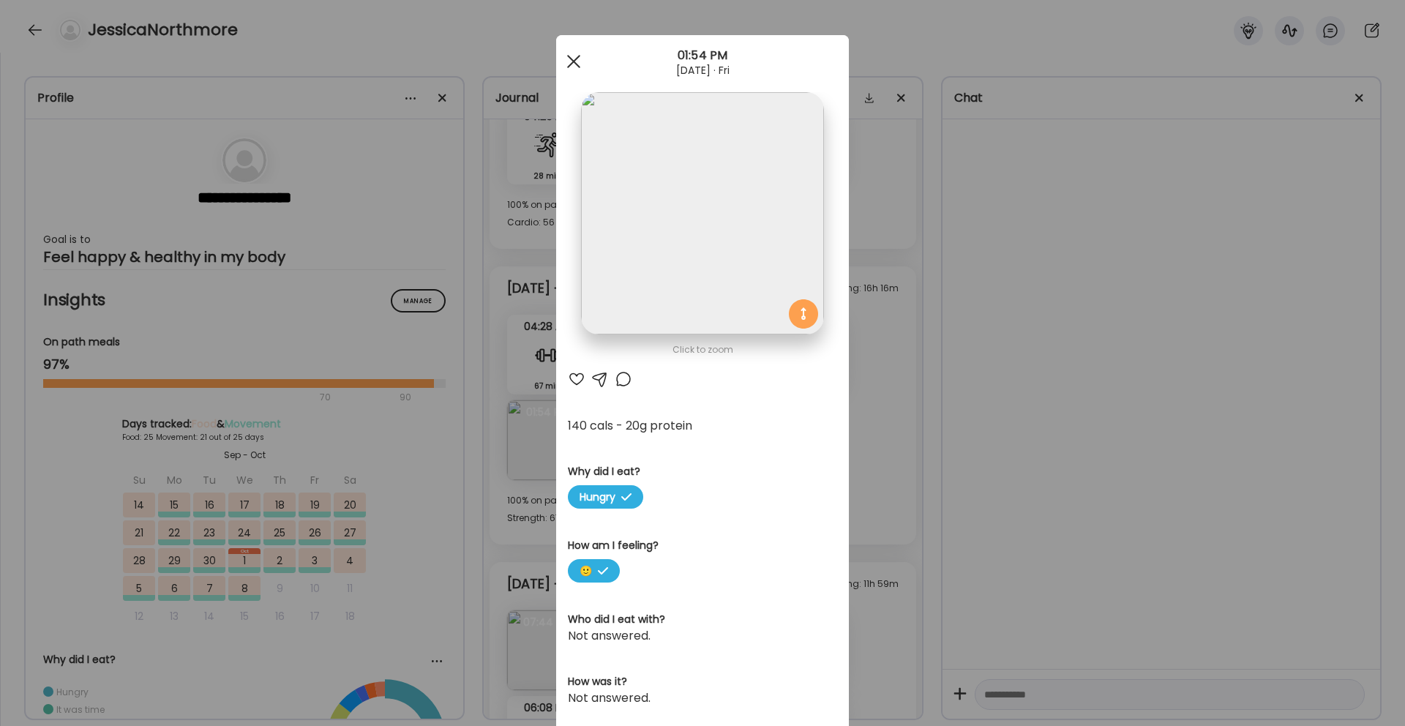
click at [576, 64] on span at bounding box center [573, 61] width 13 height 13
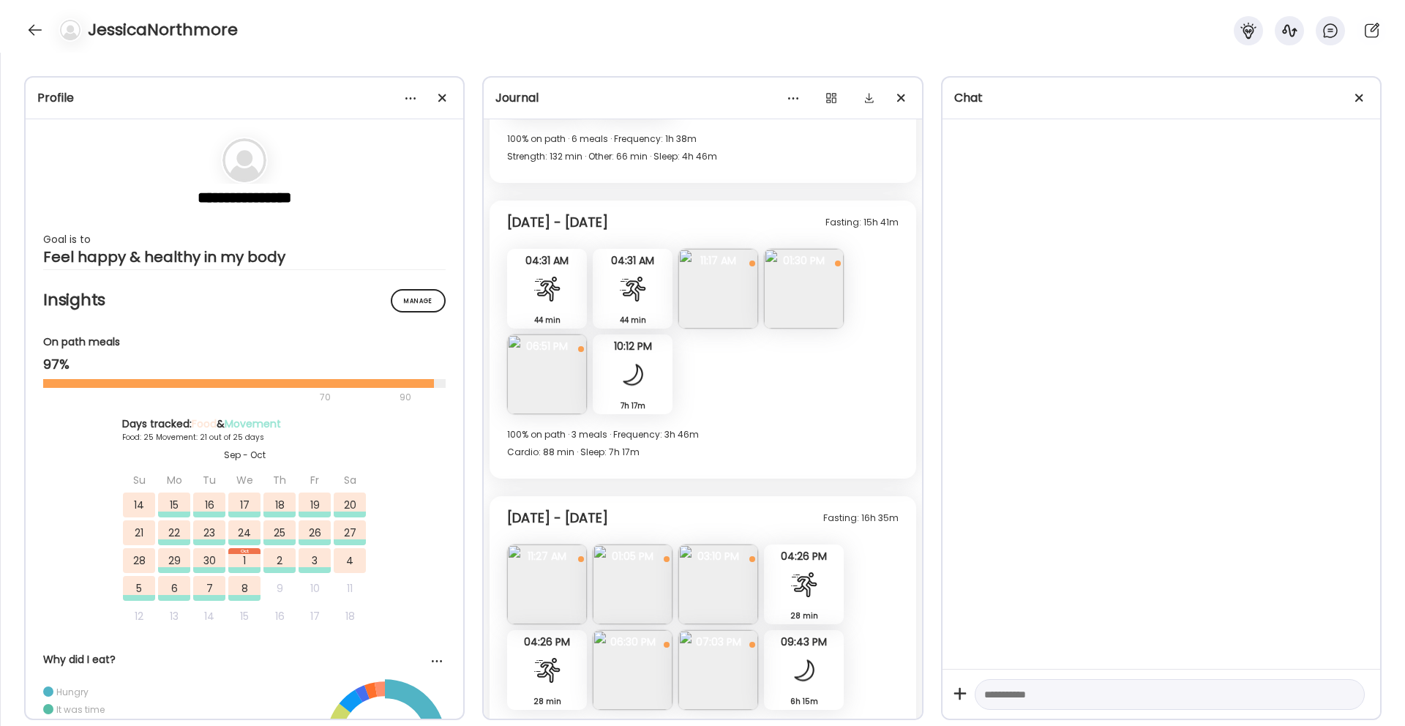
scroll to position [8977, 0]
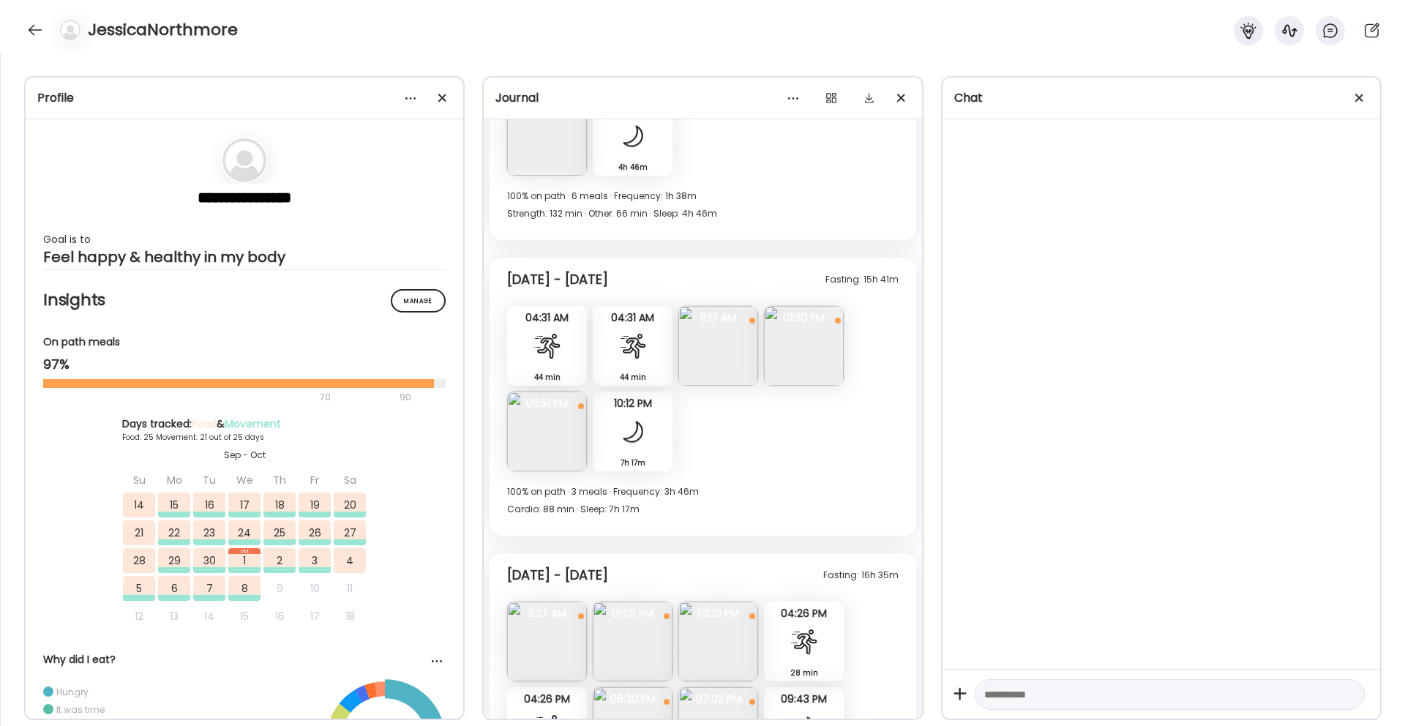
click at [800, 334] on img at bounding box center [804, 346] width 80 height 80
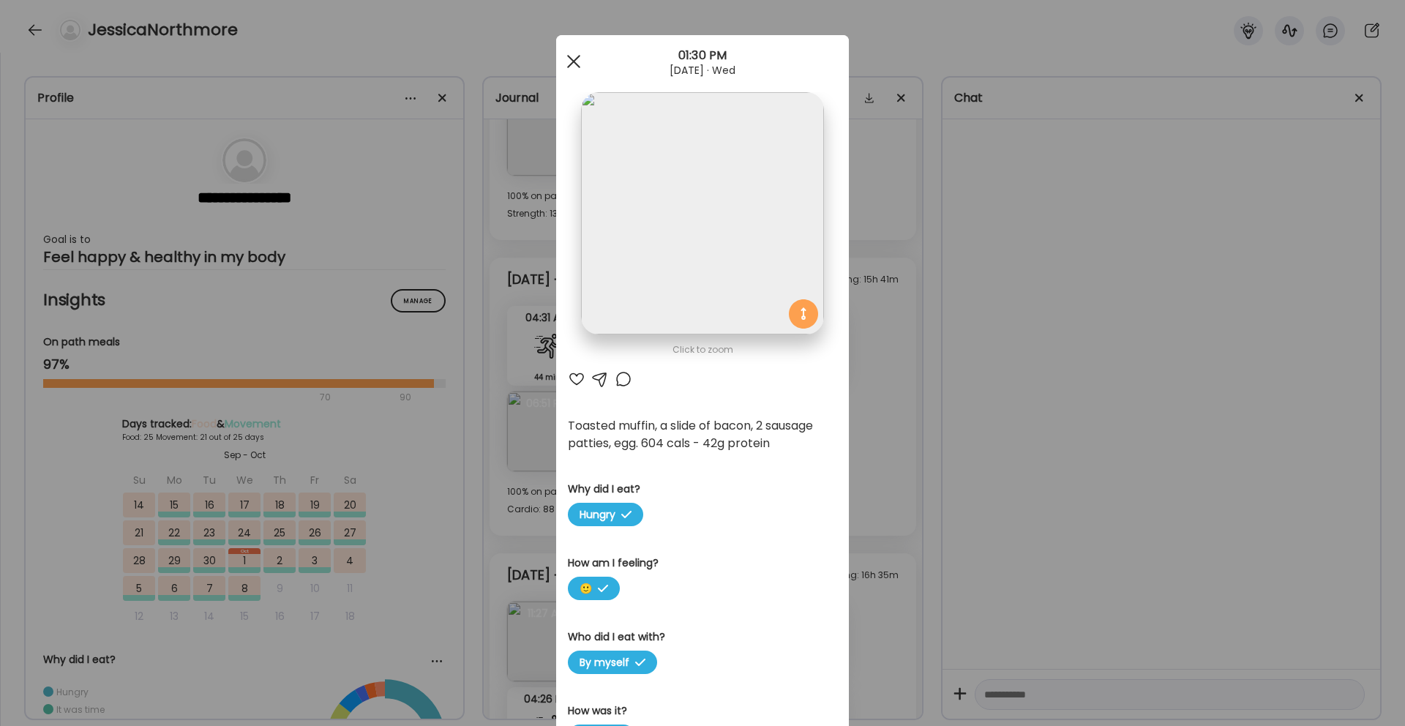
click at [572, 63] on span at bounding box center [573, 61] width 13 height 13
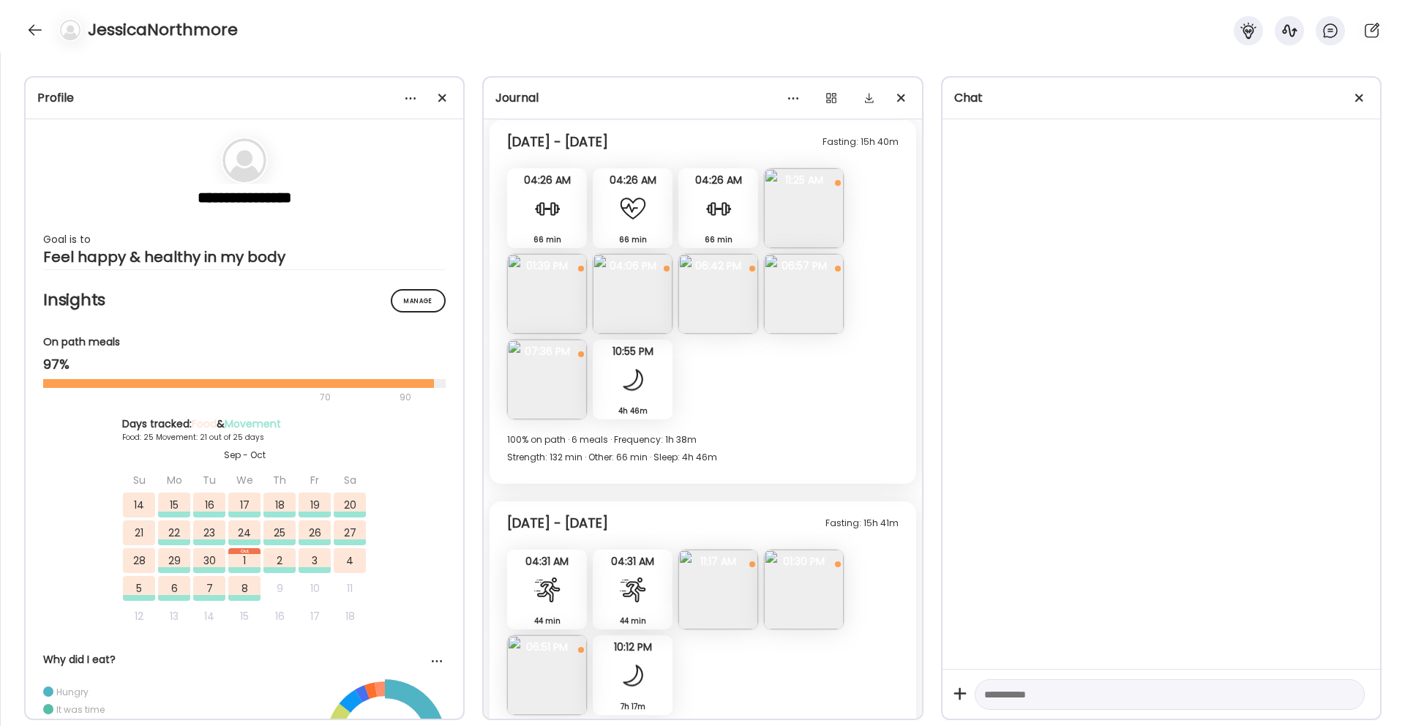
scroll to position [8731, 0]
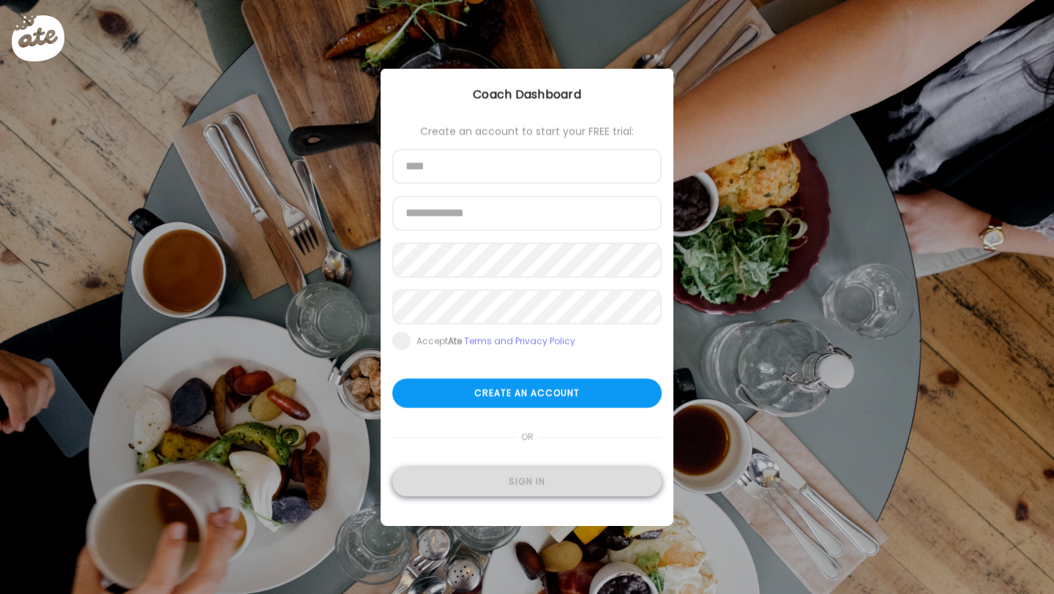
click at [509, 484] on div "Sign in" at bounding box center [526, 481] width 269 height 29
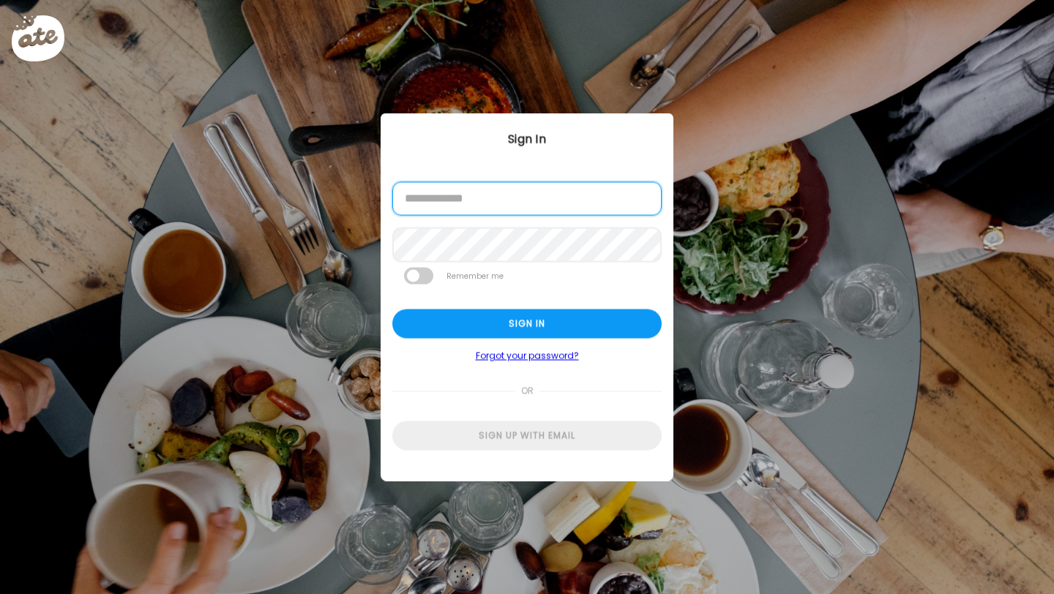
click at [466, 191] on input "email" at bounding box center [526, 199] width 269 height 34
type input "**********"
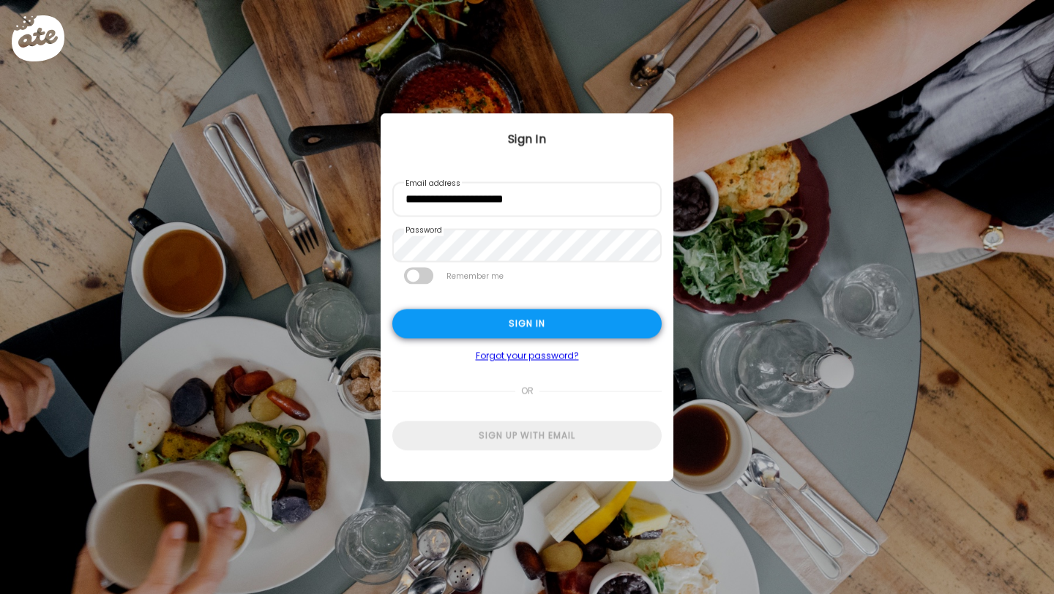
click at [541, 334] on div "Sign in" at bounding box center [526, 323] width 269 height 29
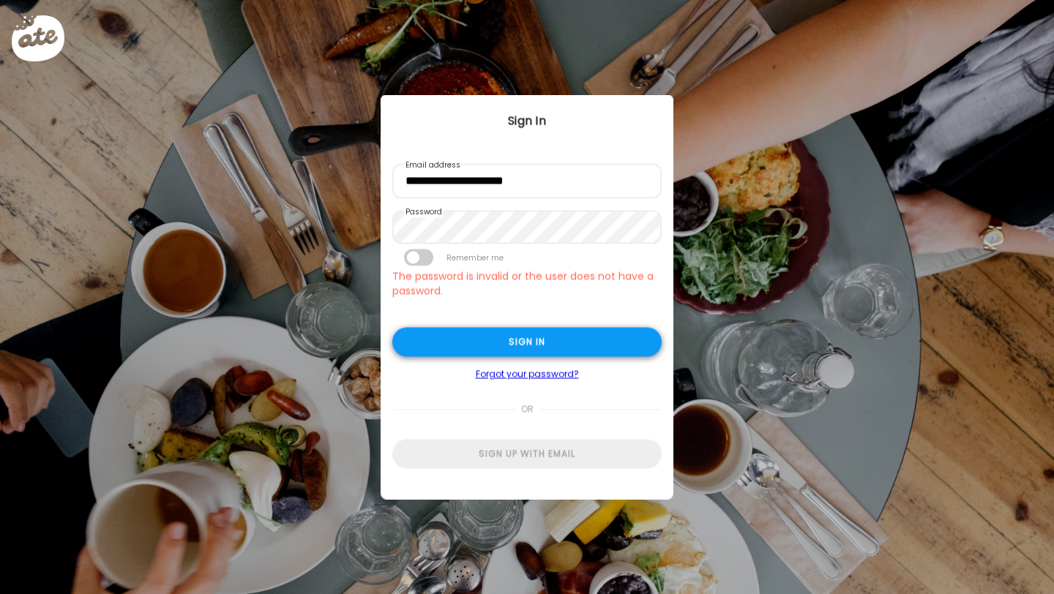
click at [528, 334] on div "Sign in" at bounding box center [526, 342] width 269 height 29
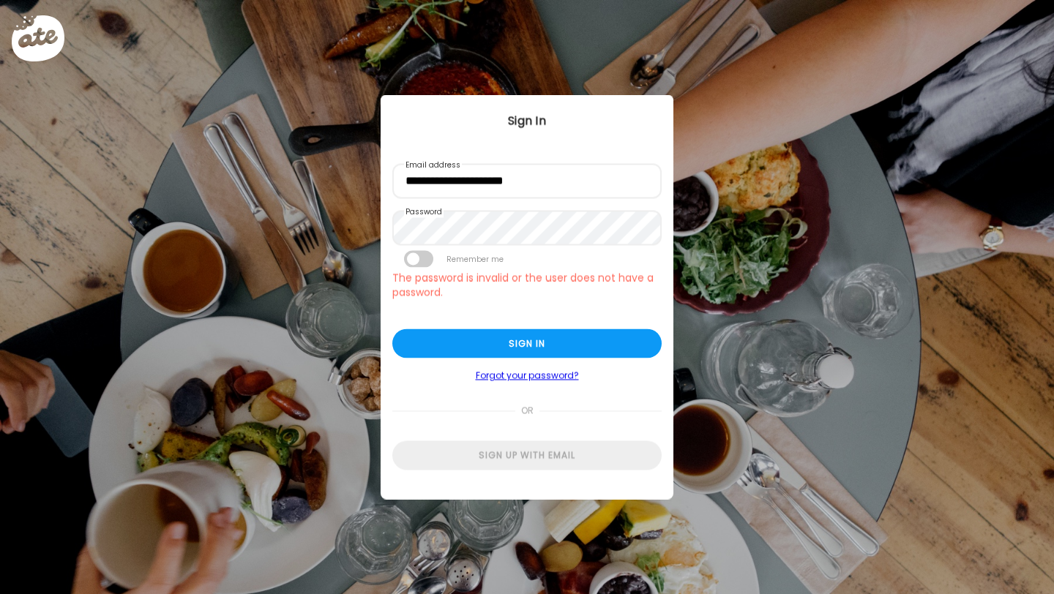
type input "**********"
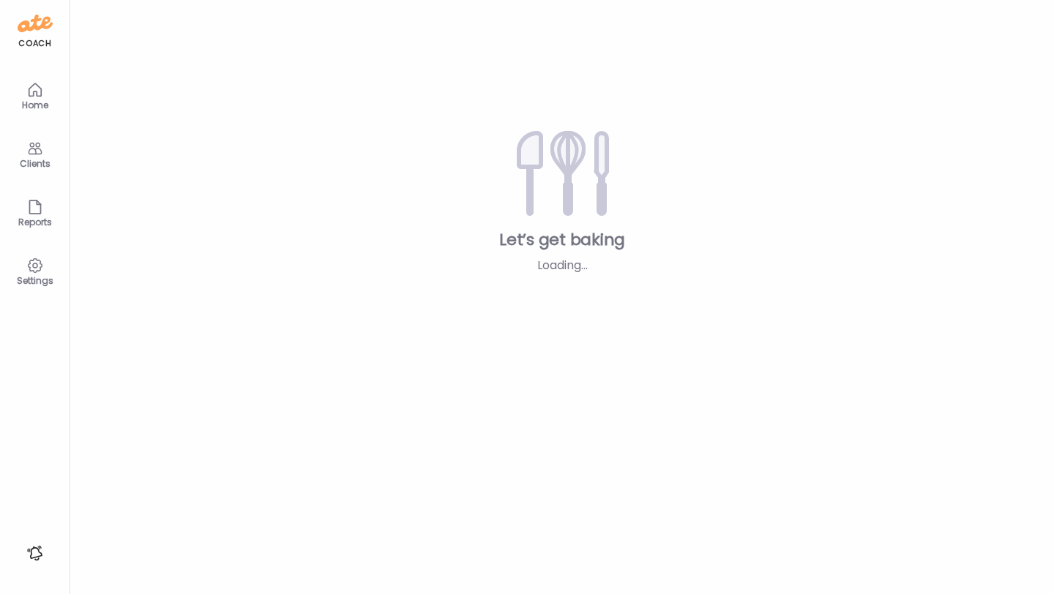
click at [511, 354] on div "Teams Let’s get baking Loading... Add clients" at bounding box center [561, 297] width 983 height 594
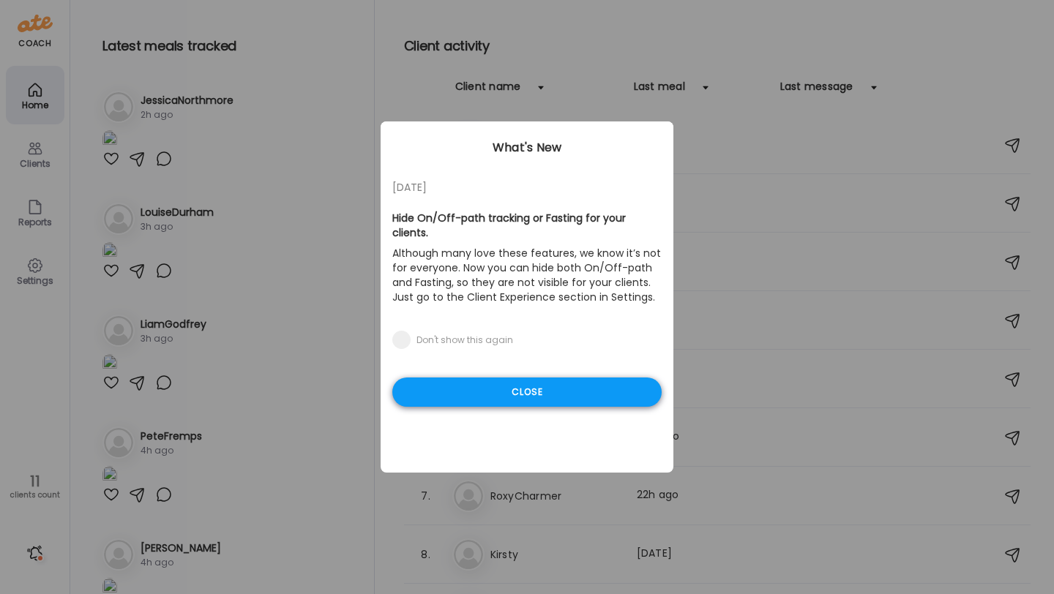
click at [489, 384] on div "Close" at bounding box center [526, 392] width 269 height 29
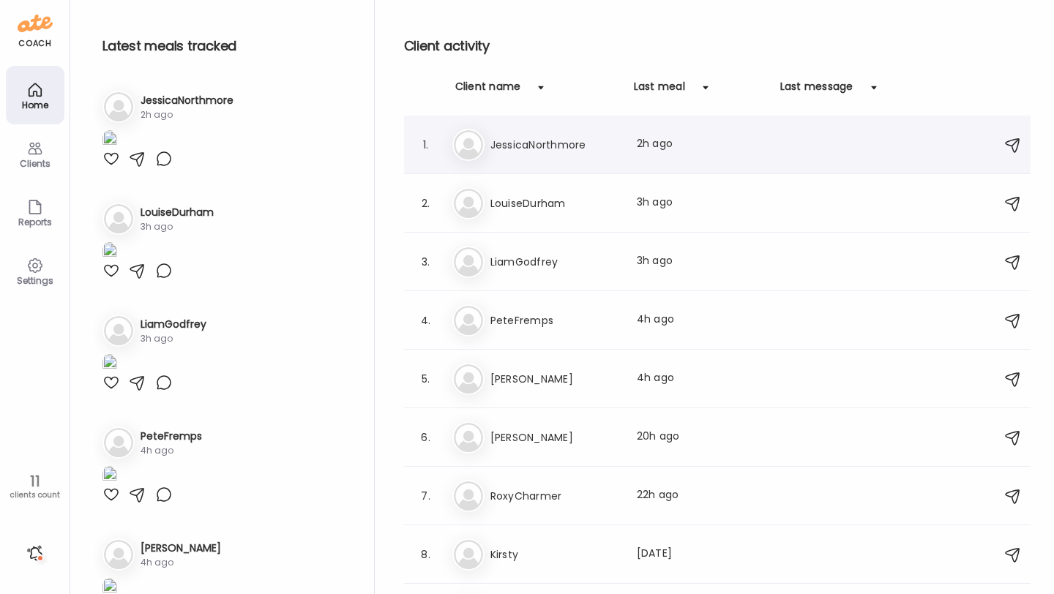
click at [565, 155] on div "Je JessicaNorthmore Last meal: 2h ago" at bounding box center [719, 145] width 534 height 32
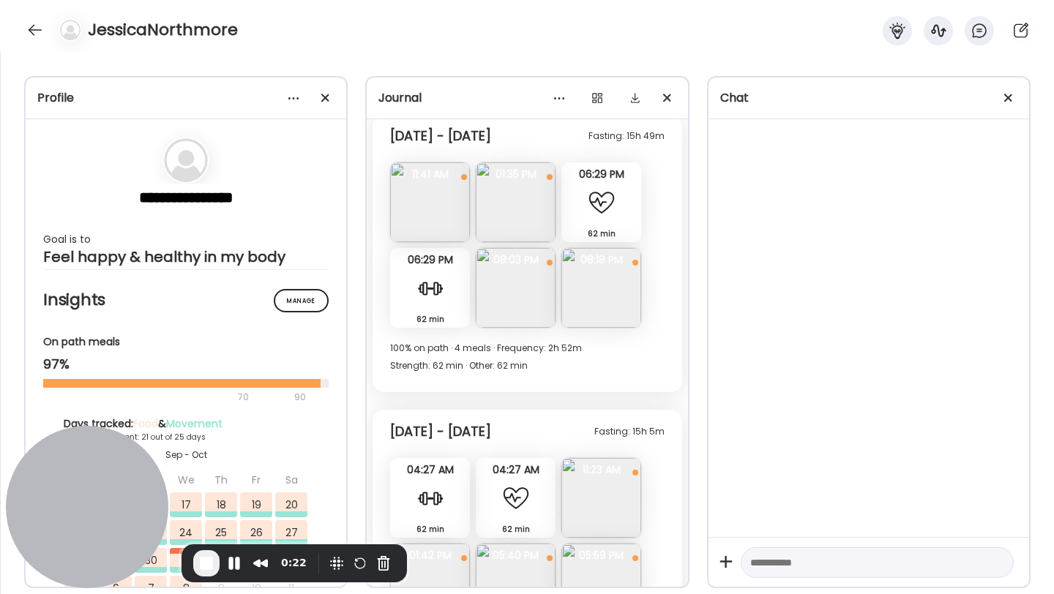
scroll to position [4752, 0]
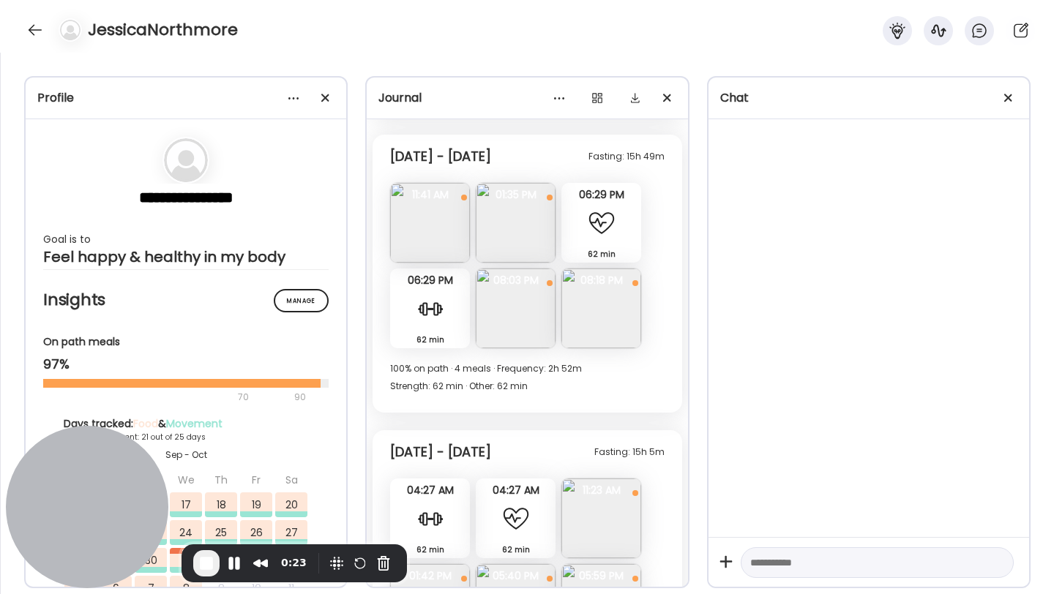
click at [429, 225] on img at bounding box center [430, 223] width 80 height 80
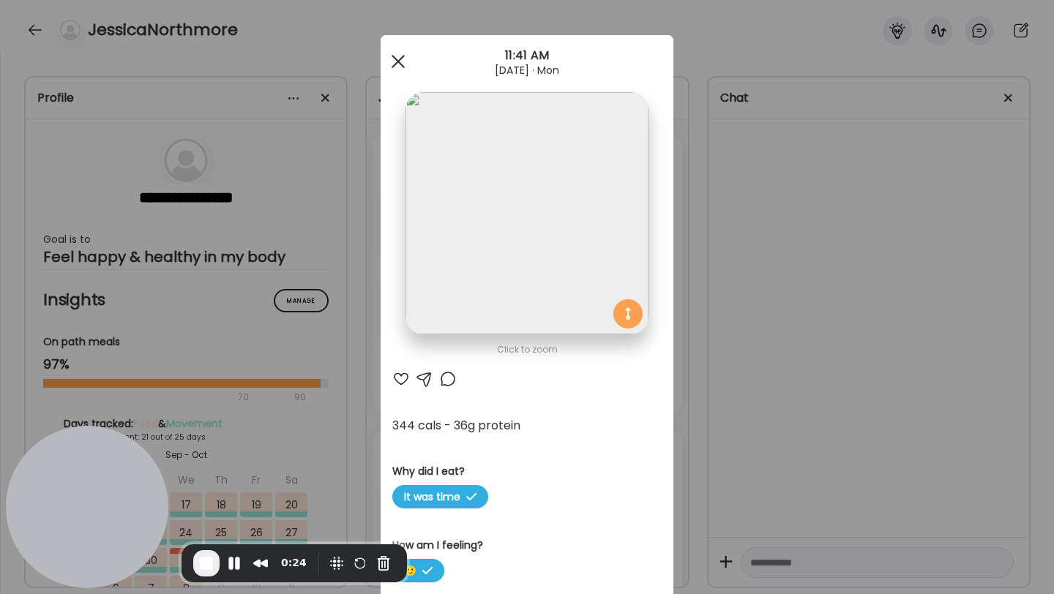
click at [398, 56] on div at bounding box center [397, 61] width 29 height 29
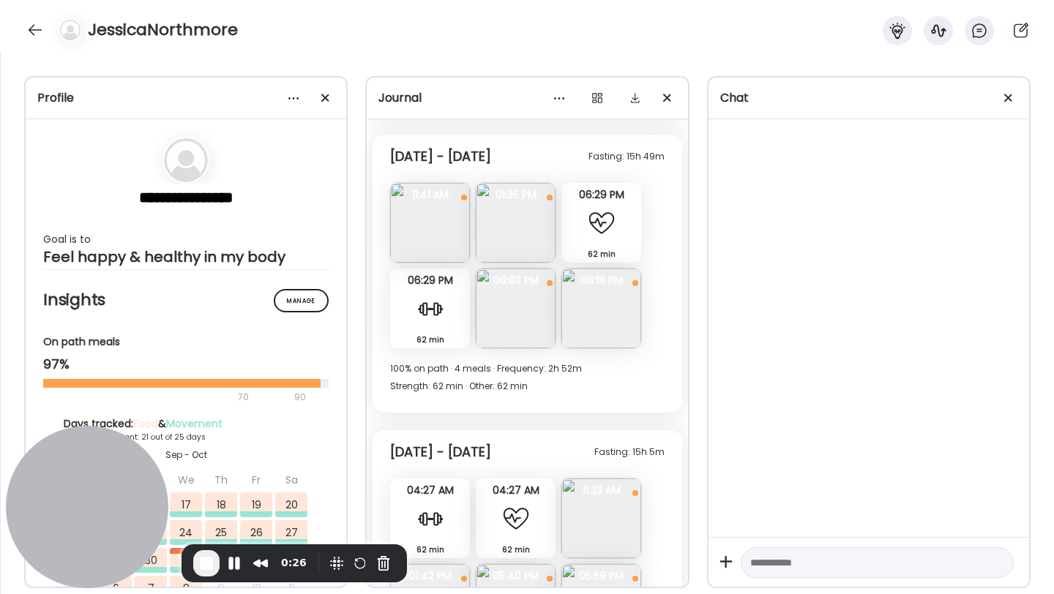
click at [429, 236] on img at bounding box center [430, 223] width 80 height 80
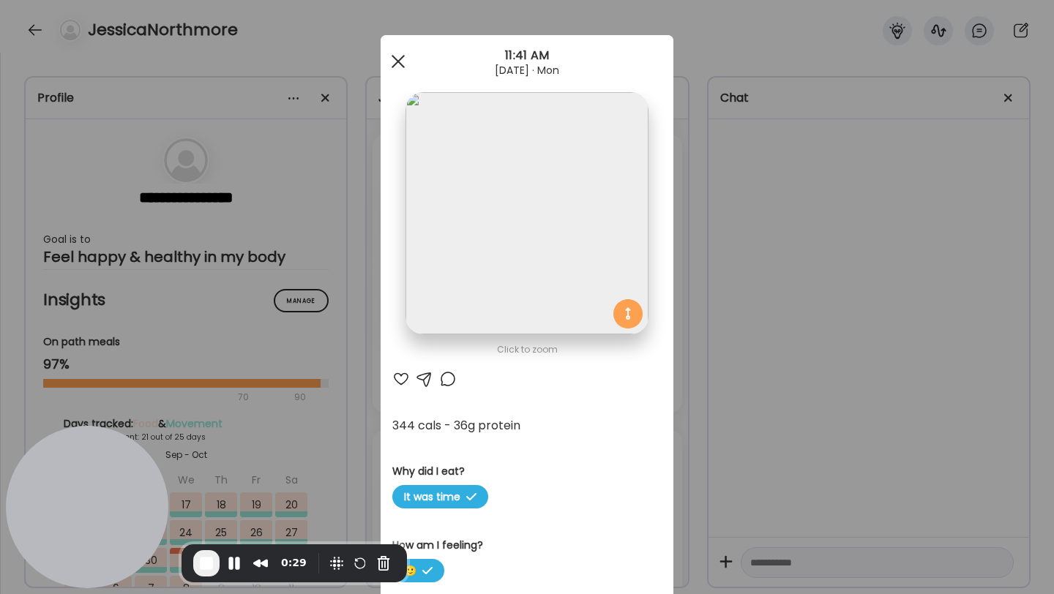
click at [394, 59] on div at bounding box center [397, 61] width 29 height 29
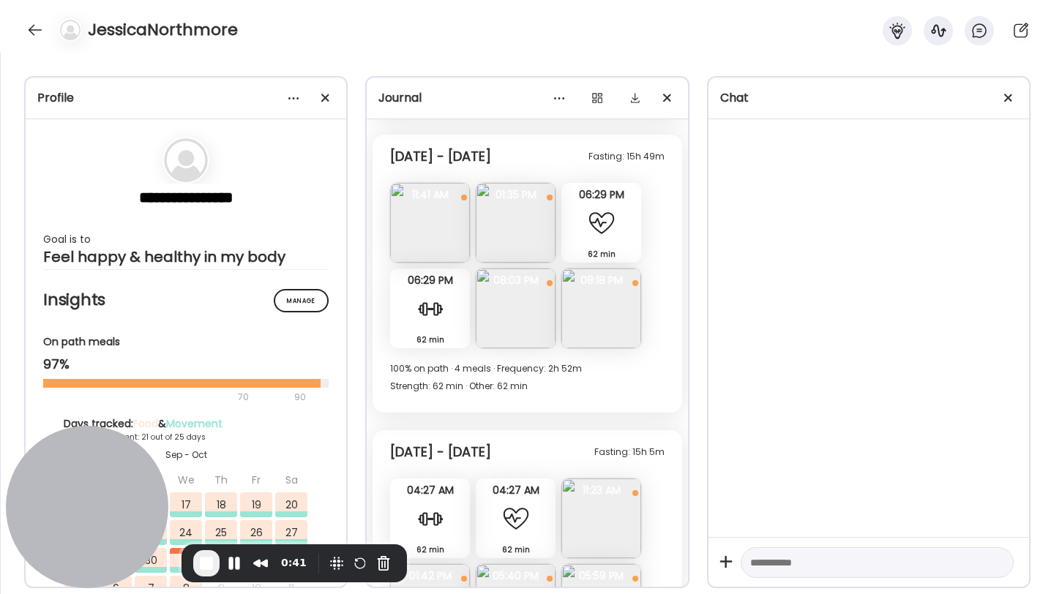
click at [512, 229] on img at bounding box center [516, 223] width 80 height 80
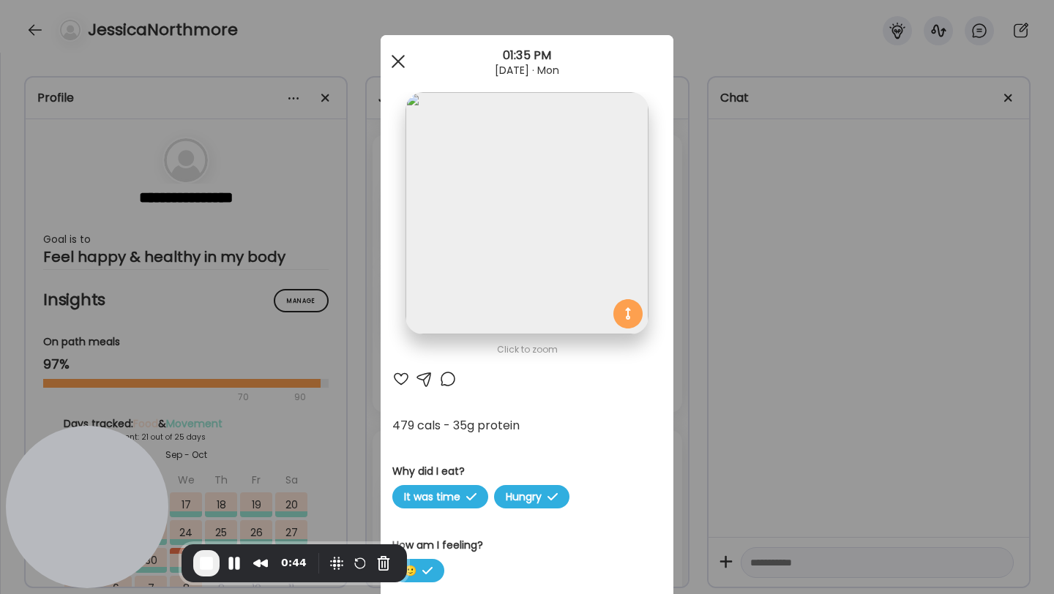
click at [402, 55] on span at bounding box center [397, 61] width 13 height 13
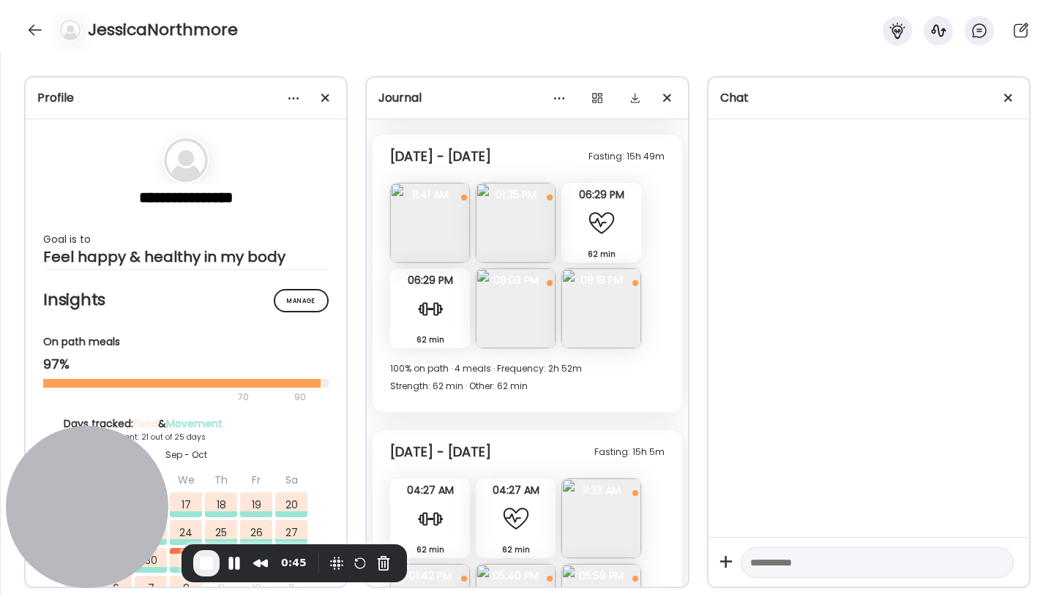
click at [534, 315] on img at bounding box center [516, 308] width 80 height 80
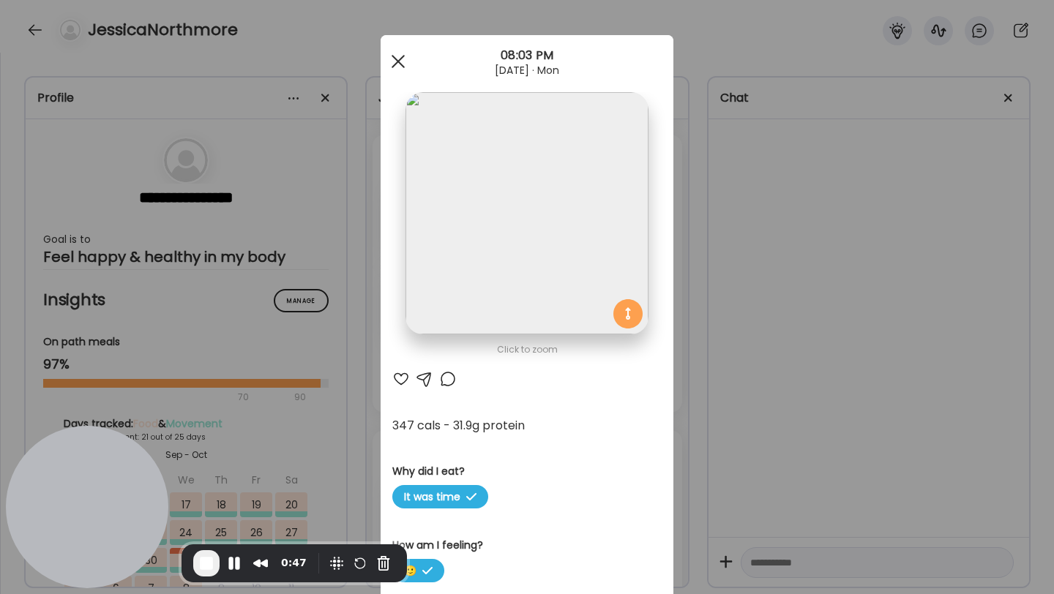
click at [398, 64] on div at bounding box center [397, 61] width 29 height 29
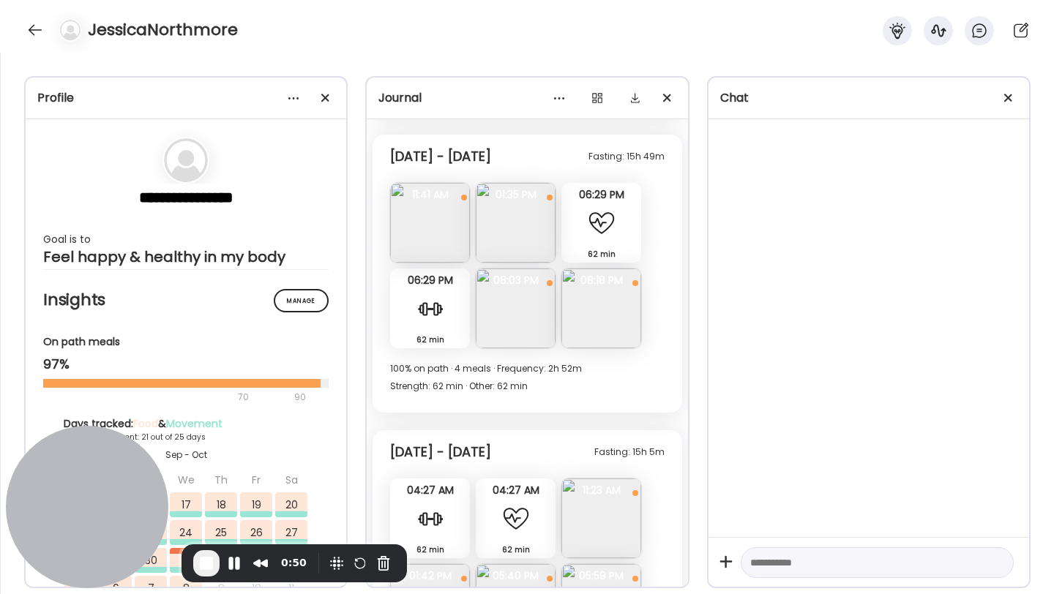
scroll to position [4982, 0]
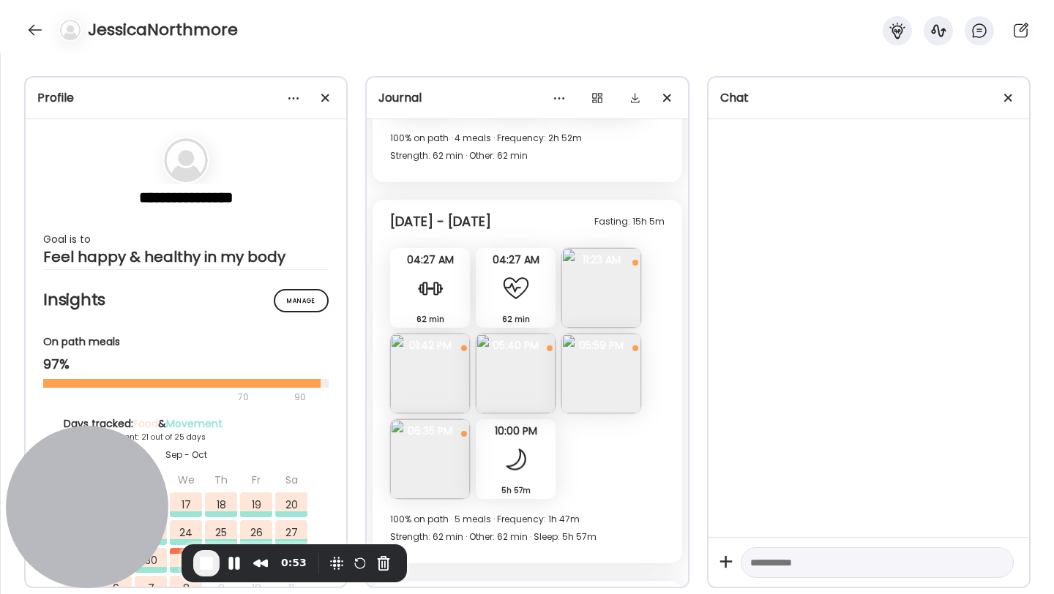
click at [480, 375] on img at bounding box center [516, 374] width 80 height 80
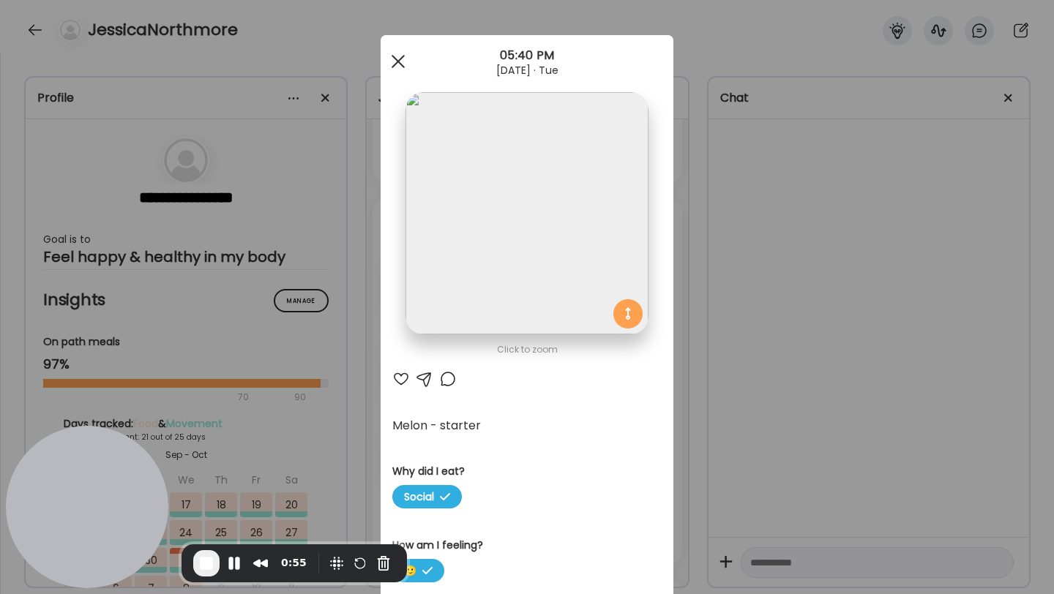
click at [402, 61] on div at bounding box center [397, 61] width 29 height 29
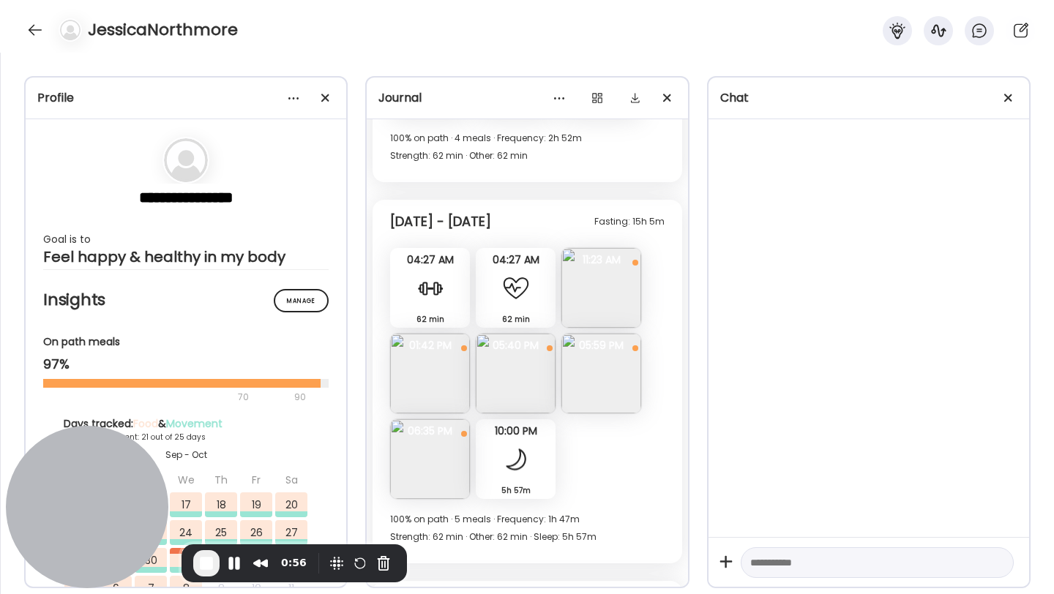
click at [445, 369] on img at bounding box center [430, 374] width 80 height 80
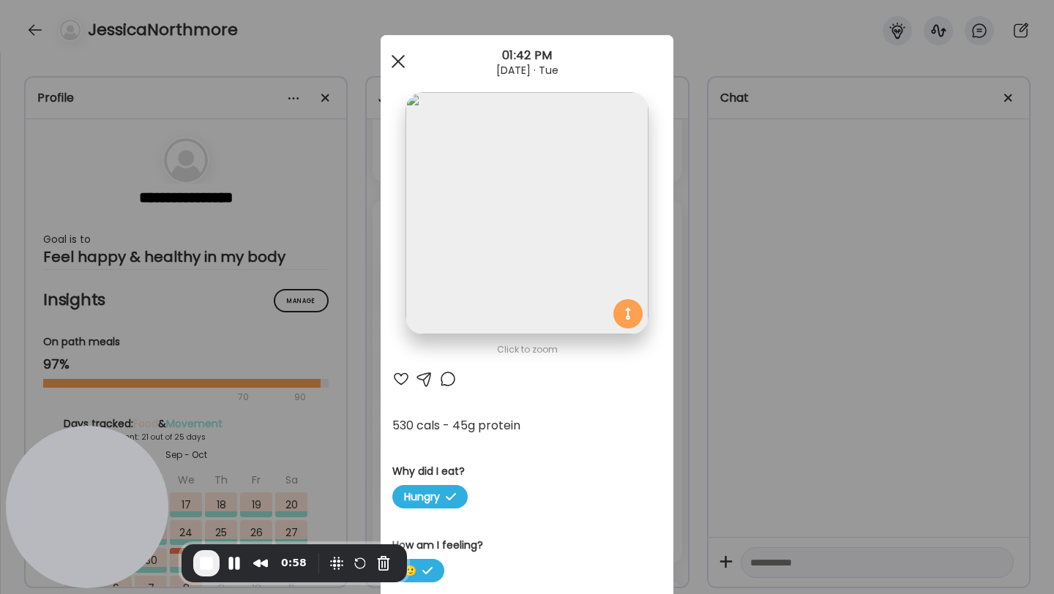
click at [401, 62] on div at bounding box center [397, 61] width 29 height 29
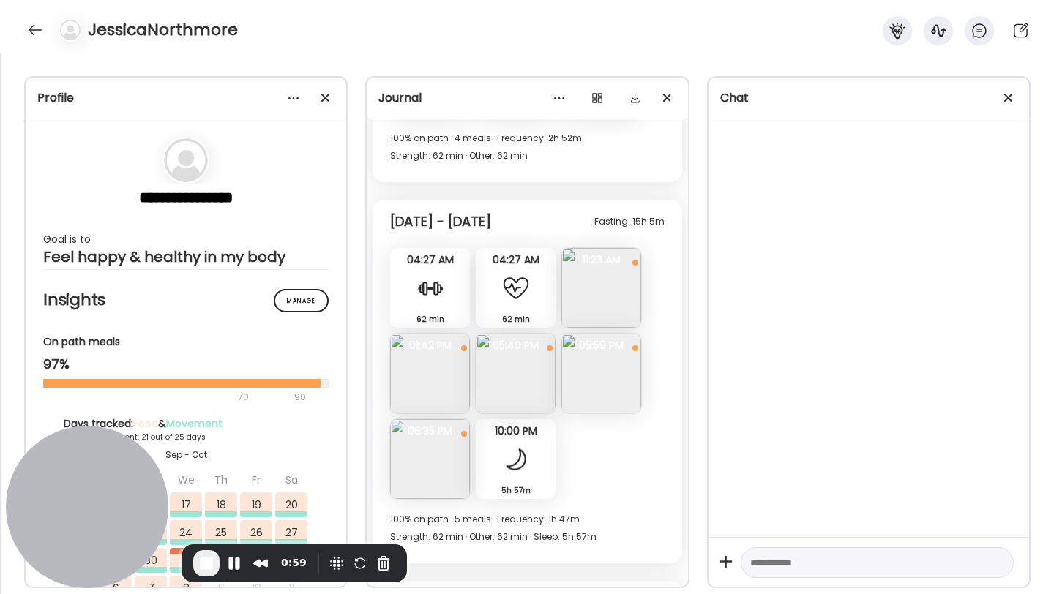
click at [598, 373] on img at bounding box center [601, 374] width 80 height 80
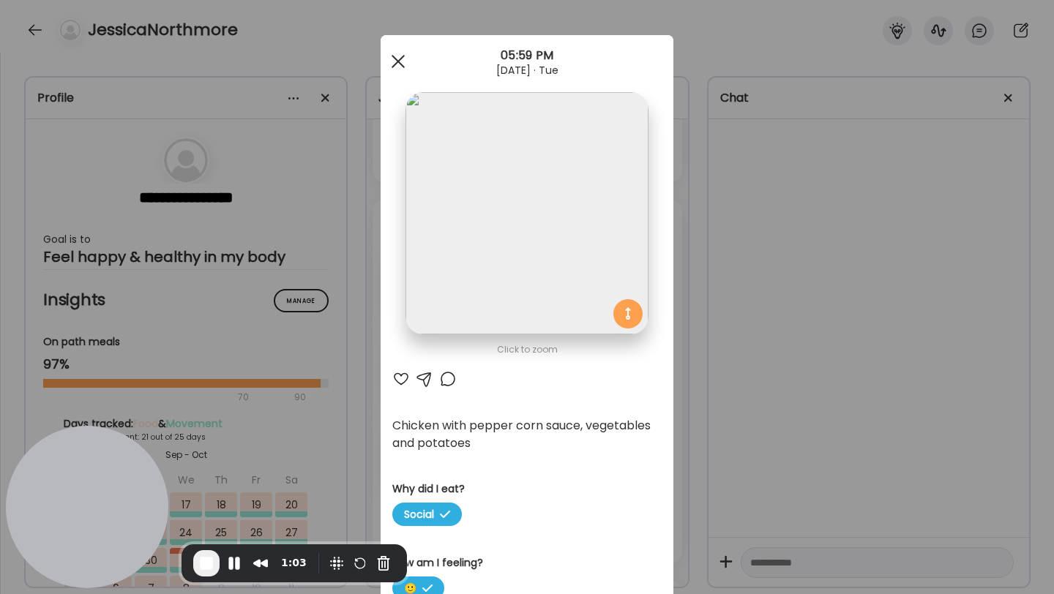
click at [398, 63] on span at bounding box center [397, 61] width 13 height 13
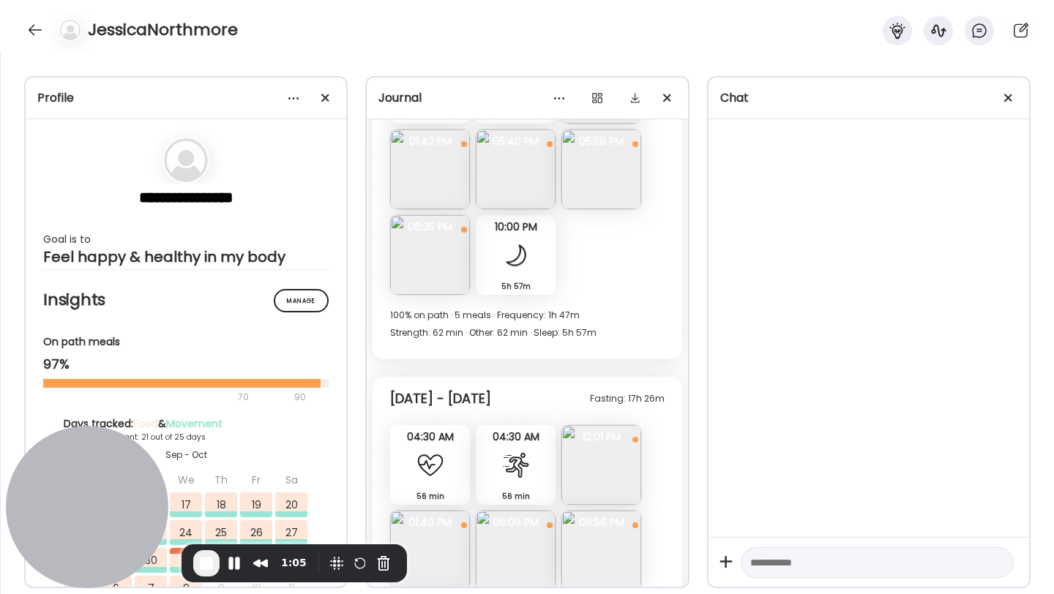
scroll to position [5314, 0]
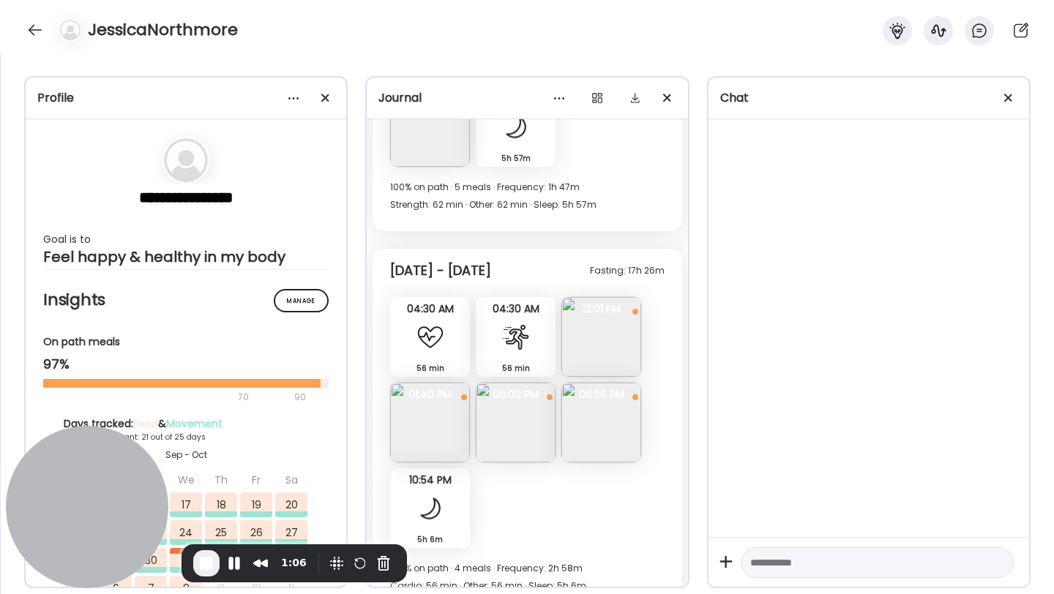
click at [602, 323] on img at bounding box center [601, 337] width 80 height 80
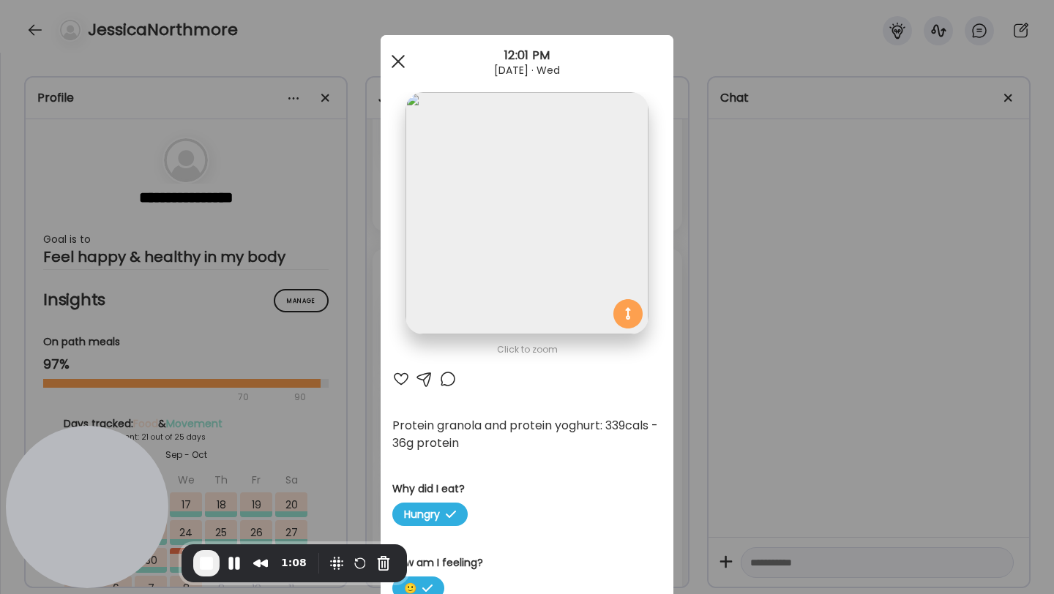
click at [389, 58] on div at bounding box center [397, 61] width 29 height 29
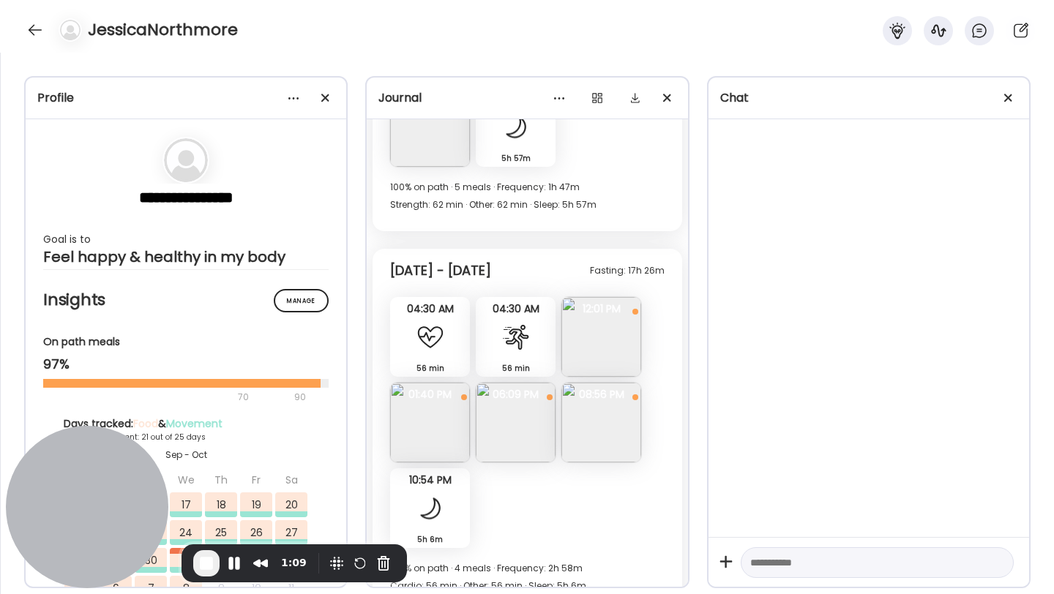
click at [428, 415] on img at bounding box center [430, 423] width 80 height 80
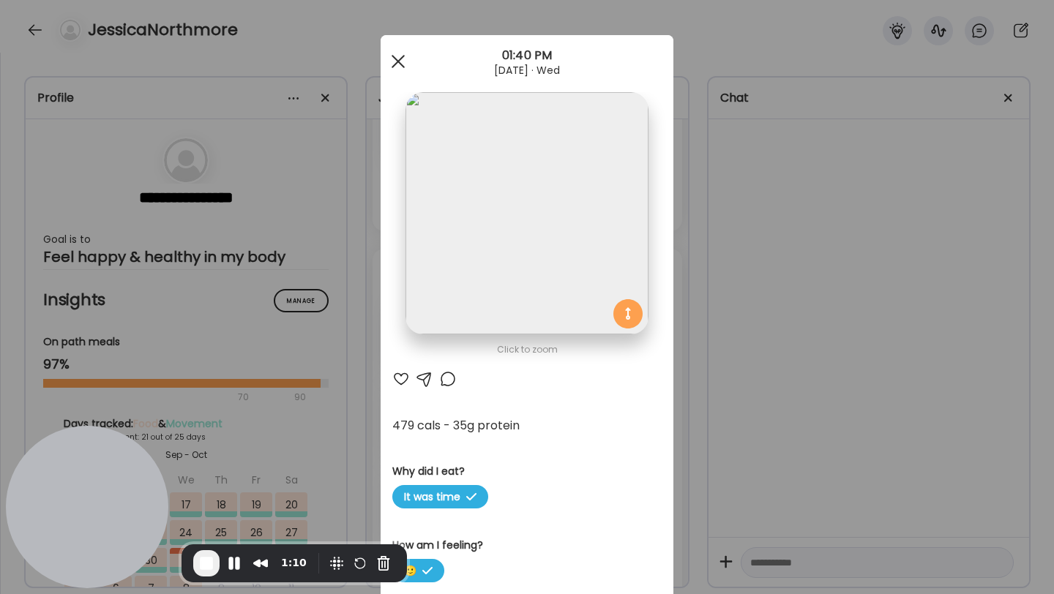
click at [400, 64] on span at bounding box center [397, 61] width 13 height 13
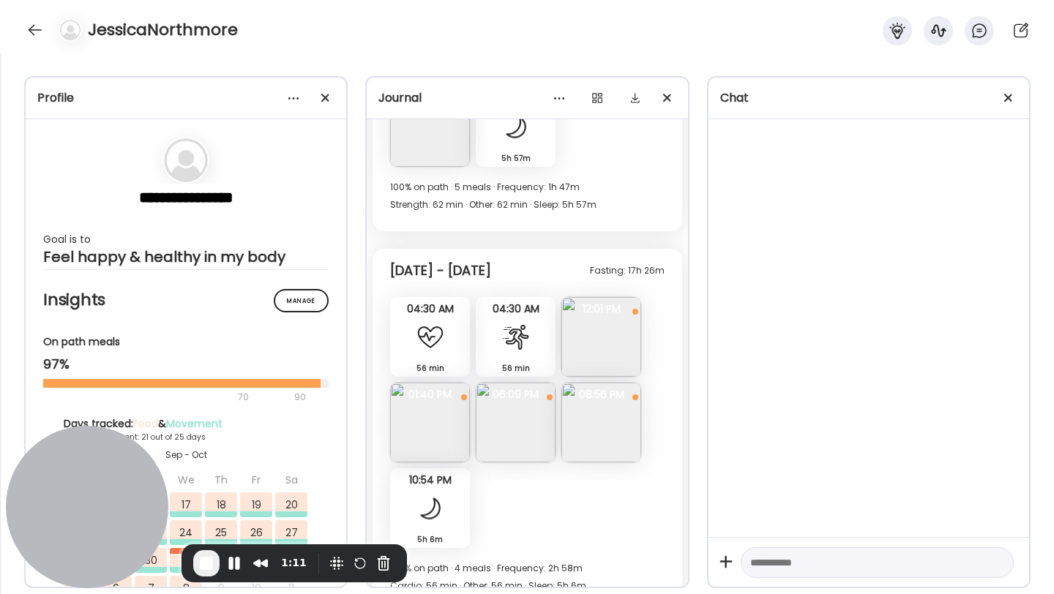
click at [590, 430] on img at bounding box center [601, 423] width 80 height 80
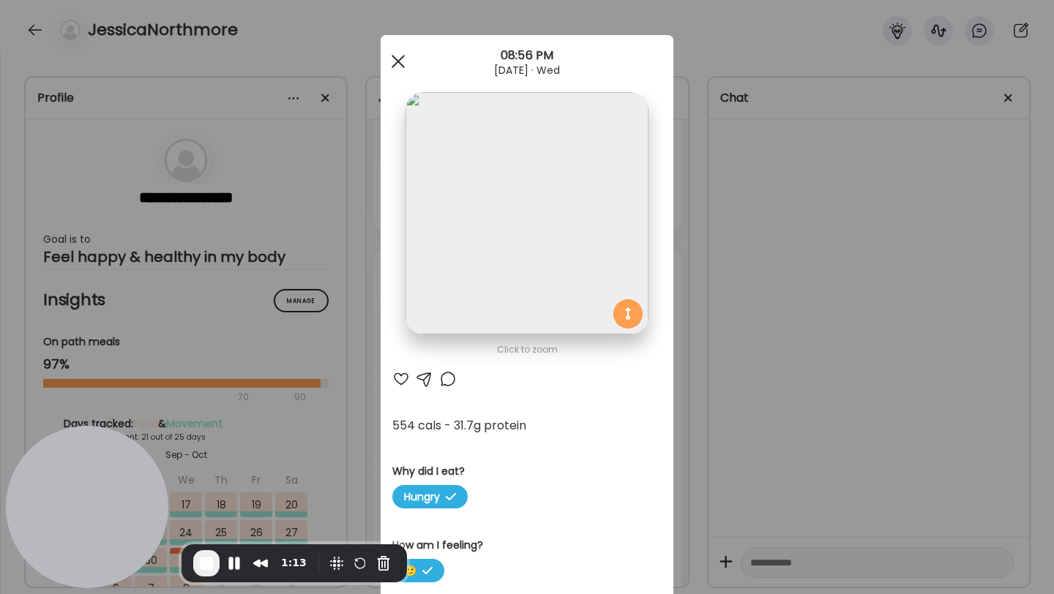
click at [397, 59] on span at bounding box center [397, 61] width 13 height 13
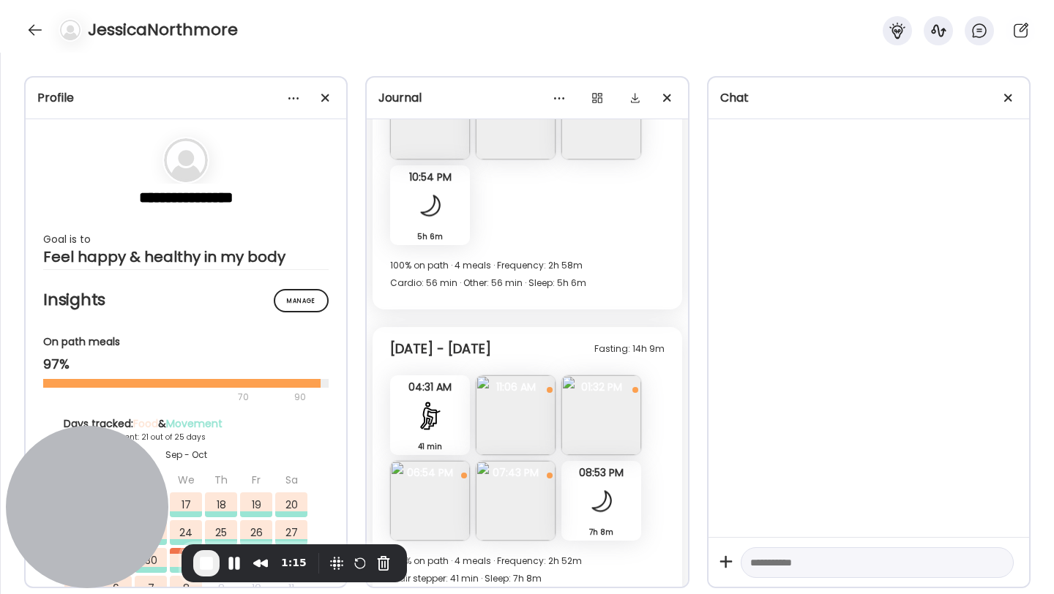
scroll to position [5690, 0]
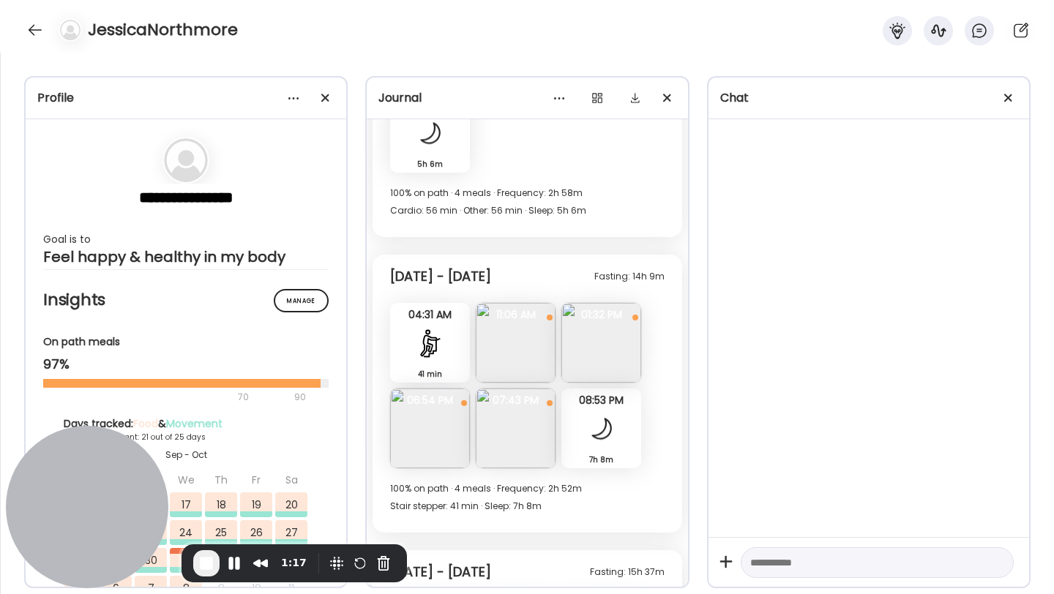
click at [500, 358] on img at bounding box center [516, 343] width 80 height 80
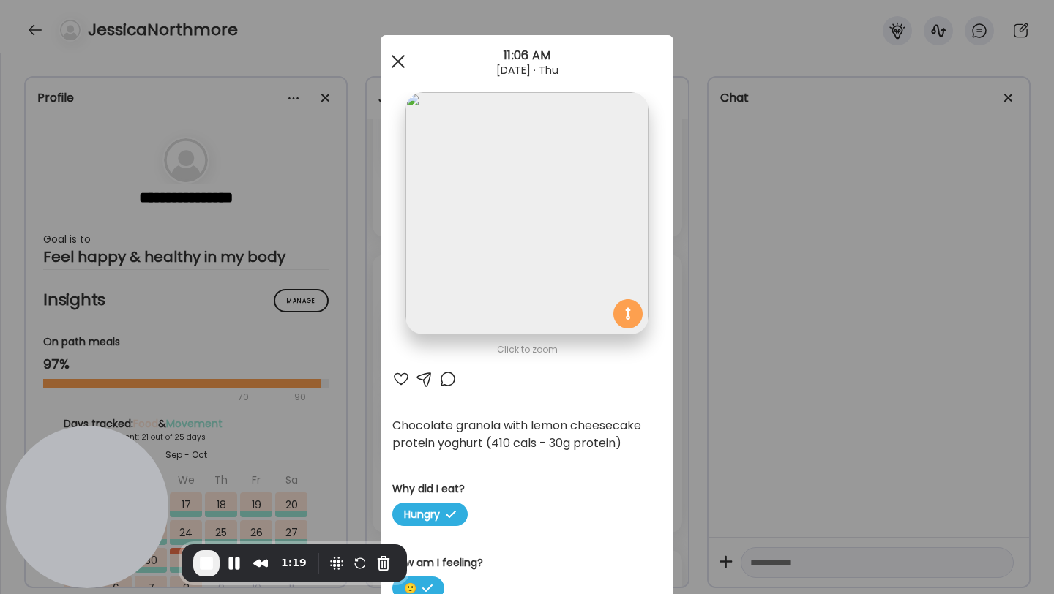
click at [392, 67] on span at bounding box center [397, 61] width 13 height 13
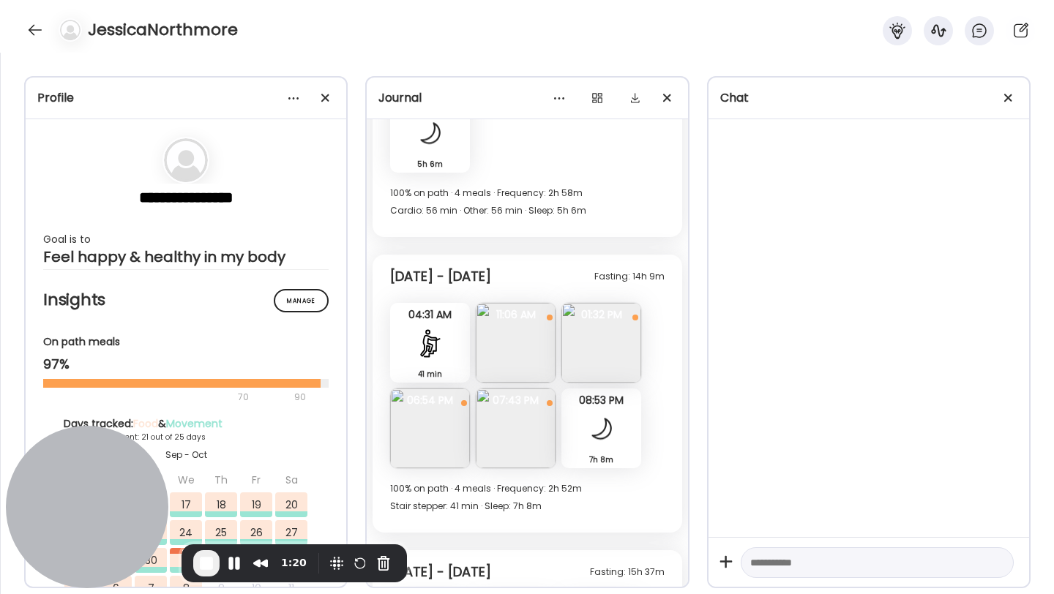
click at [603, 370] on img at bounding box center [601, 343] width 80 height 80
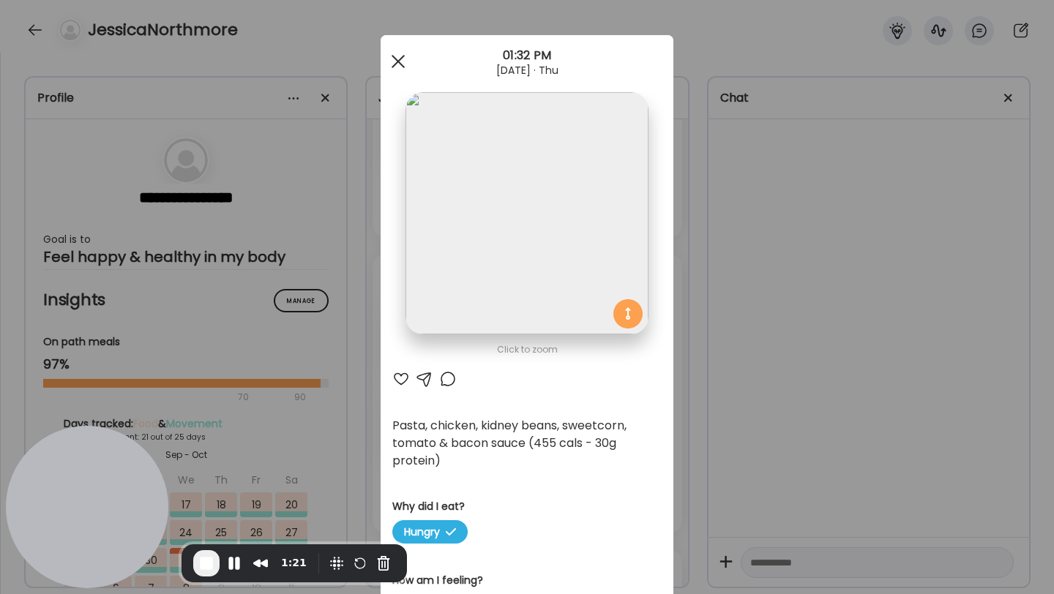
click at [397, 59] on span at bounding box center [397, 61] width 13 height 13
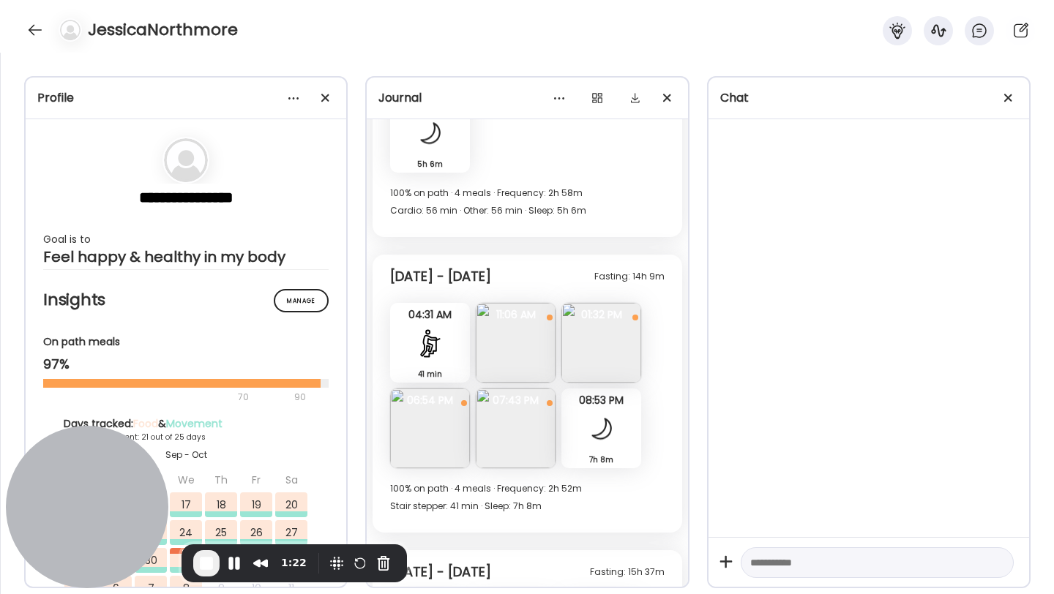
click at [413, 422] on img at bounding box center [430, 428] width 80 height 80
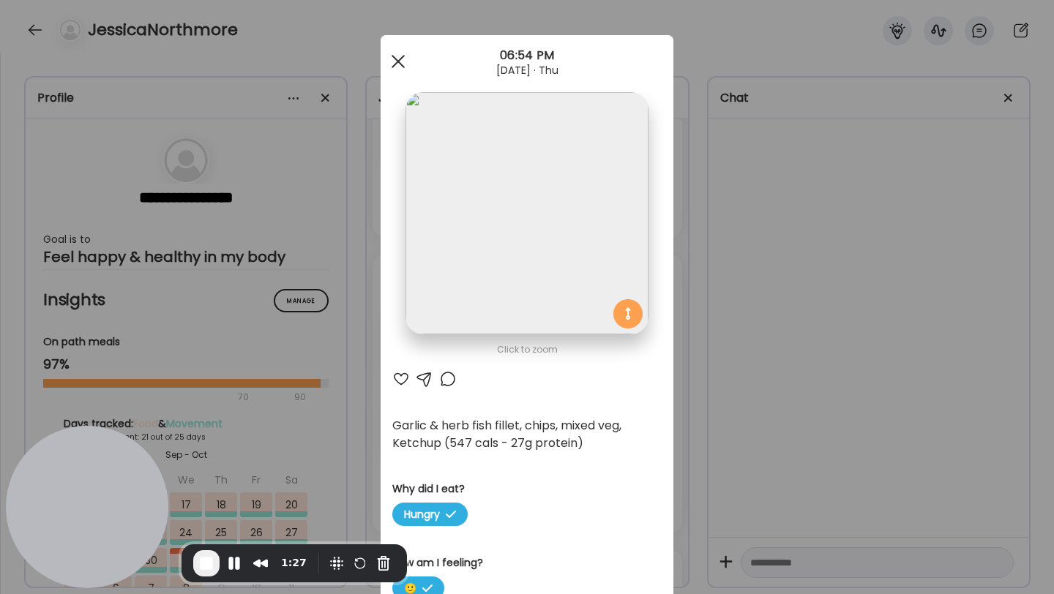
click at [406, 50] on div at bounding box center [397, 61] width 29 height 29
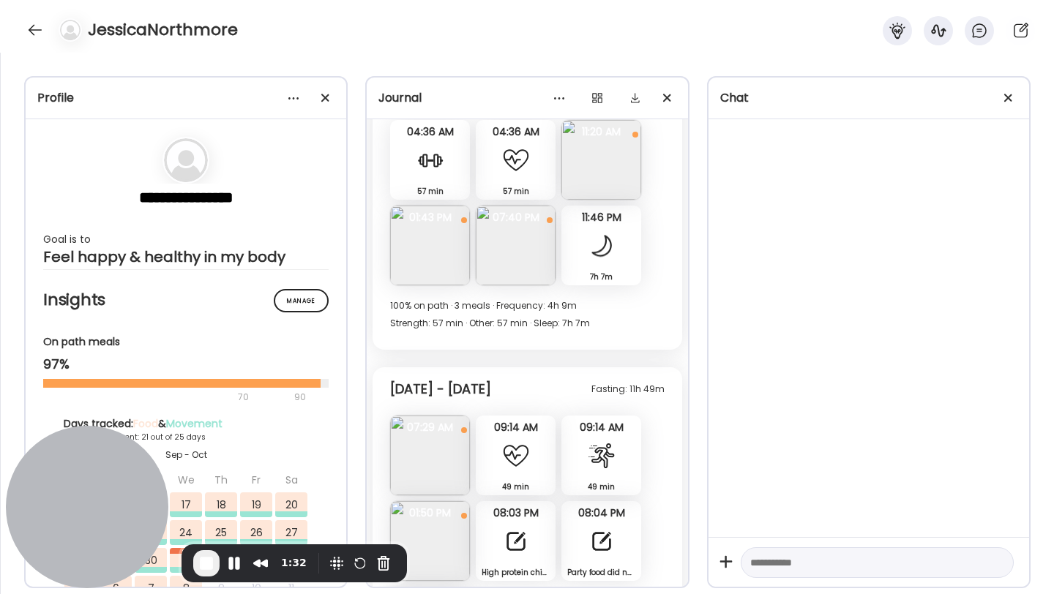
scroll to position [6282, 0]
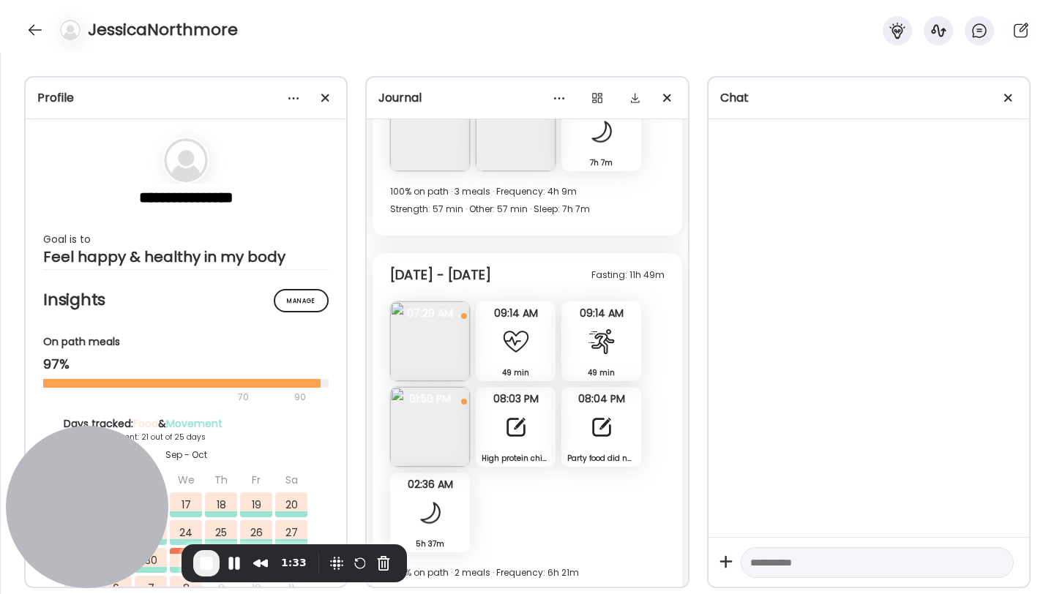
click at [437, 347] on img at bounding box center [430, 341] width 80 height 80
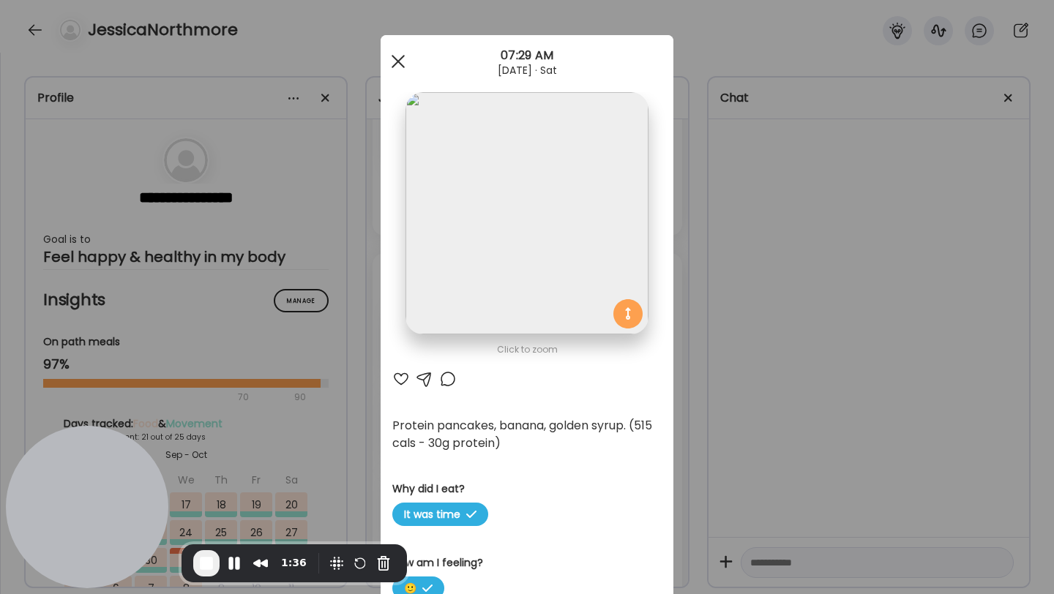
click at [405, 53] on div at bounding box center [397, 61] width 29 height 29
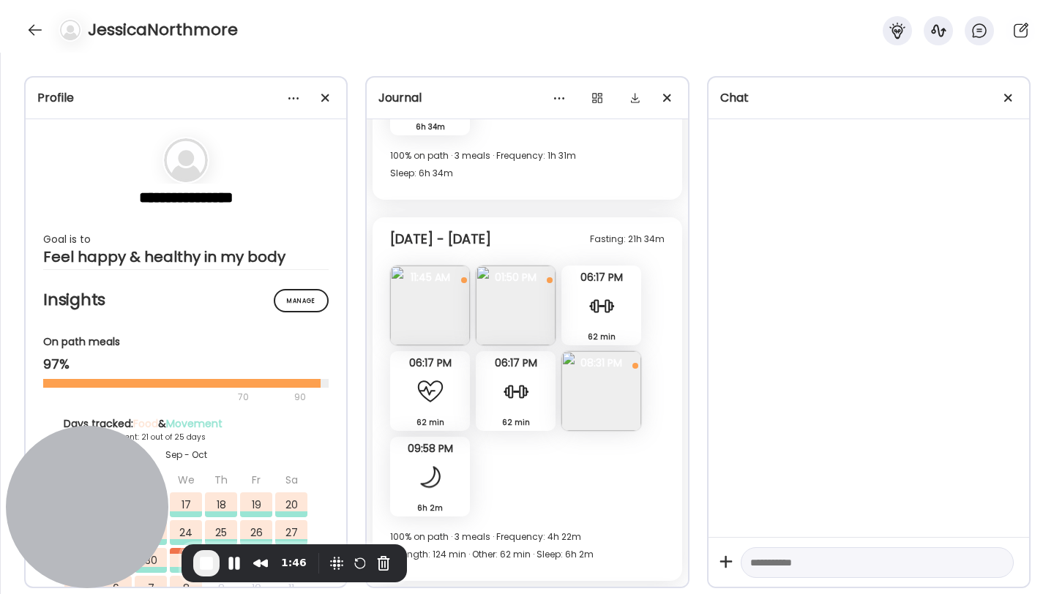
scroll to position [7158, 0]
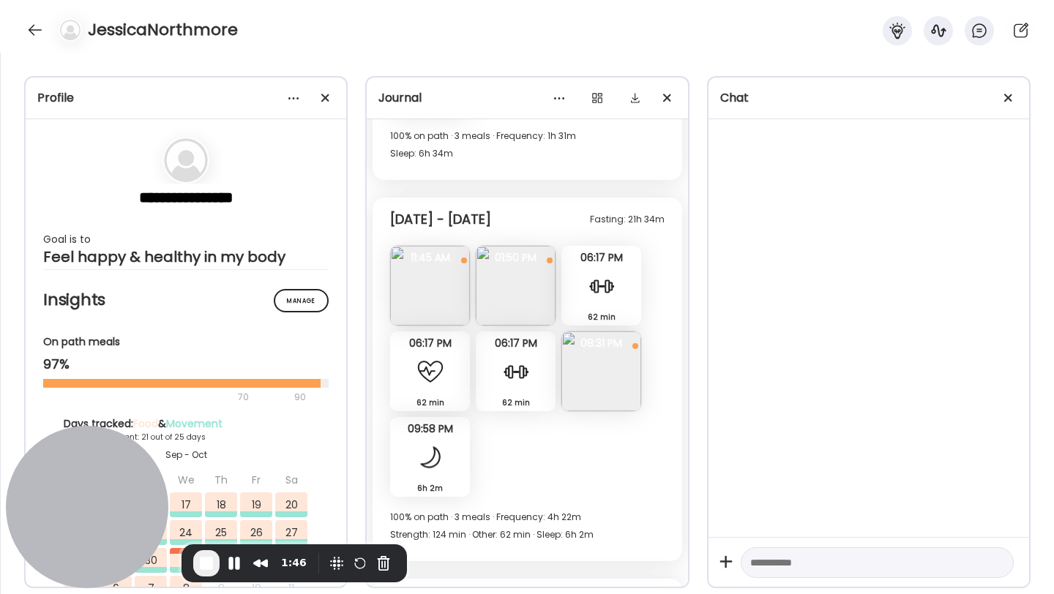
click at [443, 277] on img at bounding box center [430, 286] width 80 height 80
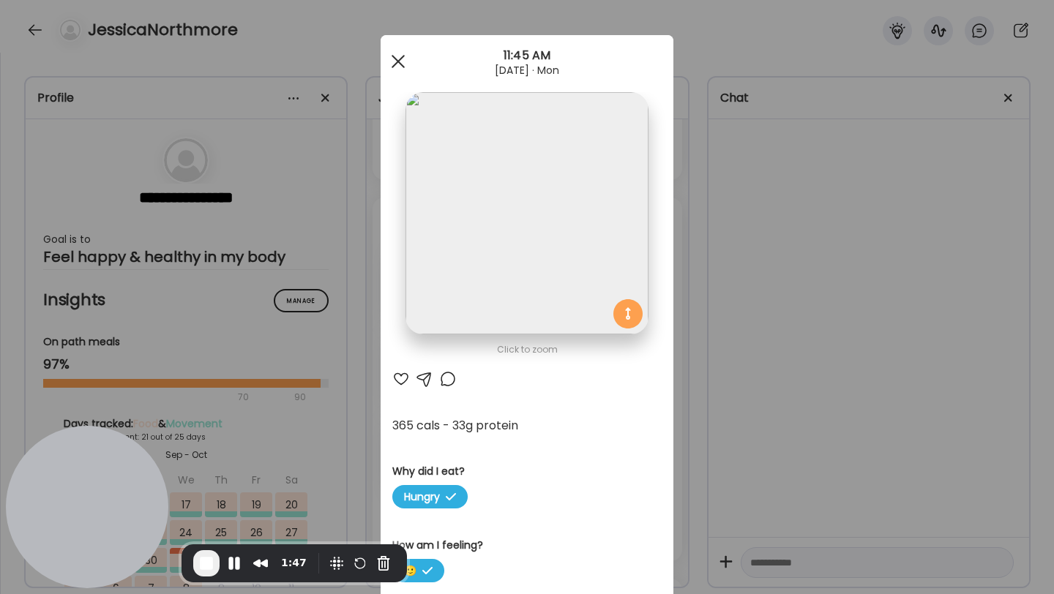
click at [405, 71] on div at bounding box center [397, 61] width 29 height 29
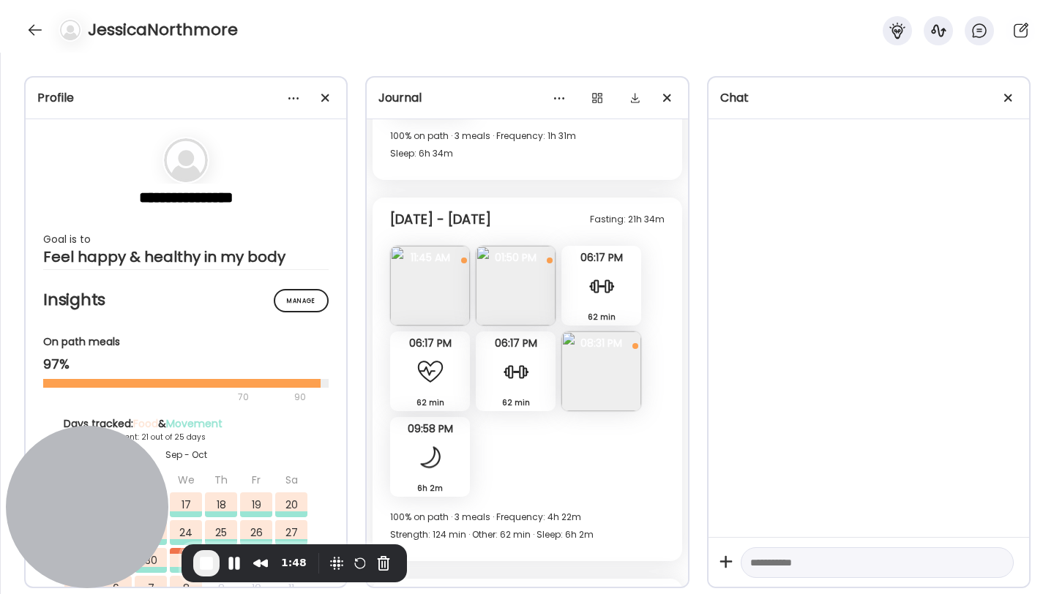
click at [512, 298] on img at bounding box center [516, 286] width 80 height 80
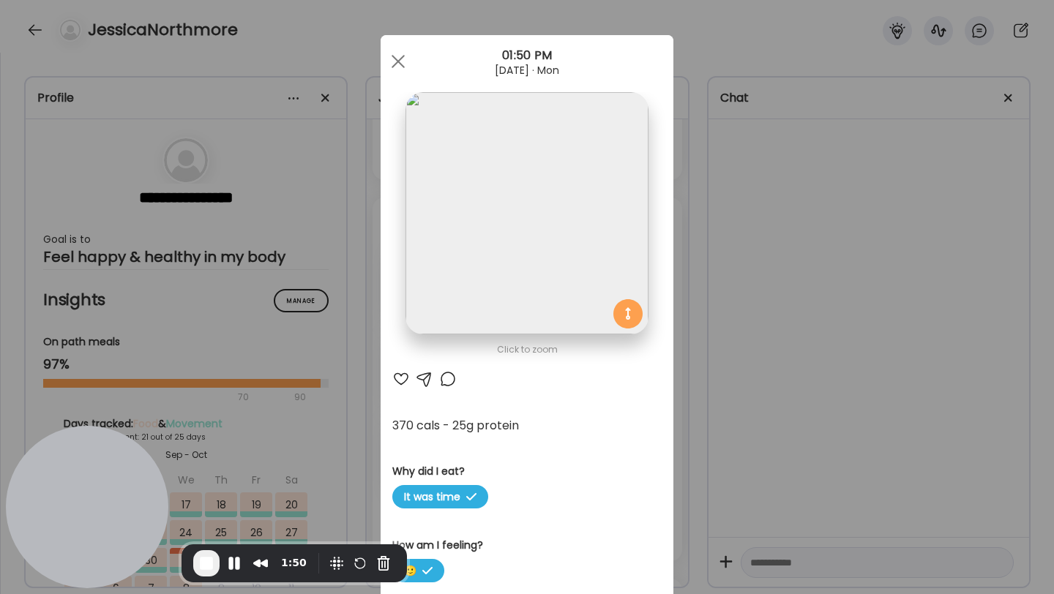
click at [388, 40] on div "Ate Coach Dashboard 01:50 PM Sep 29, 2025 · Mon" at bounding box center [526, 61] width 293 height 53
click at [394, 57] on span at bounding box center [397, 61] width 13 height 13
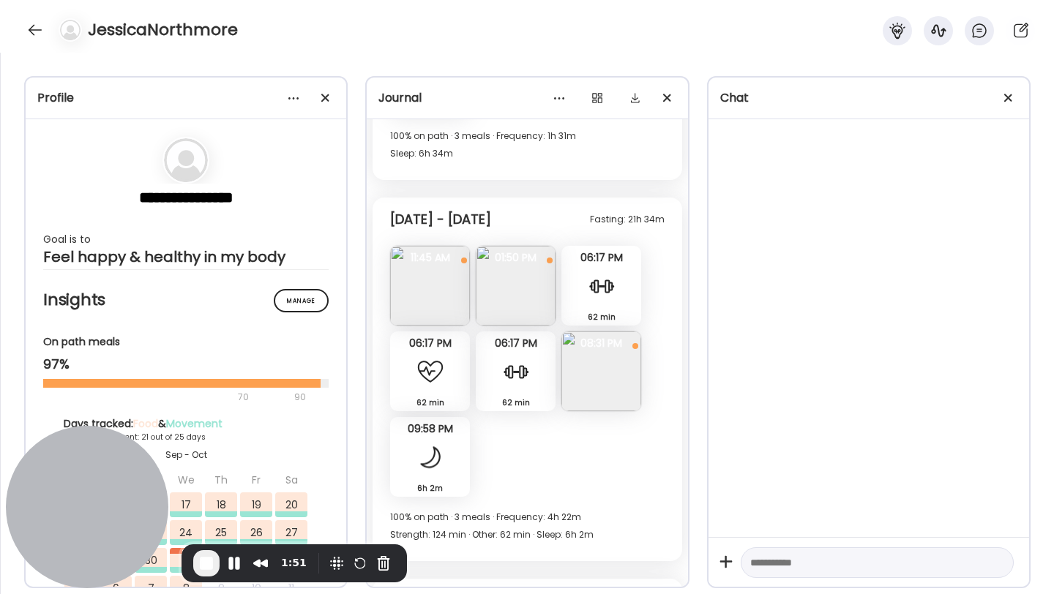
click at [599, 369] on img at bounding box center [601, 371] width 80 height 80
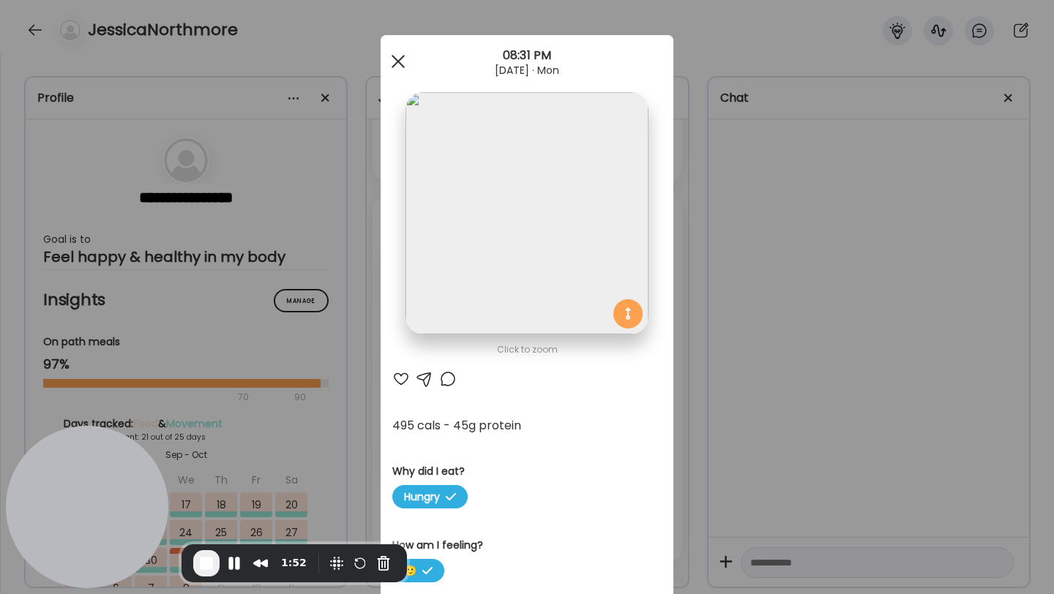
click at [397, 61] on span at bounding box center [397, 61] width 13 height 13
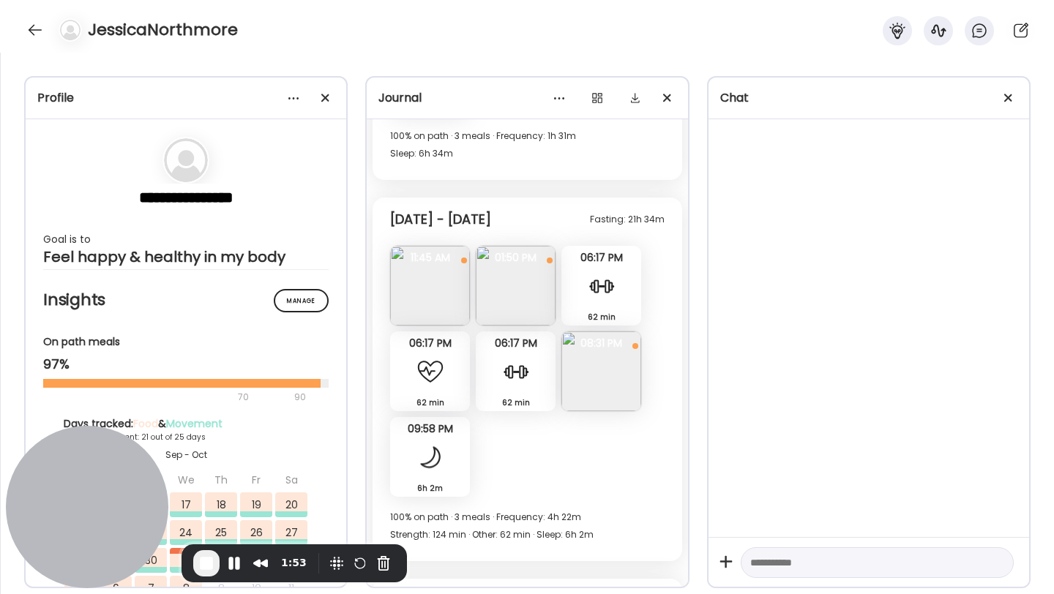
scroll to position [7560, 0]
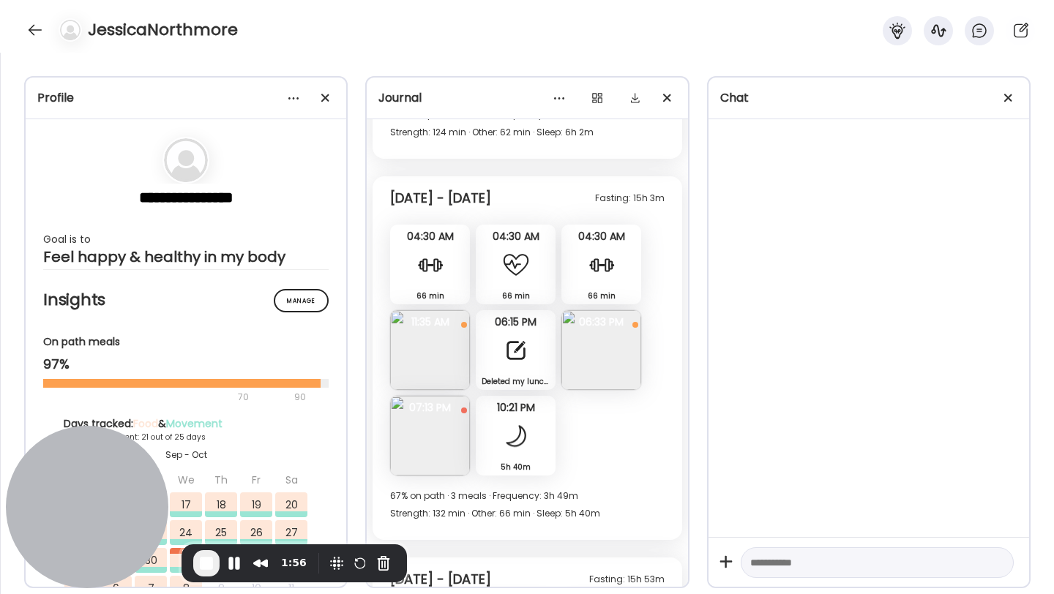
click at [524, 364] on div "Deleted my lunch because I didn’t even touch it as something came up at school.…" at bounding box center [516, 350] width 80 height 80
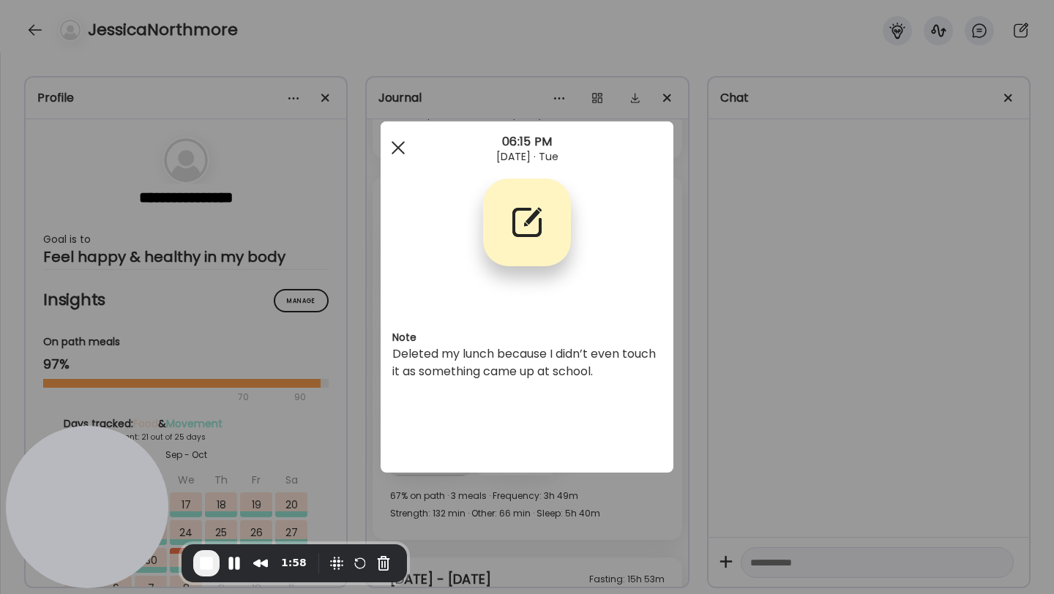
click at [395, 155] on div at bounding box center [397, 147] width 29 height 29
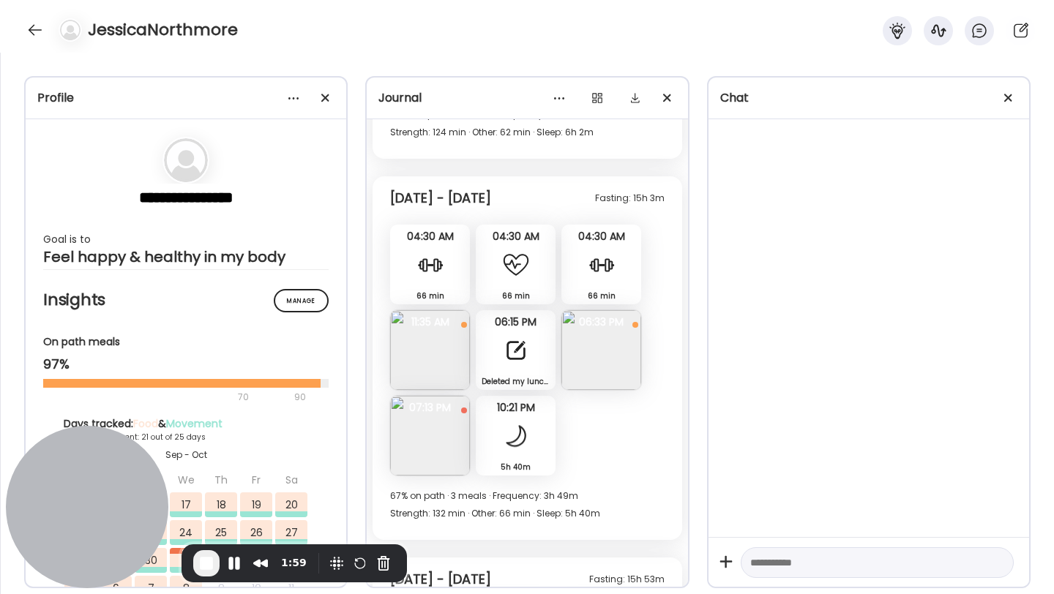
scroll to position [7943, 0]
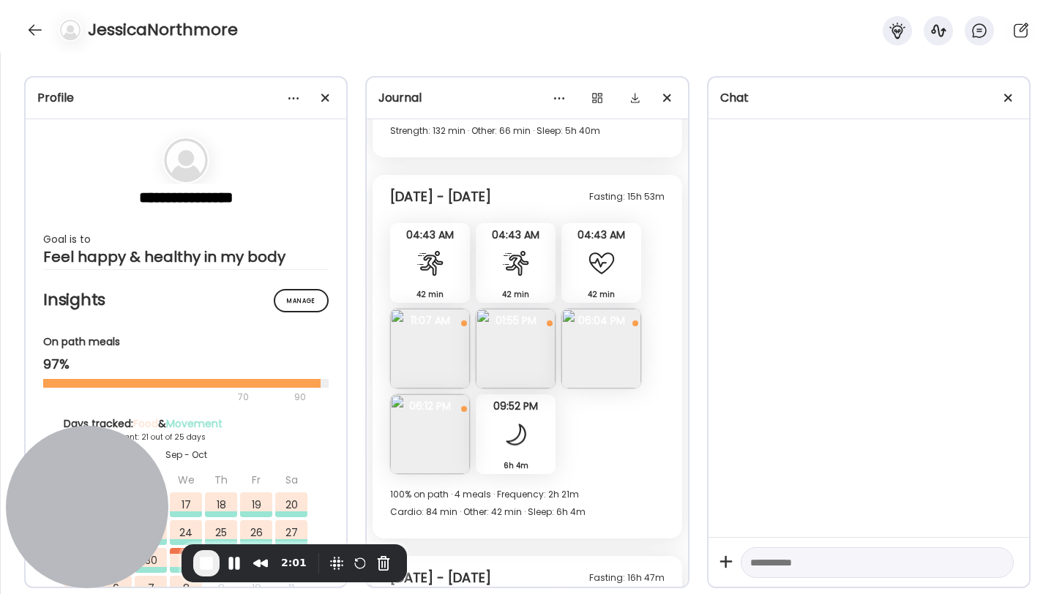
click at [531, 354] on img at bounding box center [516, 349] width 80 height 80
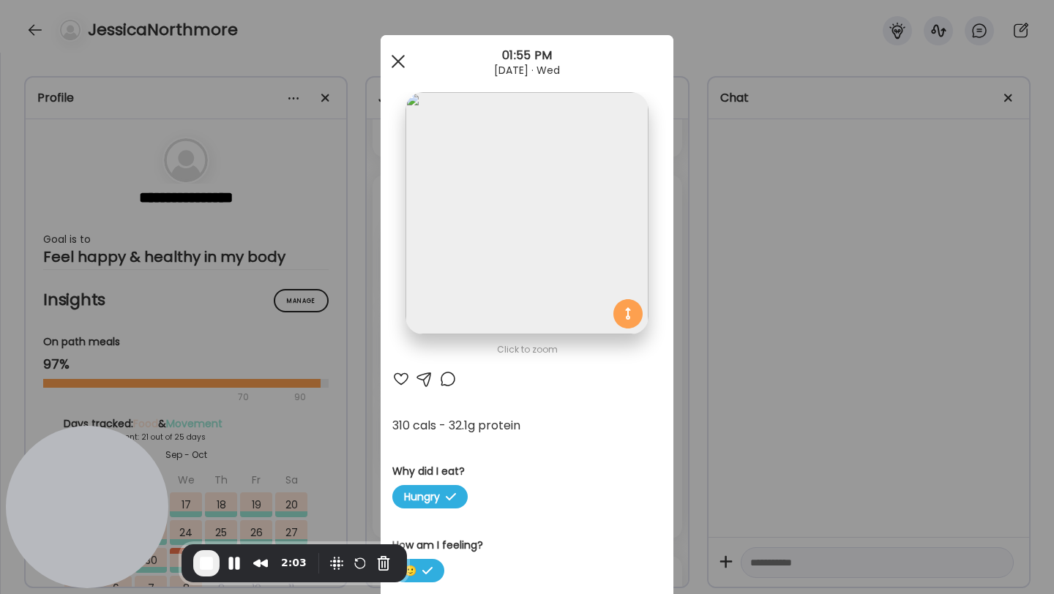
click at [392, 58] on div at bounding box center [397, 61] width 29 height 29
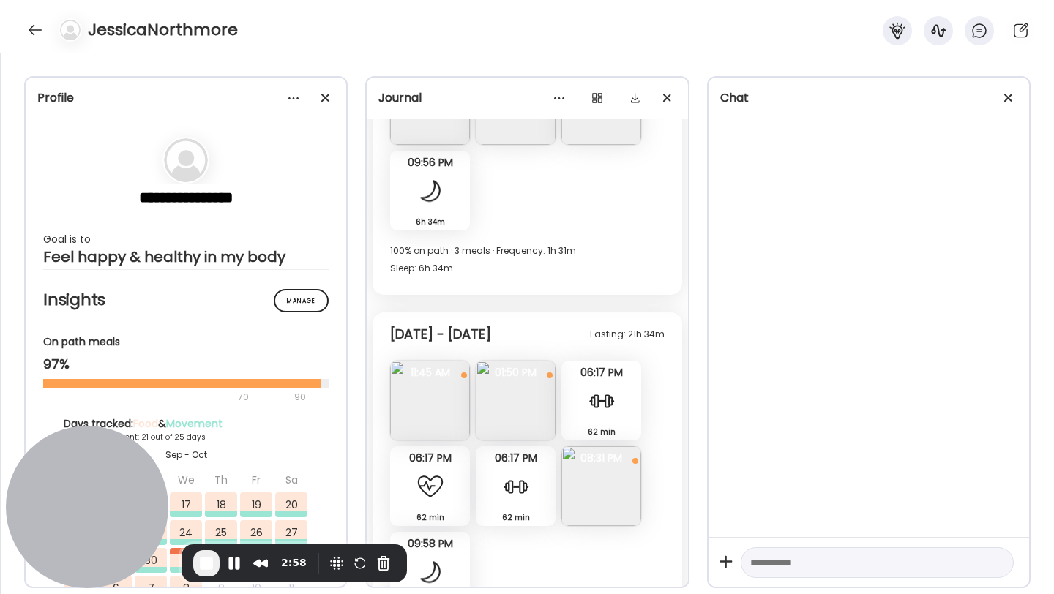
scroll to position [6802, 0]
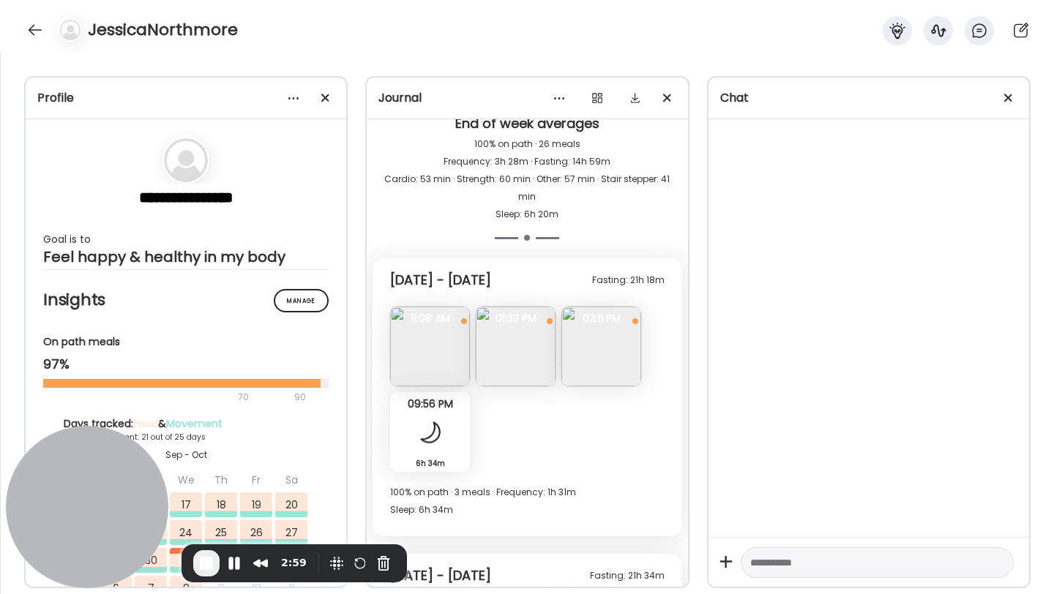
click at [434, 370] on img at bounding box center [430, 347] width 80 height 80
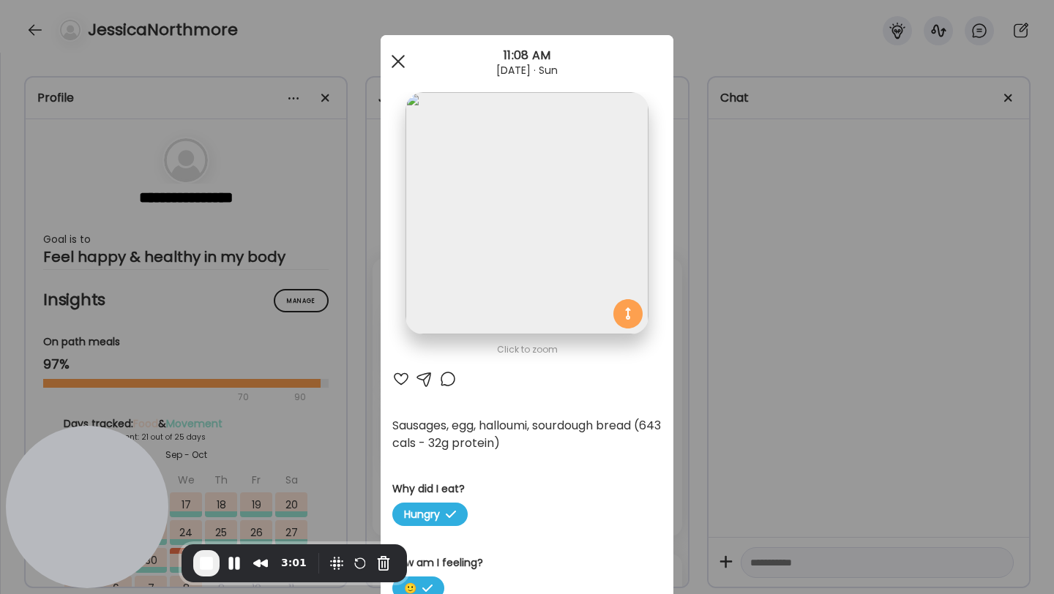
click at [405, 58] on div at bounding box center [397, 61] width 29 height 29
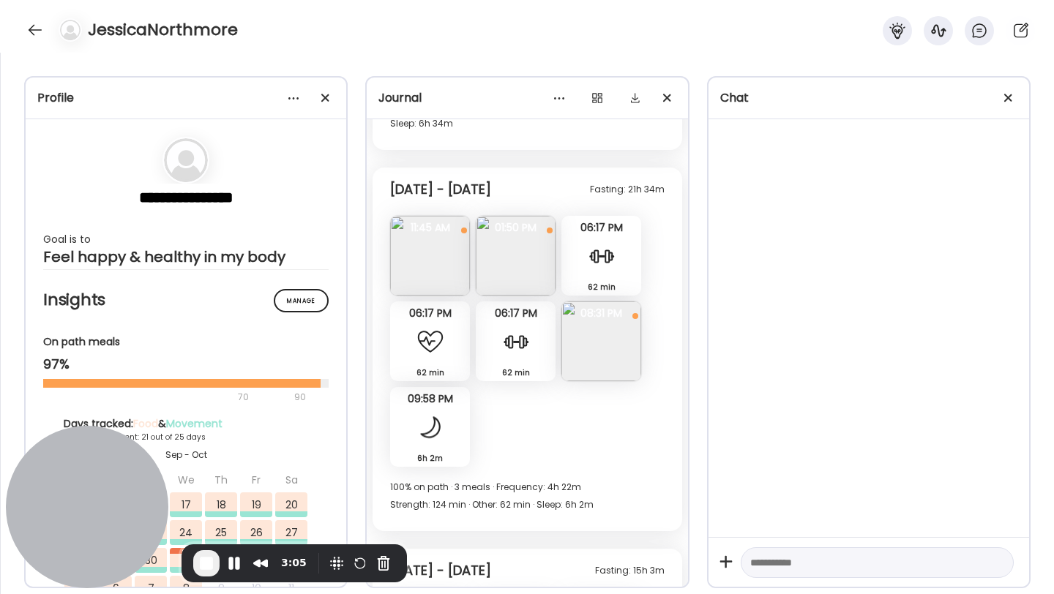
scroll to position [7468, 0]
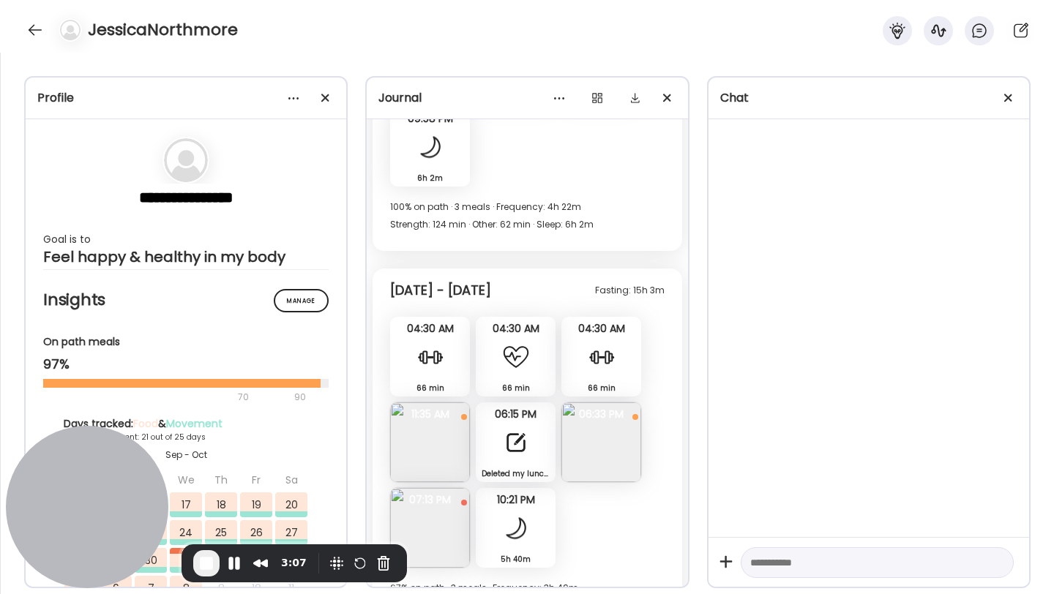
click at [455, 428] on img at bounding box center [430, 442] width 80 height 80
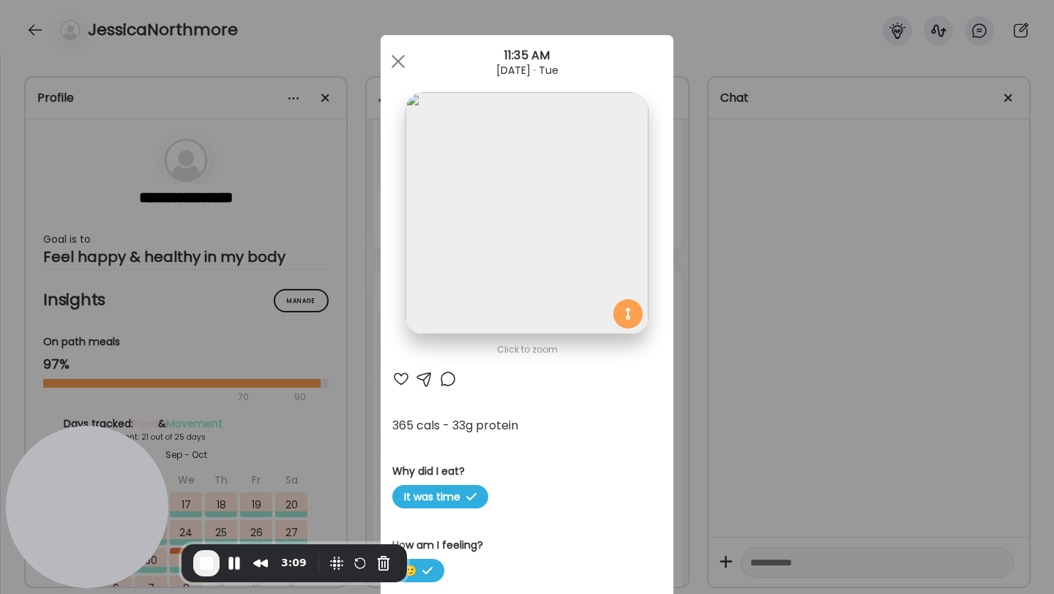
click at [525, 236] on img at bounding box center [526, 213] width 242 height 242
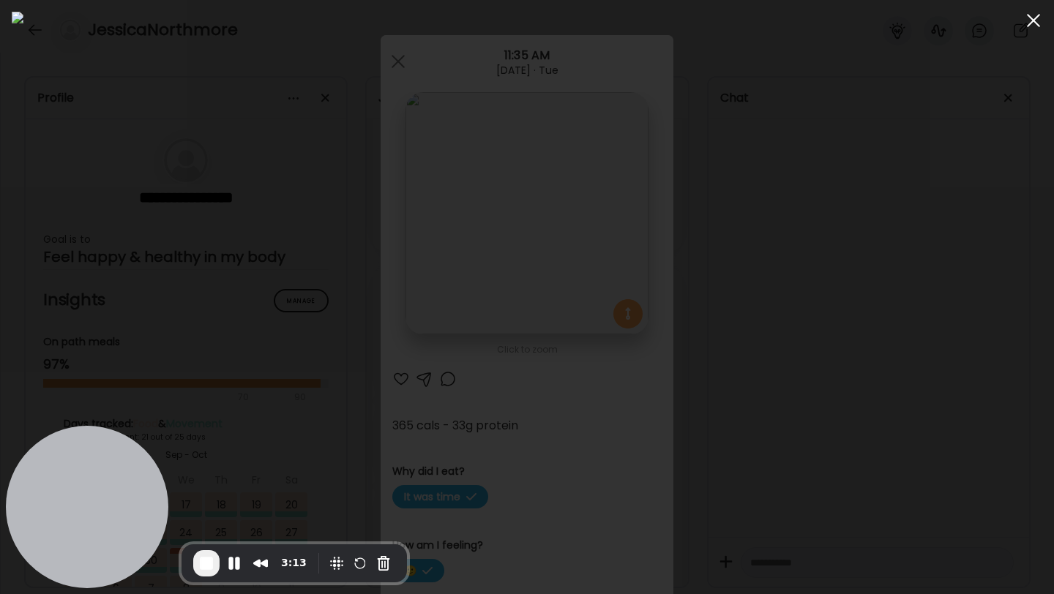
click at [1032, 27] on div at bounding box center [1032, 20] width 29 height 29
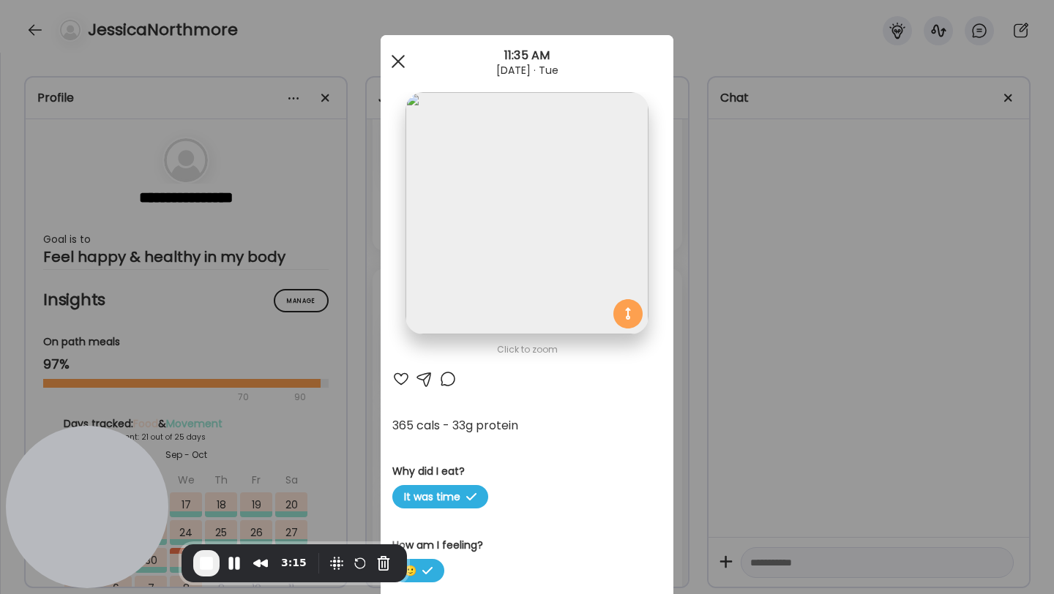
click at [394, 67] on div at bounding box center [397, 61] width 29 height 29
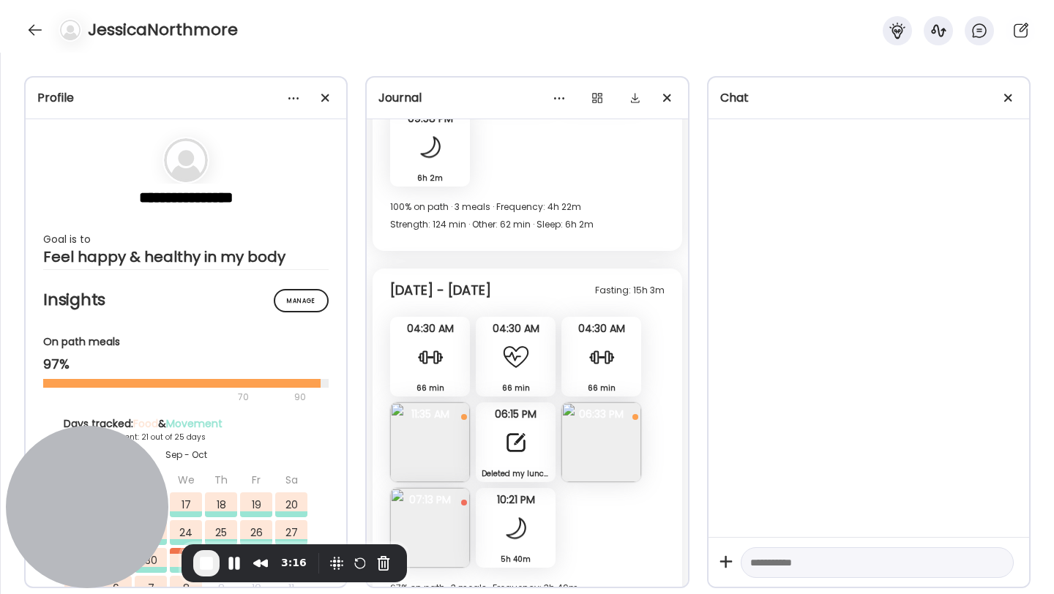
scroll to position [7873, 0]
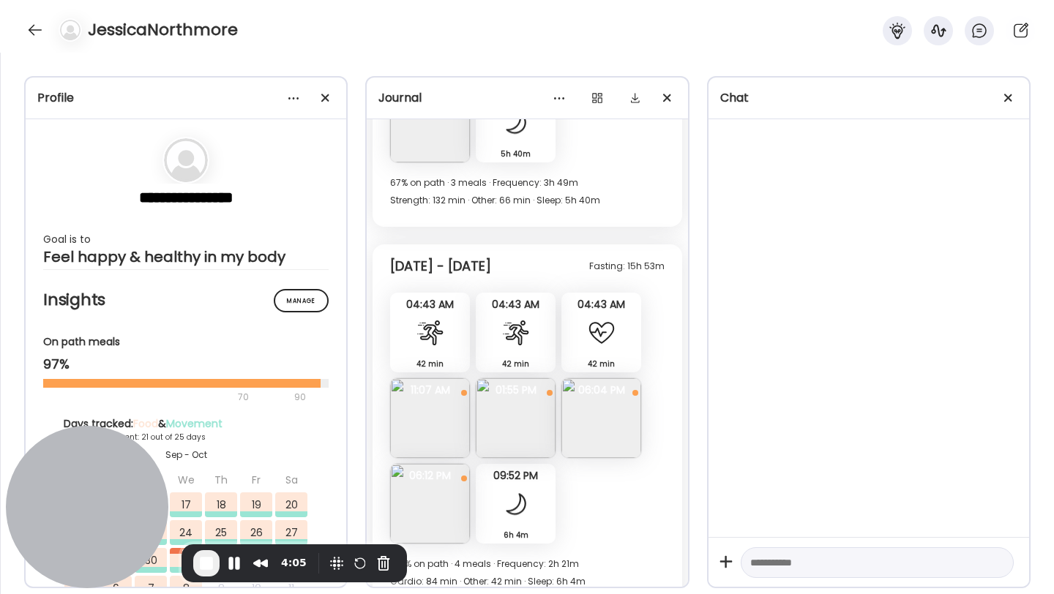
click at [198, 566] on span "End Recording" at bounding box center [207, 564] width 18 height 18
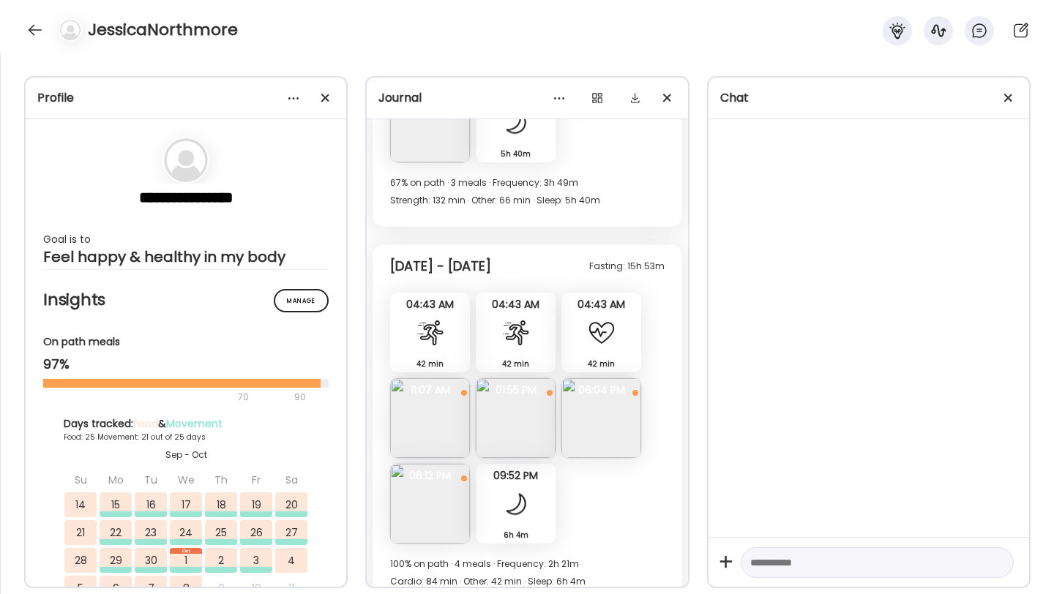
click at [50, 45] on div "JessicaNorthmore" at bounding box center [527, 26] width 1054 height 53
click at [40, 26] on div at bounding box center [34, 29] width 23 height 23
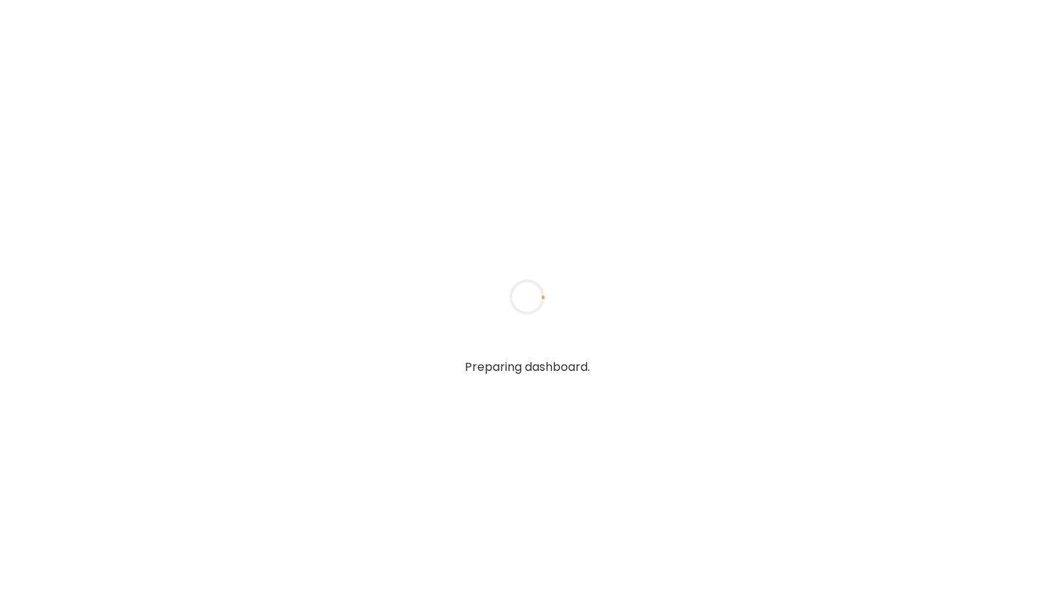
type input "**********"
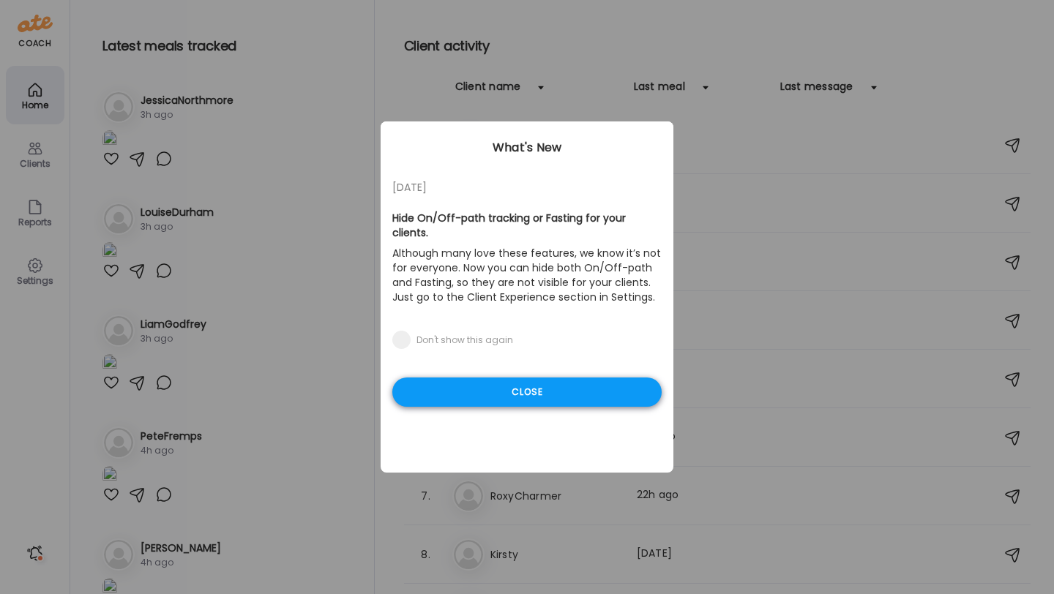
click at [571, 388] on div "Close" at bounding box center [526, 392] width 269 height 29
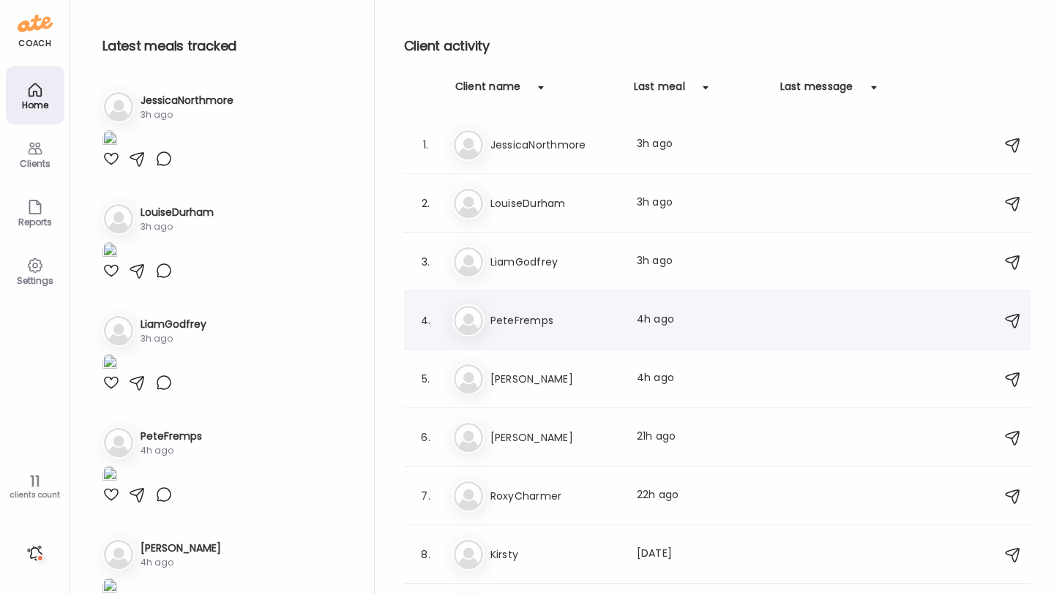
click at [521, 319] on h3 "PeteFremps" at bounding box center [554, 321] width 129 height 18
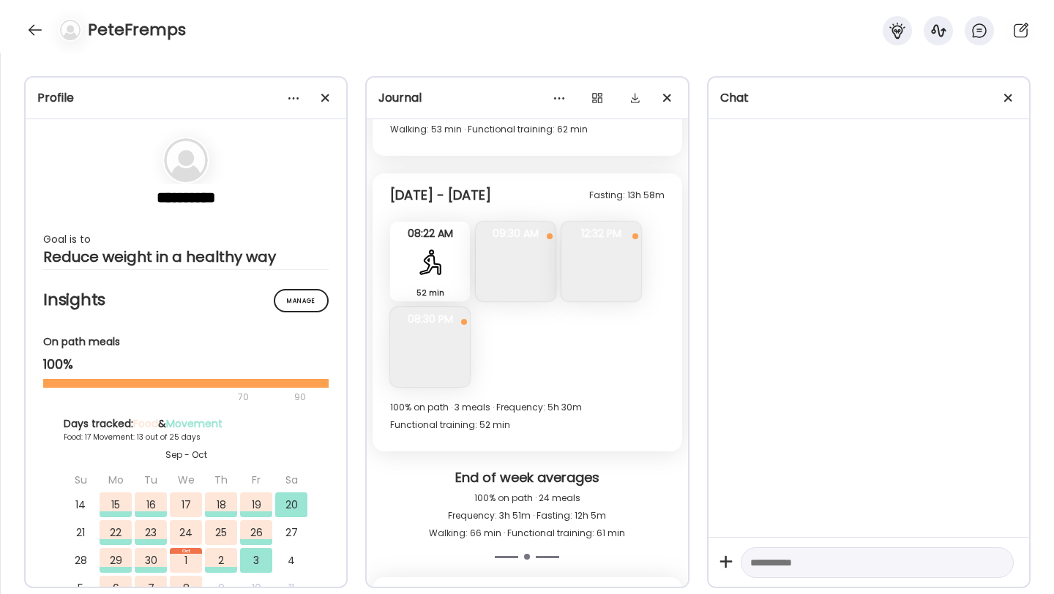
scroll to position [7018, 0]
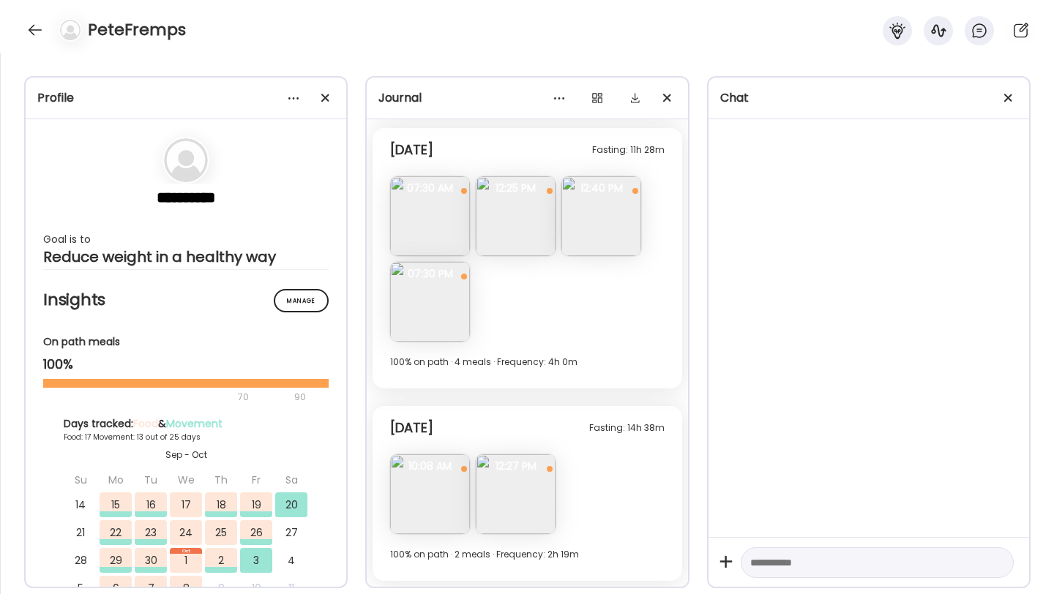
click at [432, 479] on img at bounding box center [430, 494] width 80 height 80
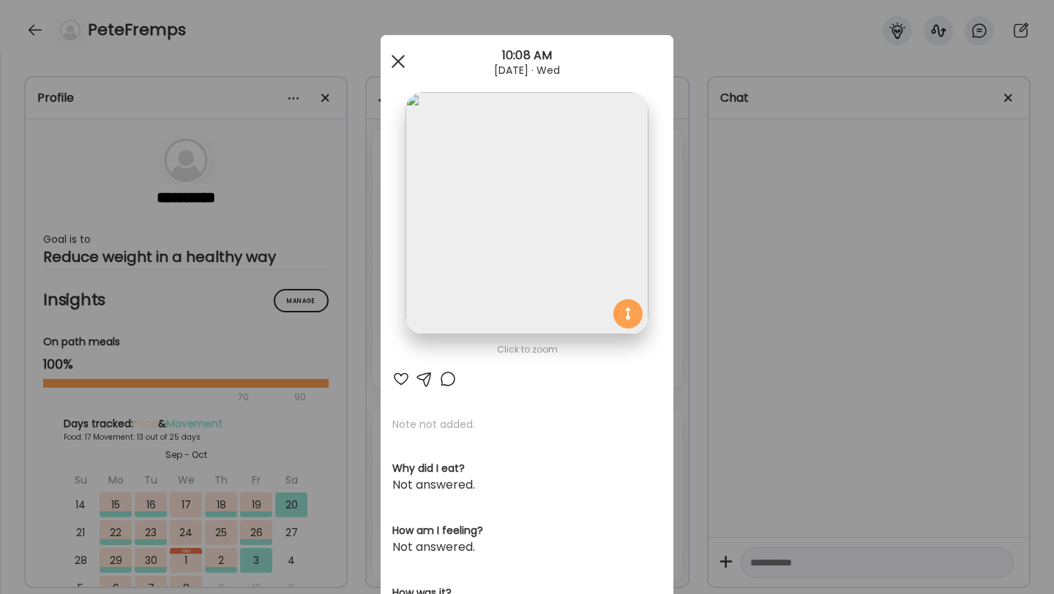
click at [402, 67] on span at bounding box center [397, 61] width 13 height 13
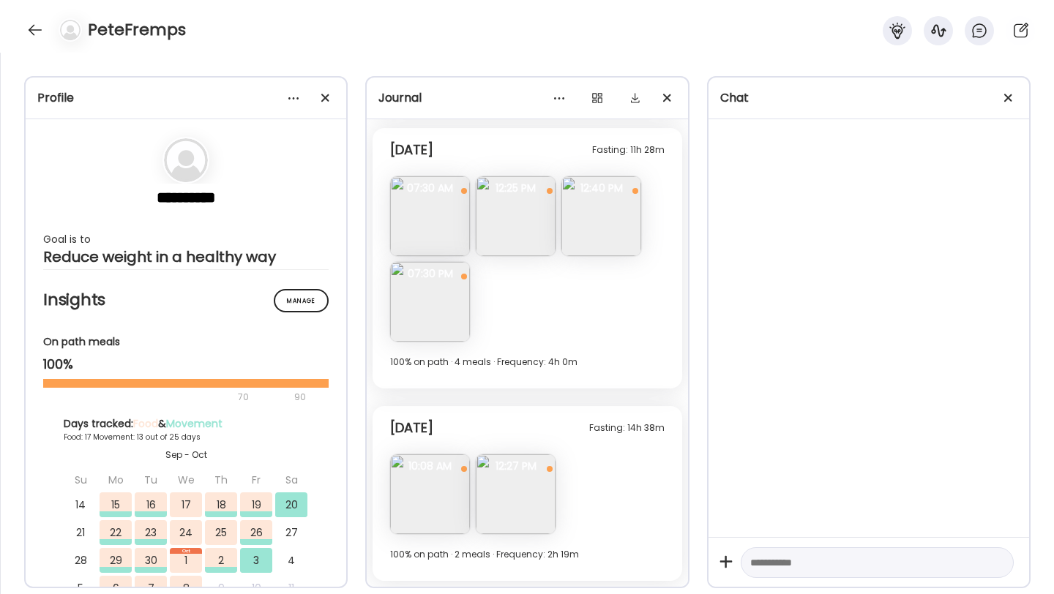
click at [511, 501] on img at bounding box center [516, 494] width 80 height 80
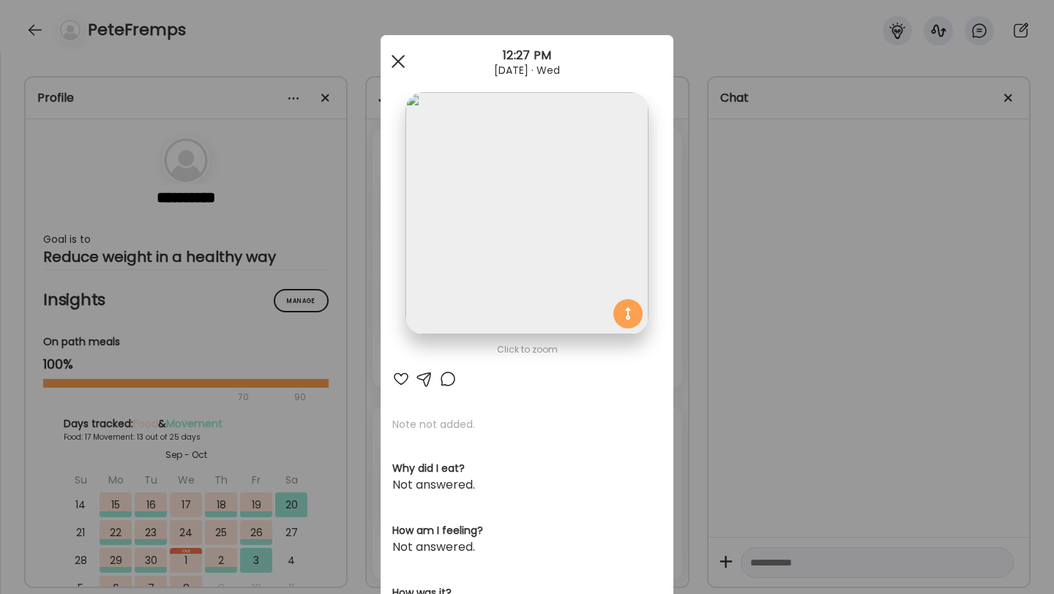
click at [400, 60] on div at bounding box center [397, 61] width 29 height 29
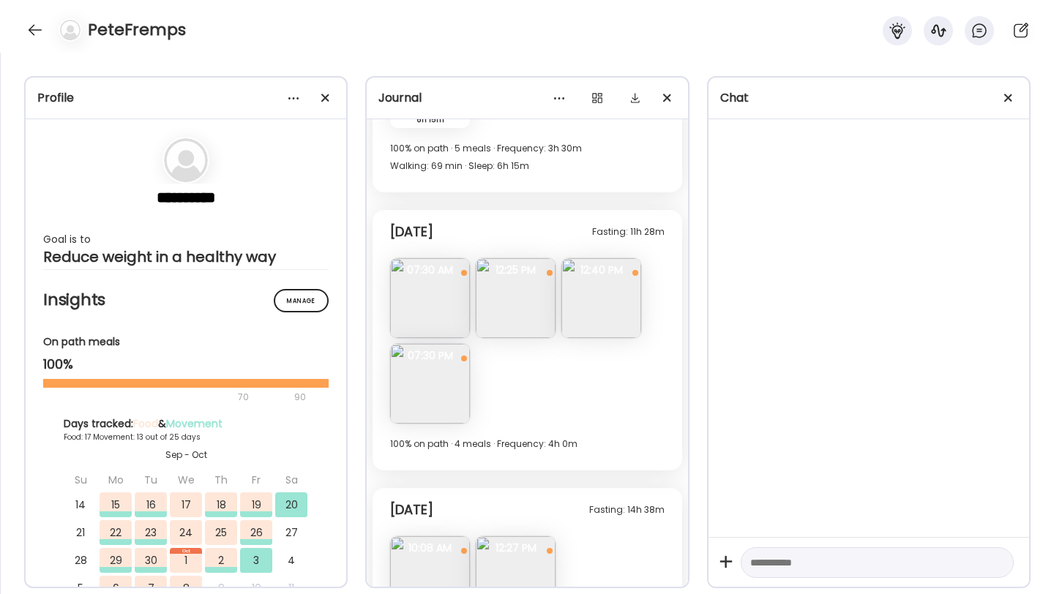
scroll to position [6936, 0]
click at [450, 364] on img at bounding box center [430, 385] width 80 height 80
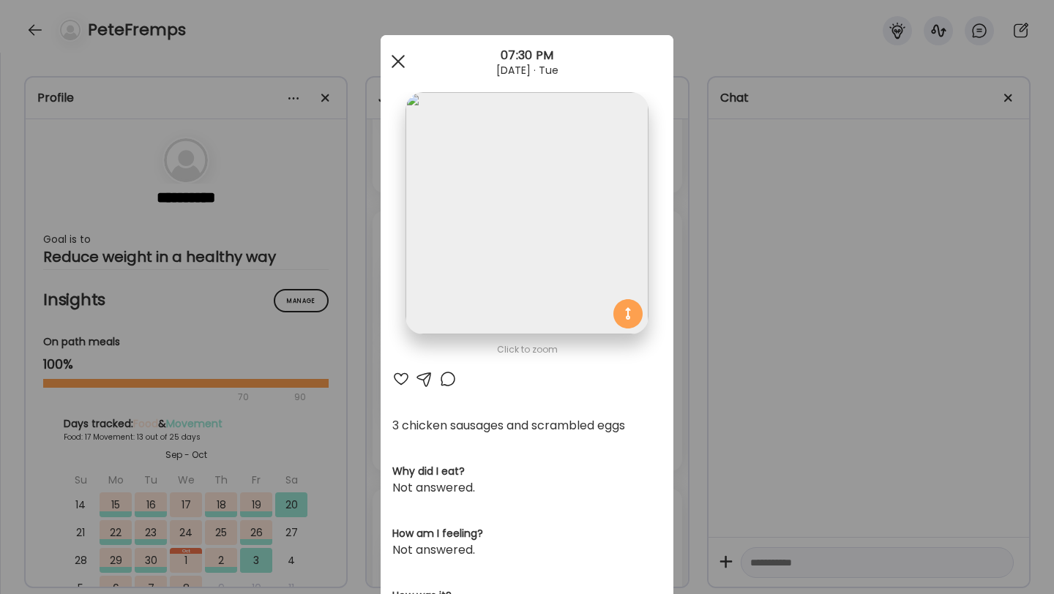
click at [400, 58] on span at bounding box center [397, 61] width 13 height 13
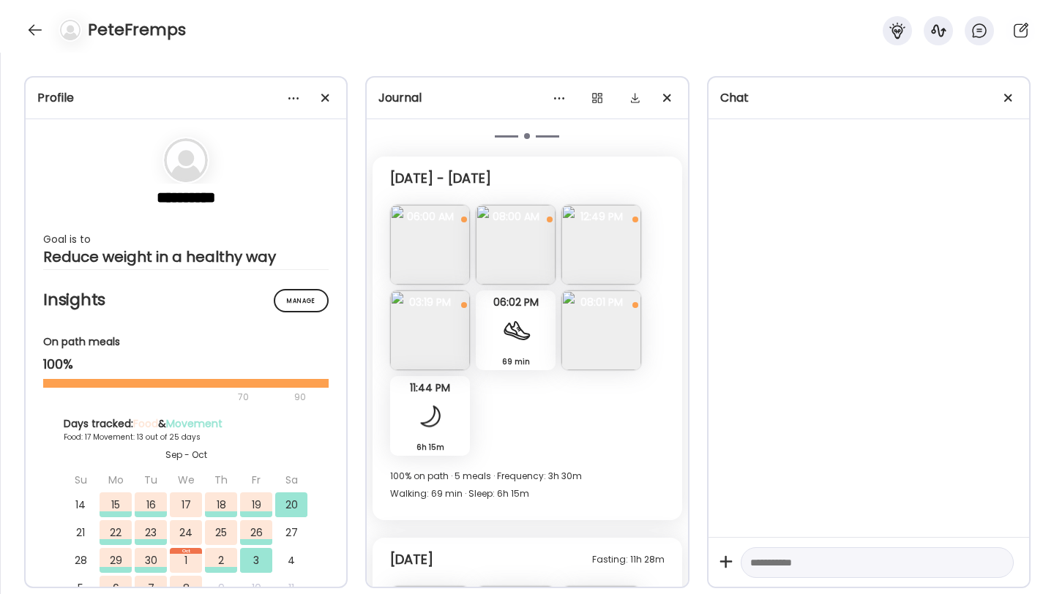
scroll to position [6611, 0]
click at [598, 343] on img at bounding box center [601, 328] width 80 height 80
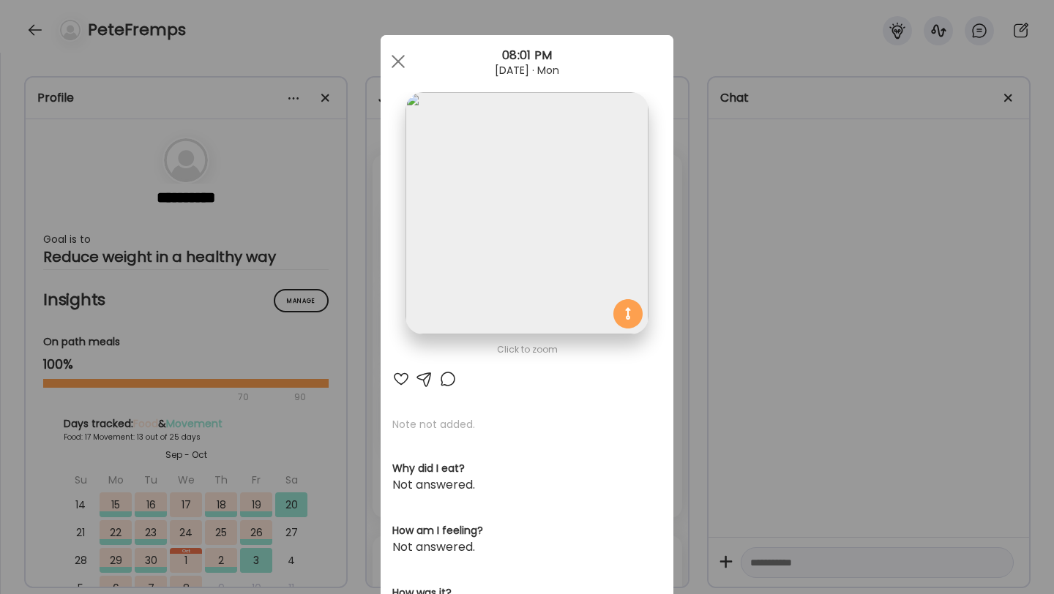
click at [496, 209] on img at bounding box center [526, 213] width 242 height 242
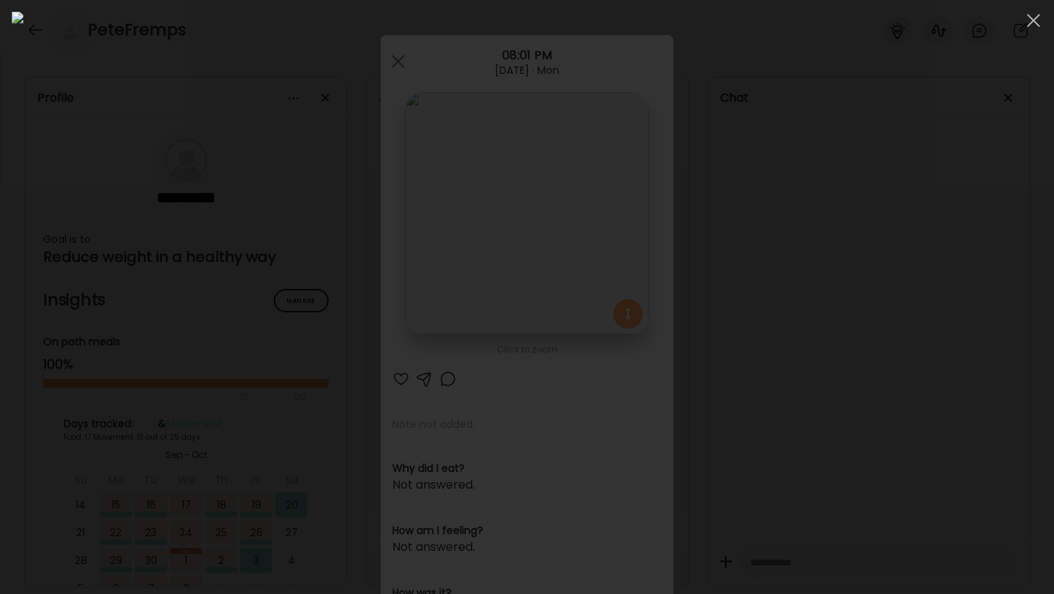
click at [616, 159] on img at bounding box center [527, 297] width 1030 height 571
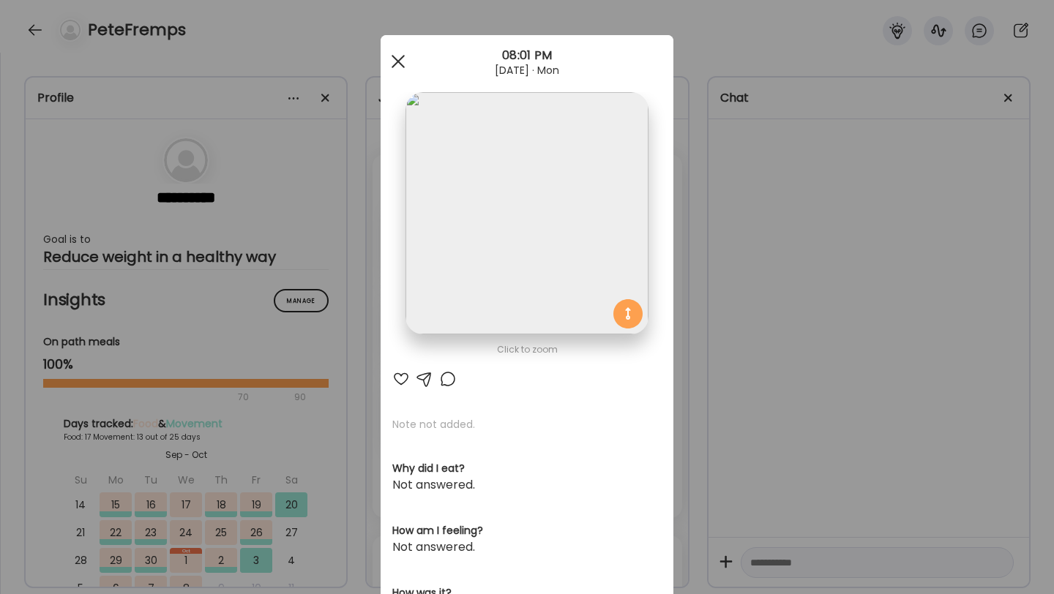
click at [405, 61] on div at bounding box center [397, 61] width 29 height 29
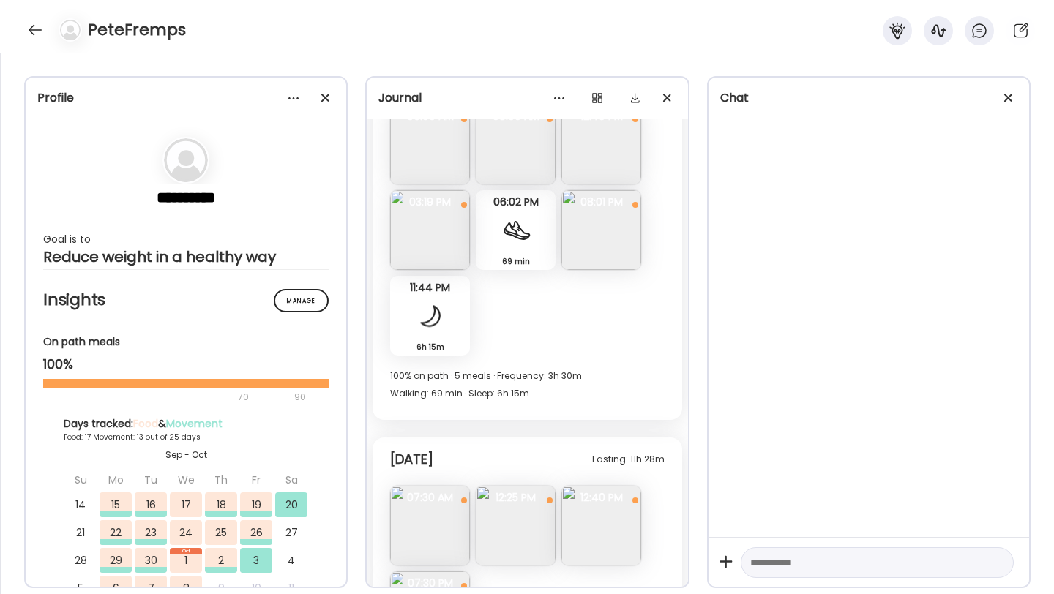
scroll to position [6882, 0]
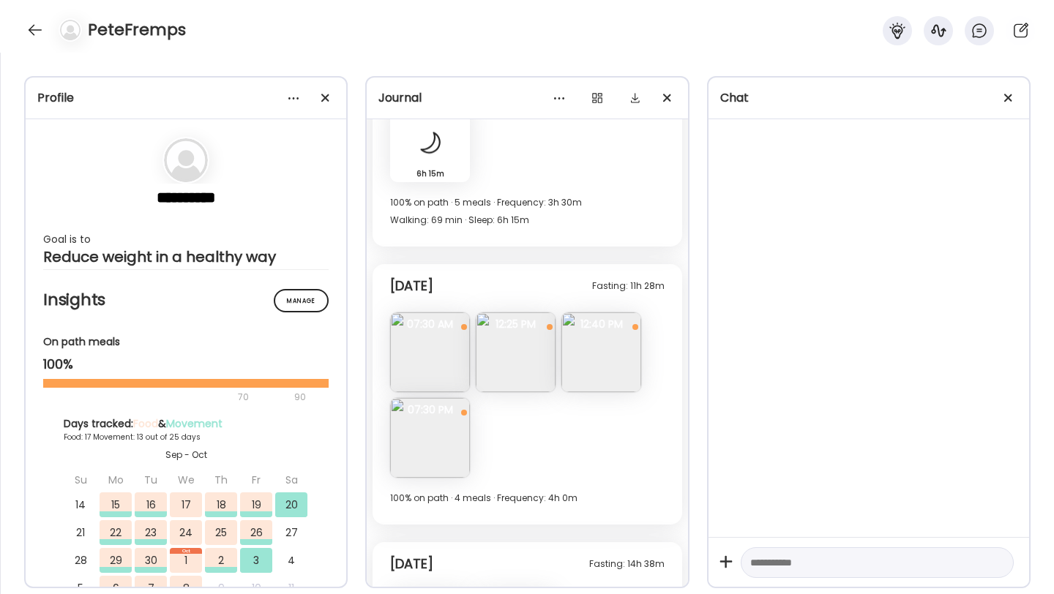
click at [604, 352] on img at bounding box center [601, 352] width 80 height 80
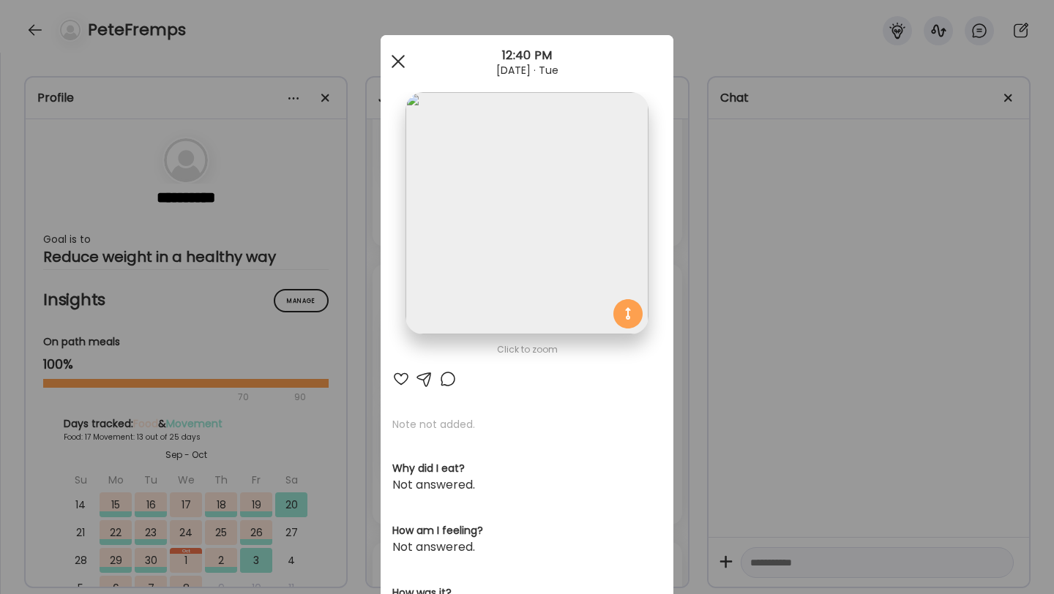
click at [401, 64] on span at bounding box center [397, 61] width 13 height 13
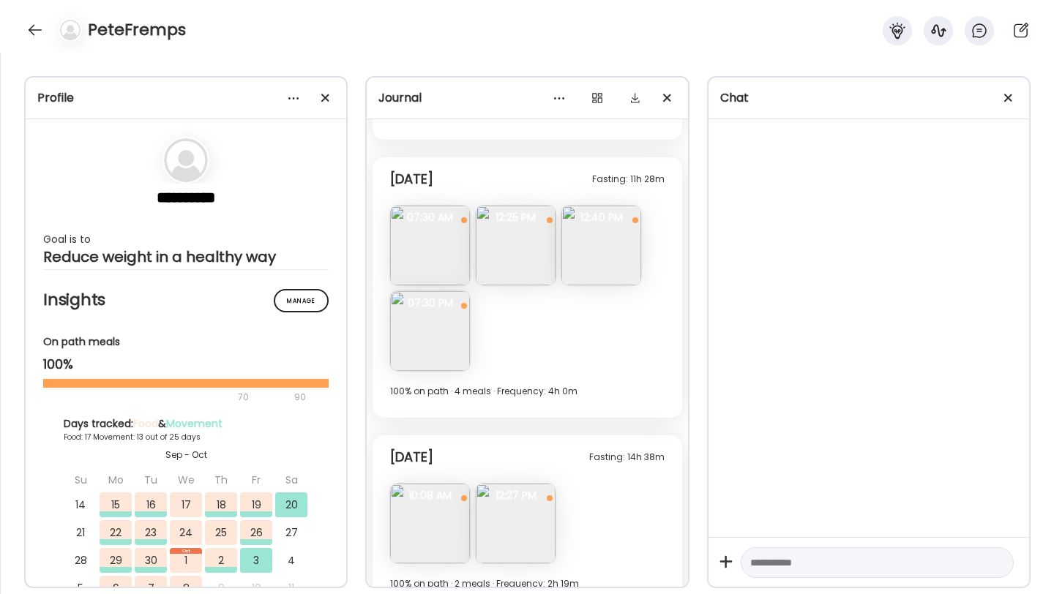
scroll to position [7018, 0]
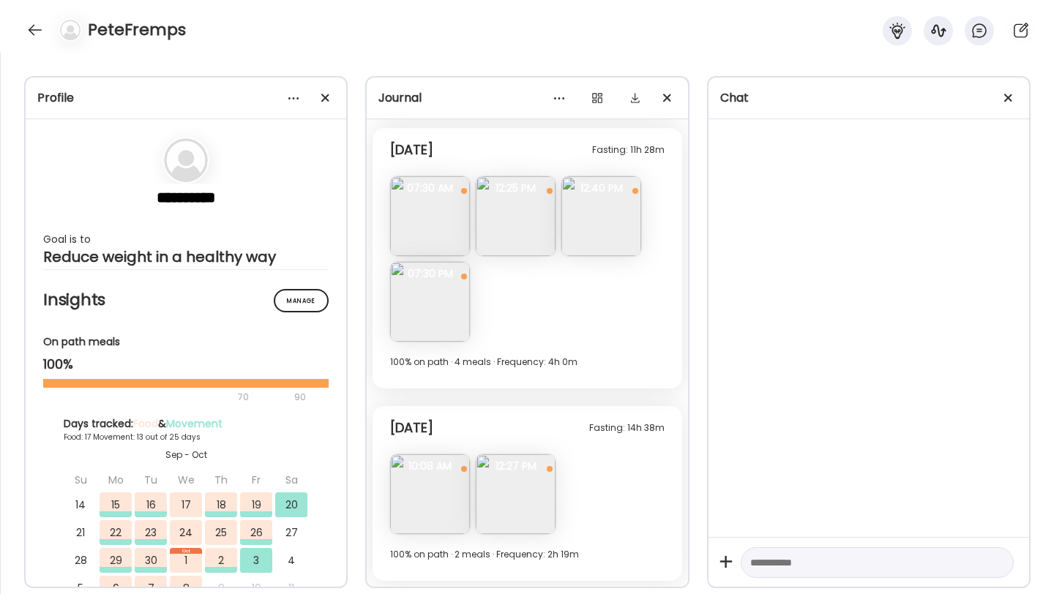
click at [435, 483] on img at bounding box center [430, 494] width 80 height 80
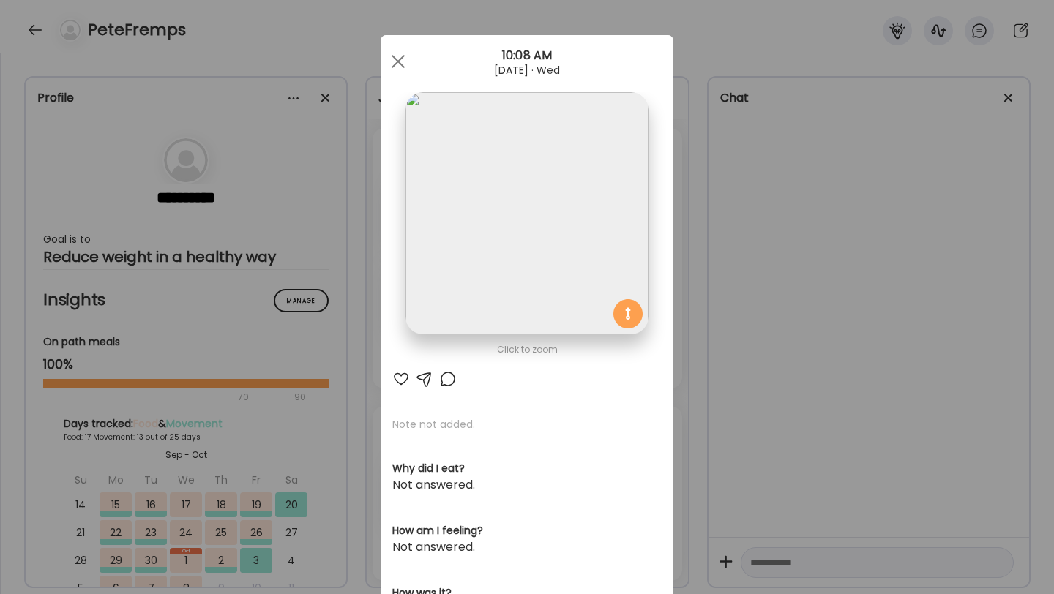
click at [500, 277] on img at bounding box center [526, 213] width 242 height 242
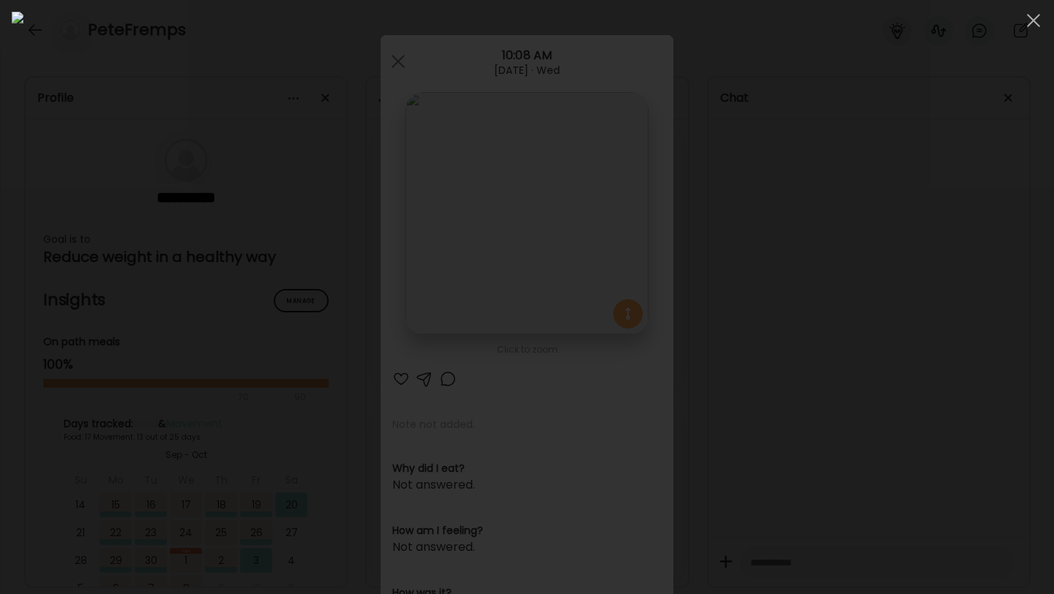
click at [497, 263] on img at bounding box center [527, 297] width 1030 height 571
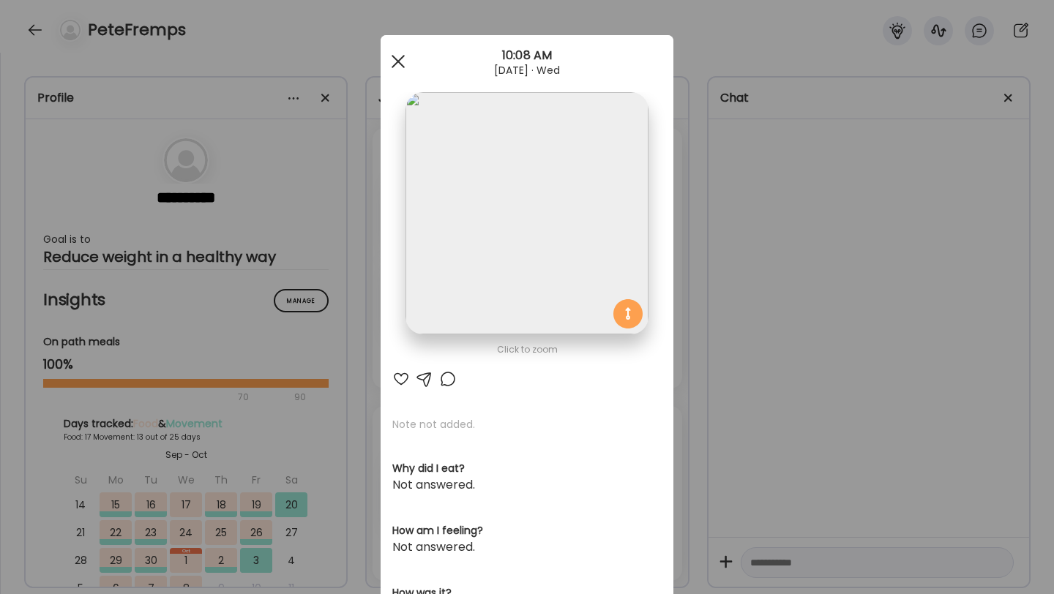
click at [387, 56] on div at bounding box center [397, 61] width 29 height 29
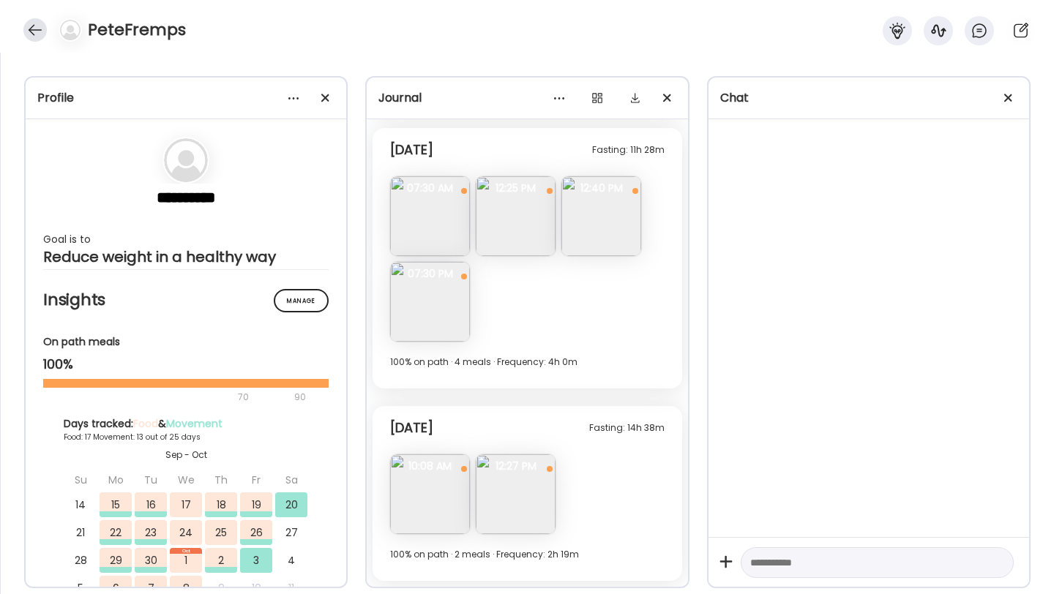
click at [29, 40] on div at bounding box center [34, 29] width 23 height 23
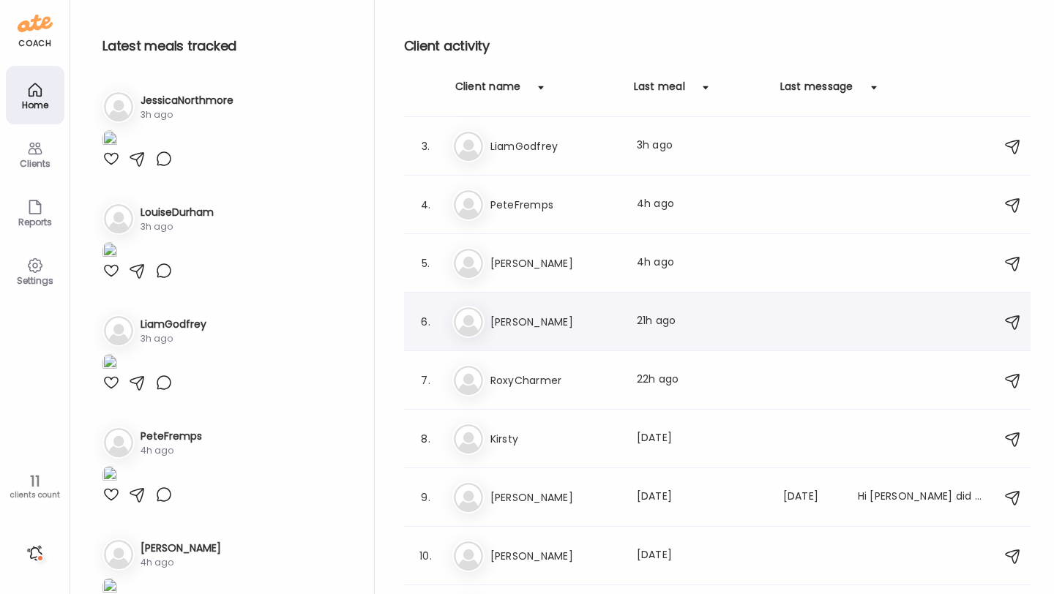
scroll to position [158, 0]
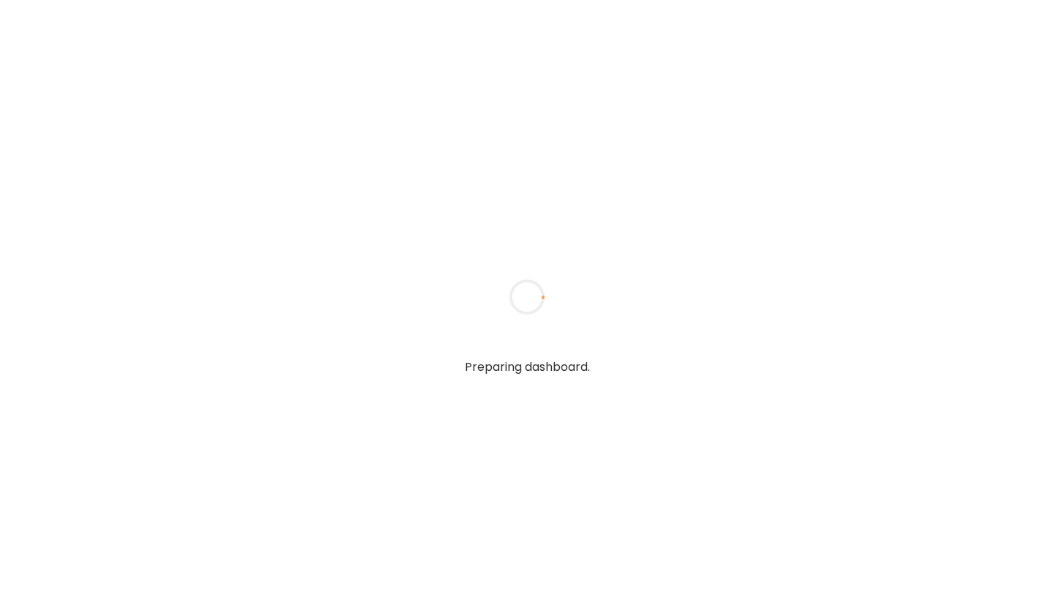
type input "**********"
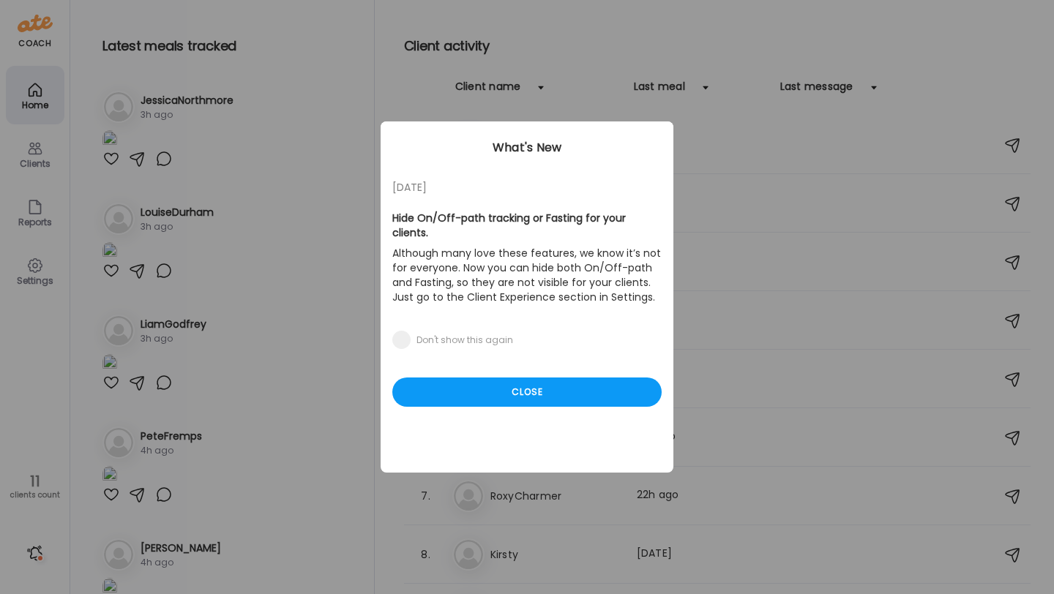
click at [413, 394] on div "[DATE] Hide On/Off-path tracking or Fasting for your clients. Although many lov…" at bounding box center [526, 296] width 293 height 351
click at [496, 378] on div "Close" at bounding box center [526, 392] width 269 height 29
